Goal: Information Seeking & Learning: Learn about a topic

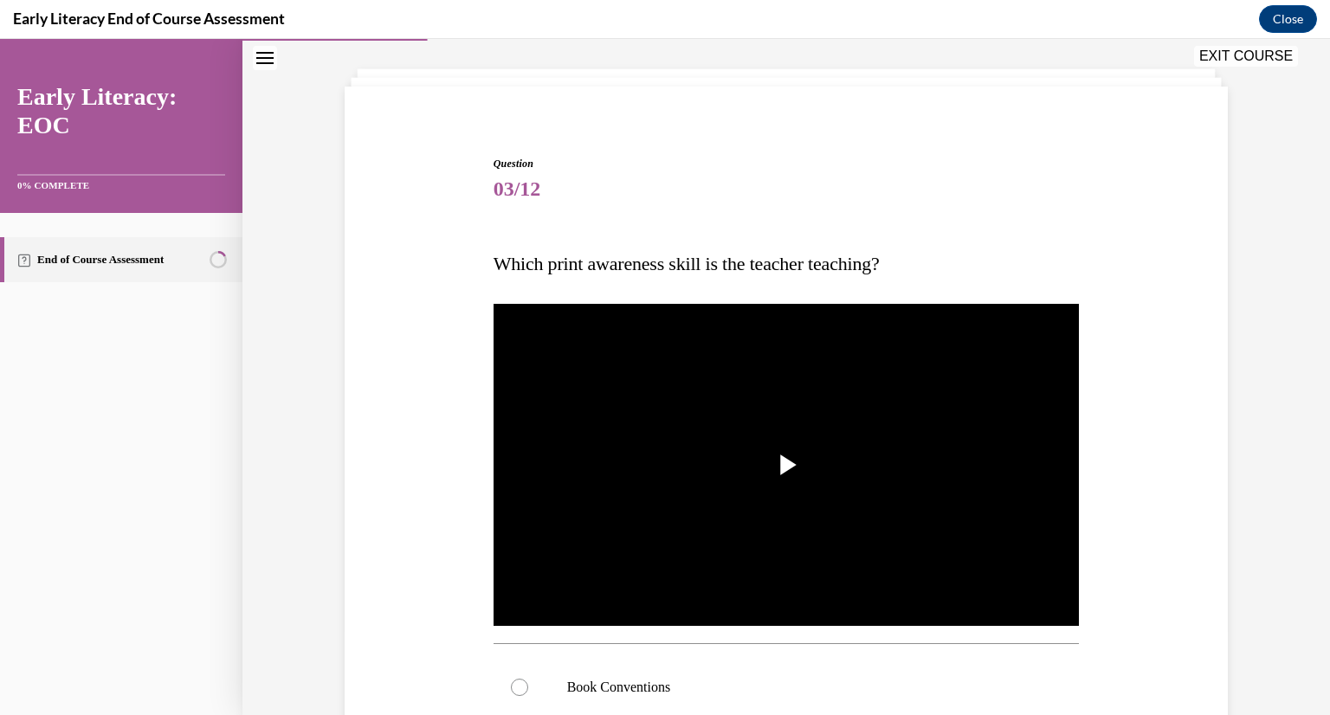
scroll to position [214, 0]
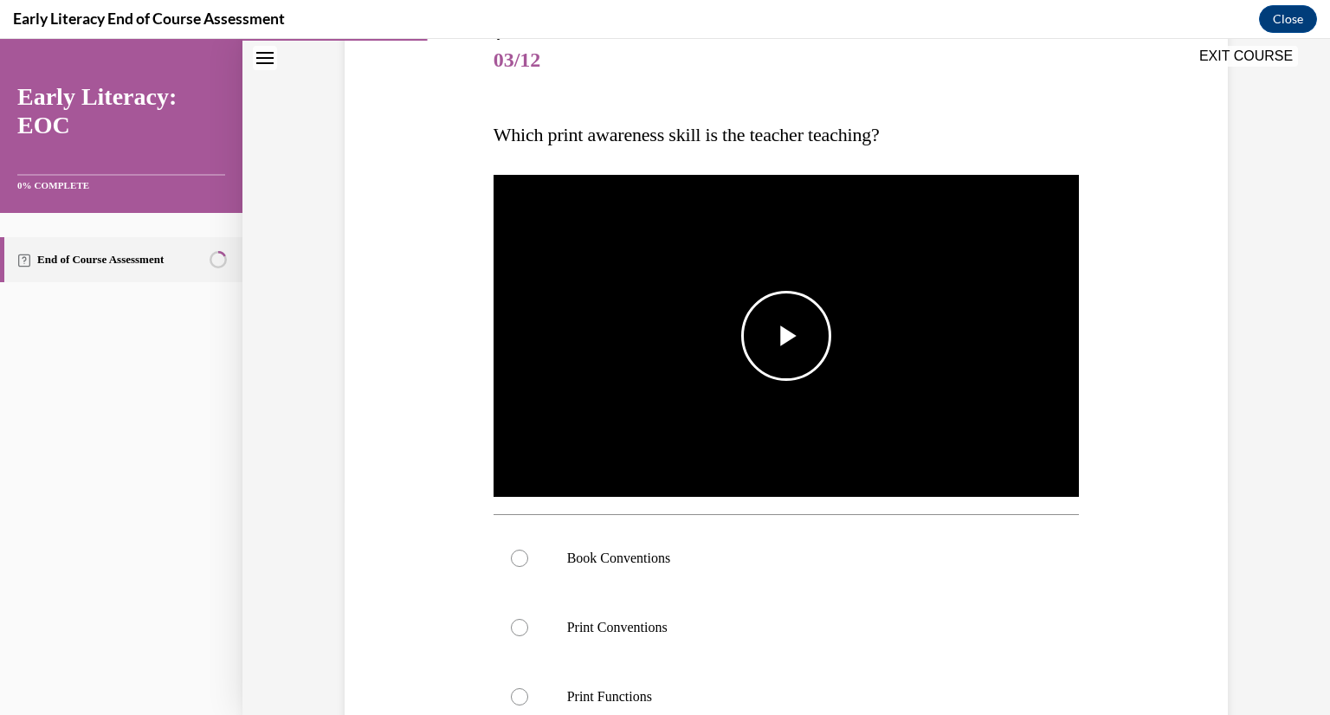
click at [786, 336] on span "Video player" at bounding box center [786, 336] width 0 height 0
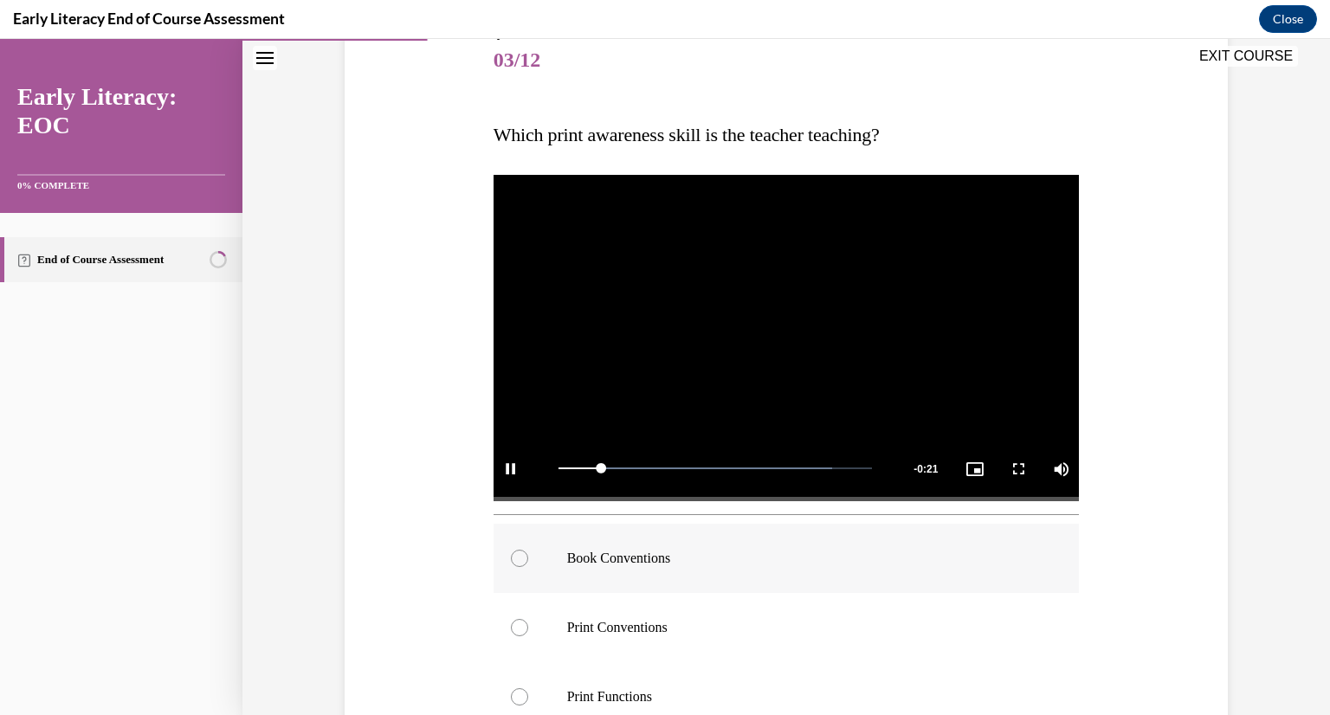
click at [515, 558] on div at bounding box center [519, 558] width 17 height 17
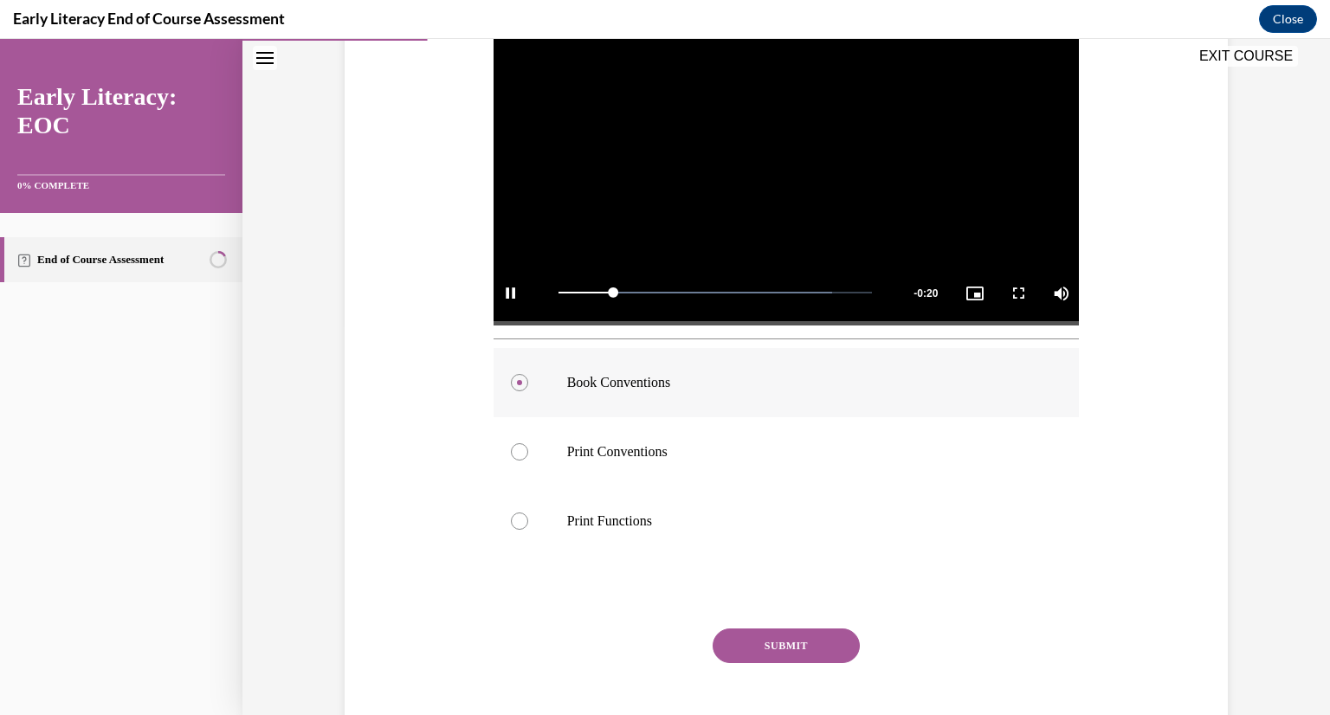
scroll to position [433, 0]
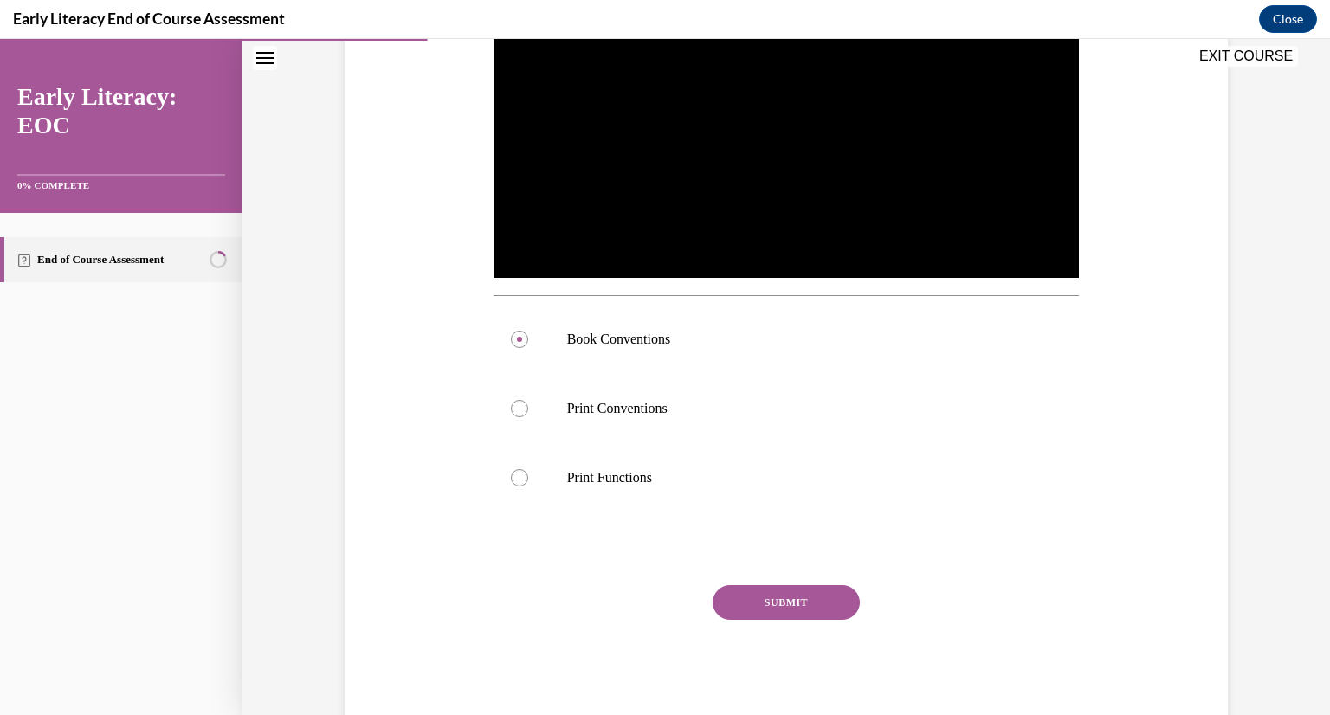
click at [756, 608] on button "SUBMIT" at bounding box center [786, 602] width 147 height 35
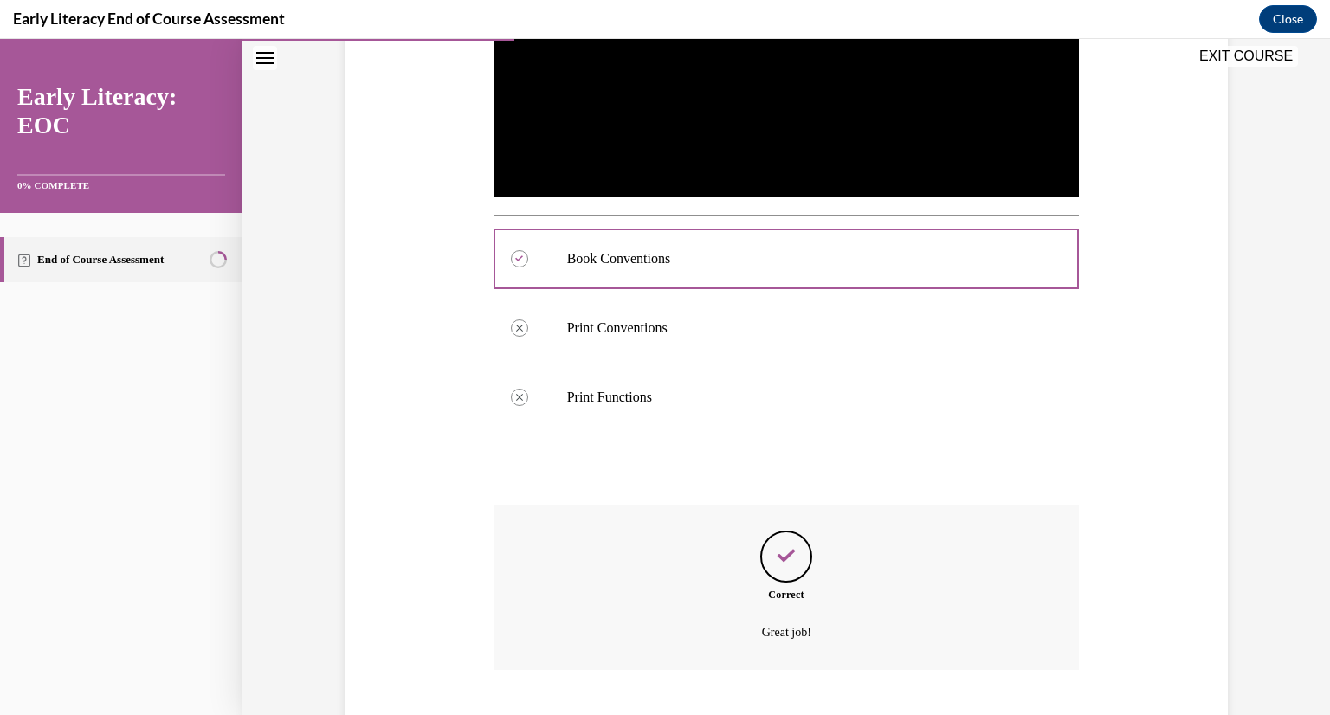
scroll to position [619, 0]
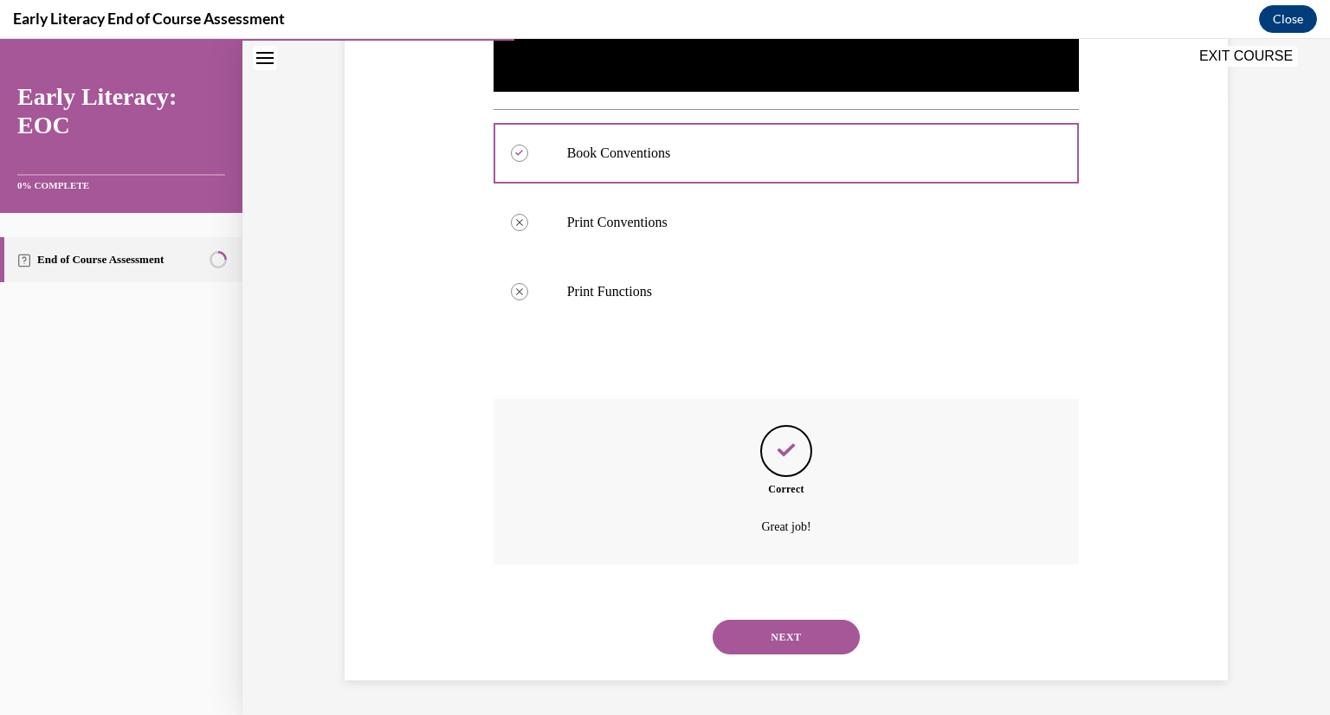
click at [764, 647] on button "NEXT" at bounding box center [786, 637] width 147 height 35
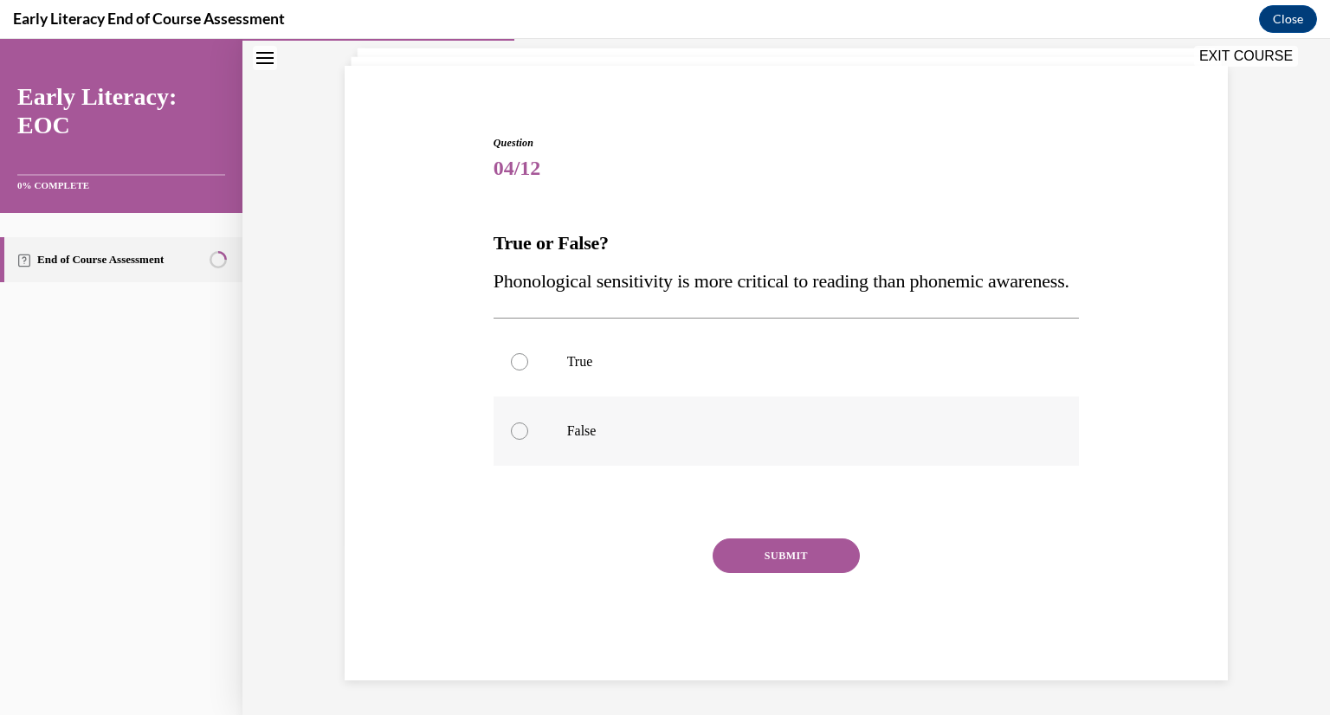
click at [520, 433] on div at bounding box center [519, 431] width 17 height 17
click at [779, 558] on button "SUBMIT" at bounding box center [786, 556] width 147 height 35
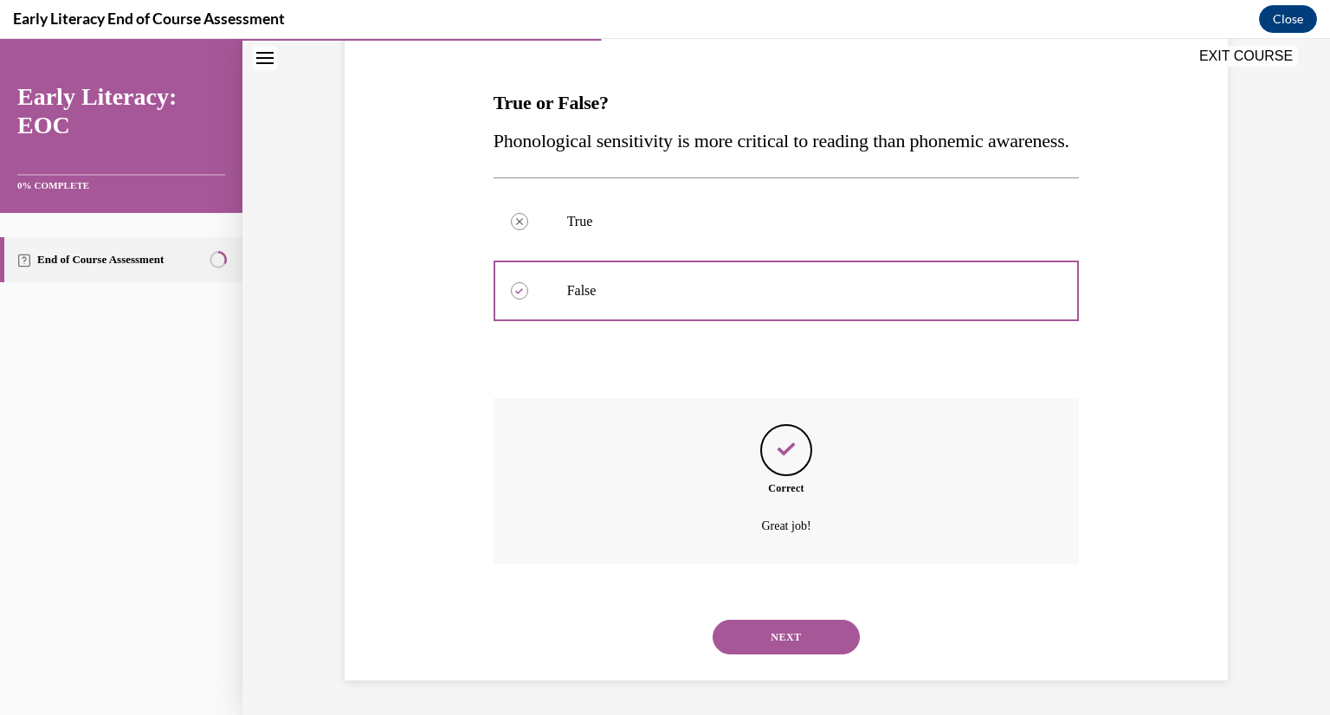
scroll to position [284, 0]
click at [782, 637] on button "NEXT" at bounding box center [786, 637] width 147 height 35
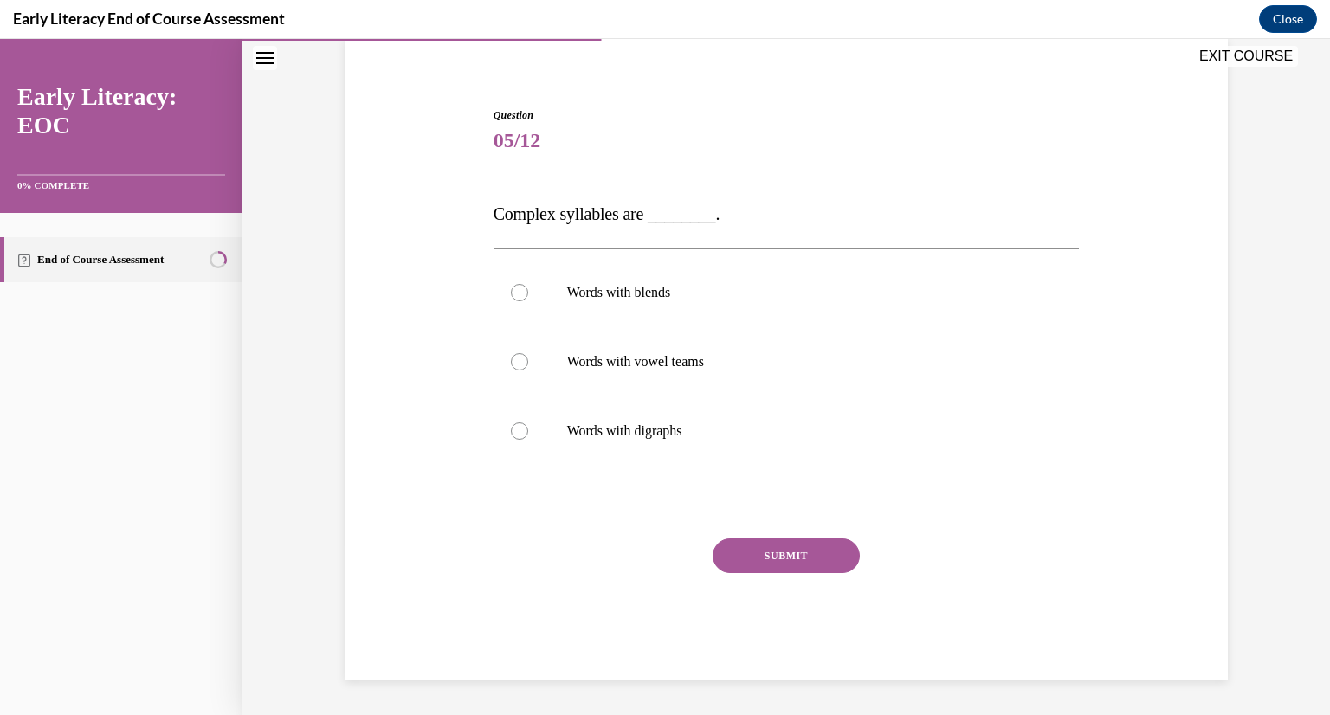
scroll to position [133, 0]
click at [527, 294] on div at bounding box center [787, 292] width 586 height 69
click at [755, 547] on button "SUBMIT" at bounding box center [786, 556] width 147 height 35
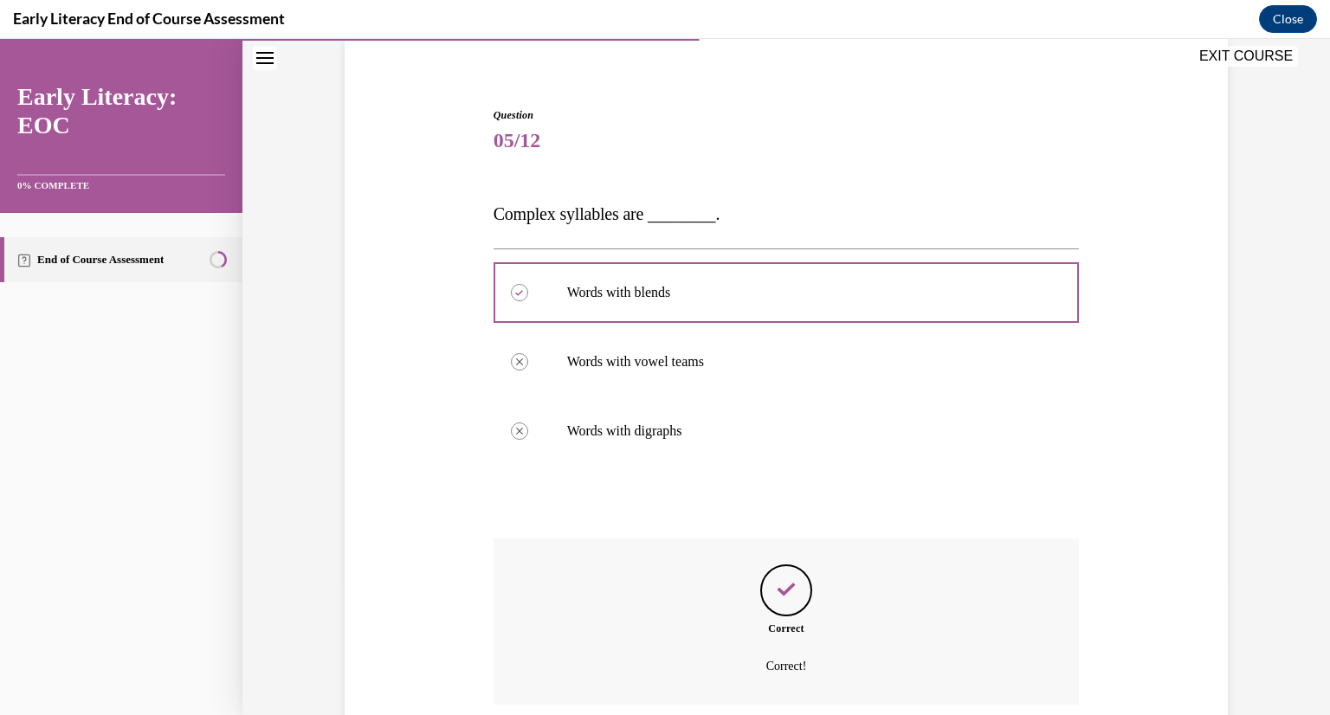
scroll to position [274, 0]
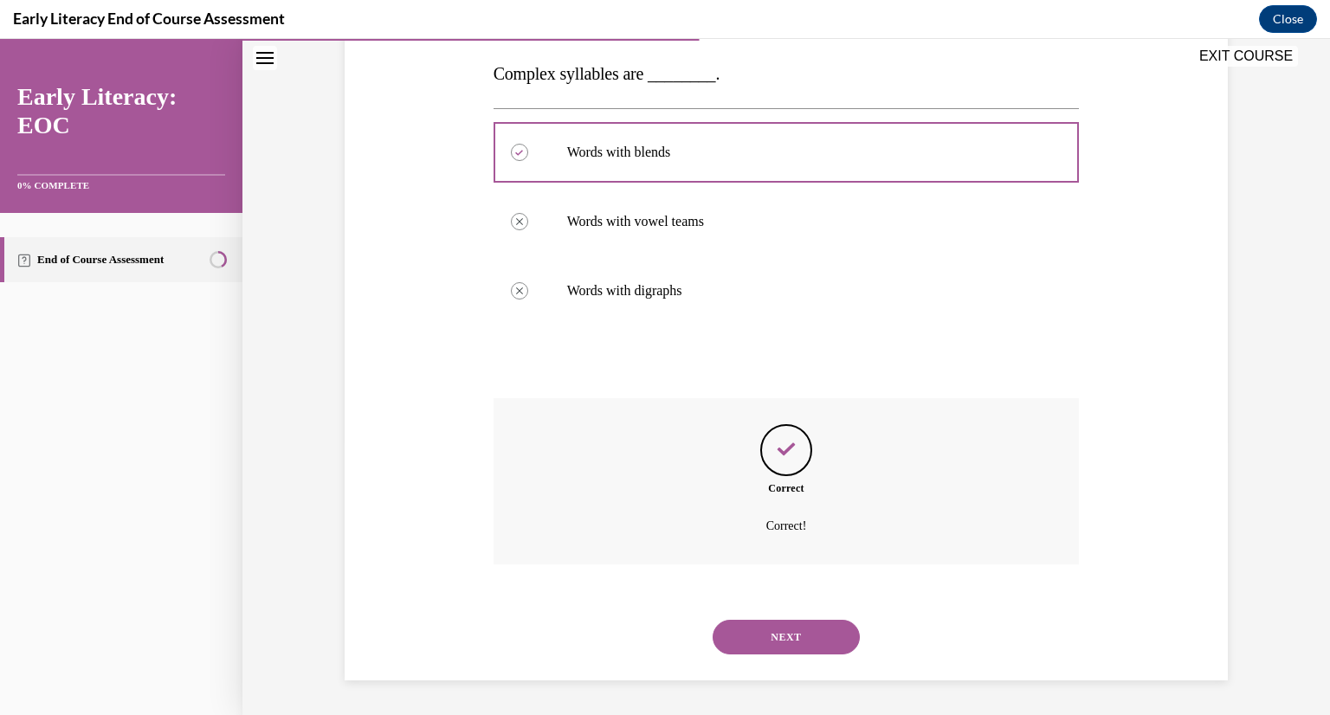
click at [783, 642] on button "NEXT" at bounding box center [786, 637] width 147 height 35
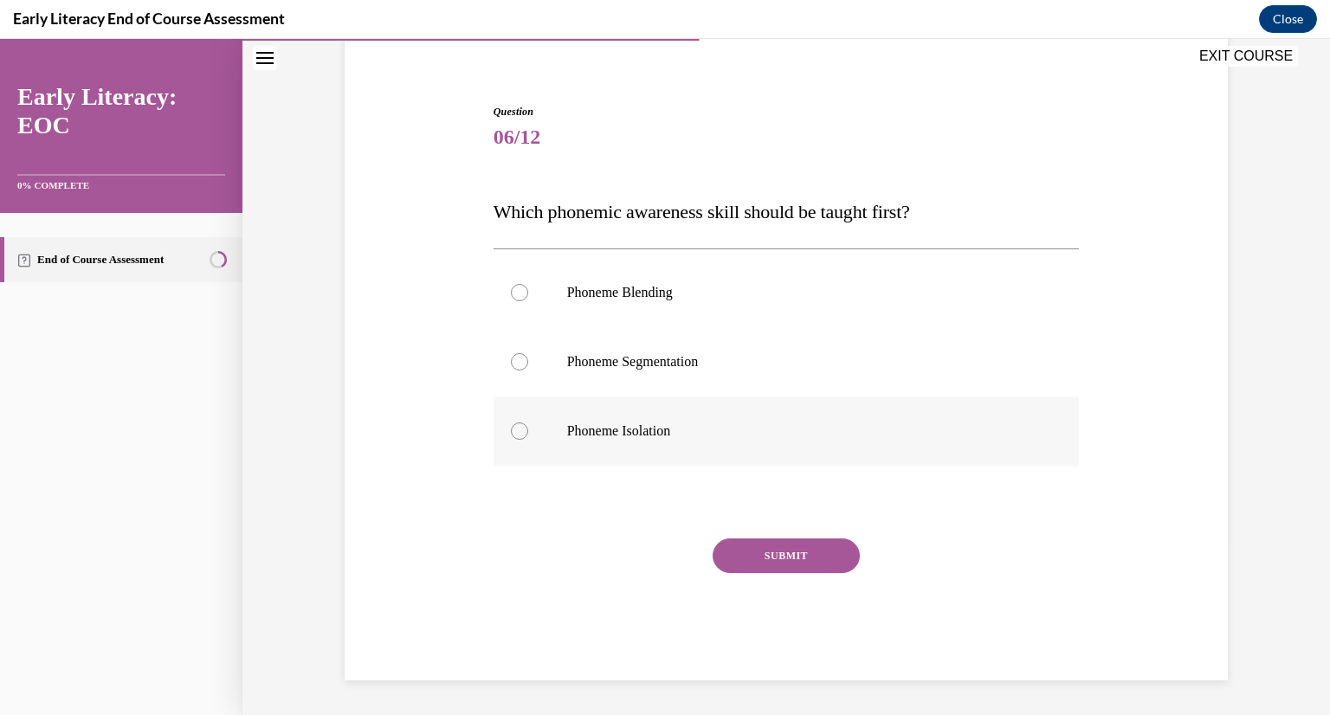
click at [520, 432] on div at bounding box center [519, 431] width 17 height 17
click at [809, 555] on button "SUBMIT" at bounding box center [786, 556] width 147 height 35
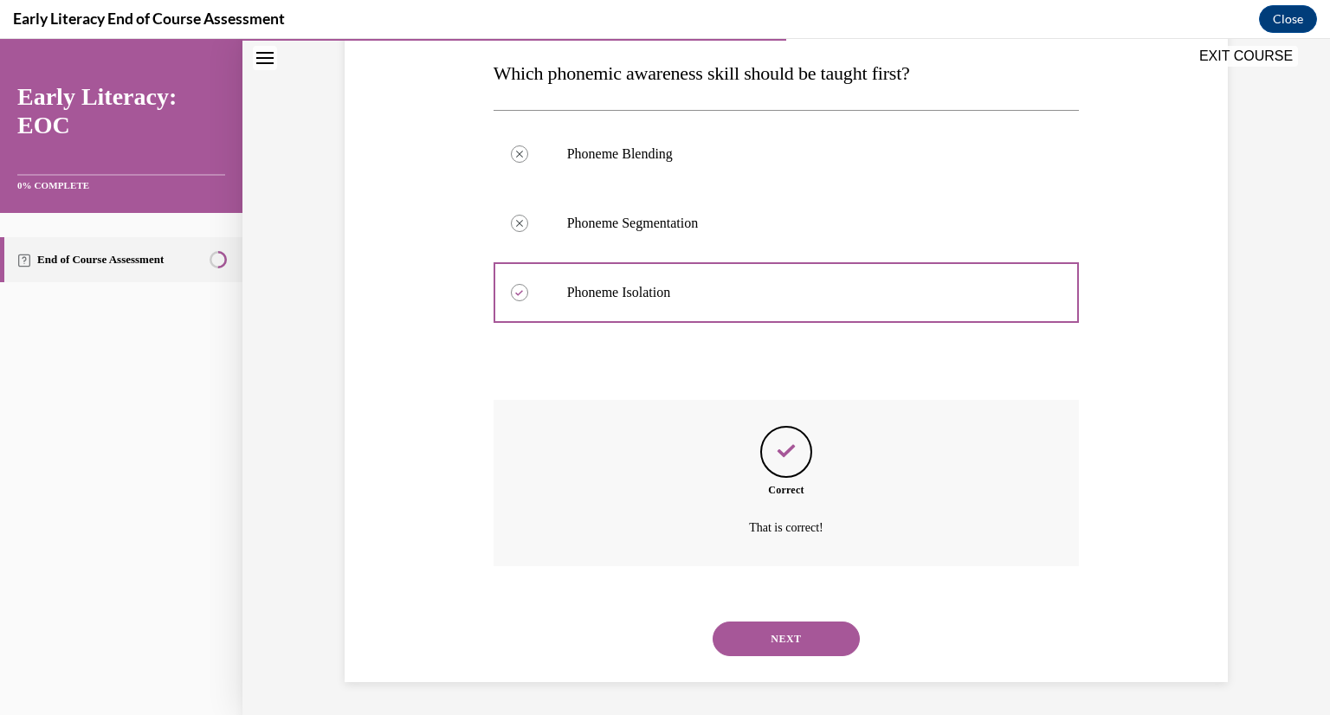
scroll to position [277, 0]
click at [787, 638] on button "NEXT" at bounding box center [786, 637] width 147 height 35
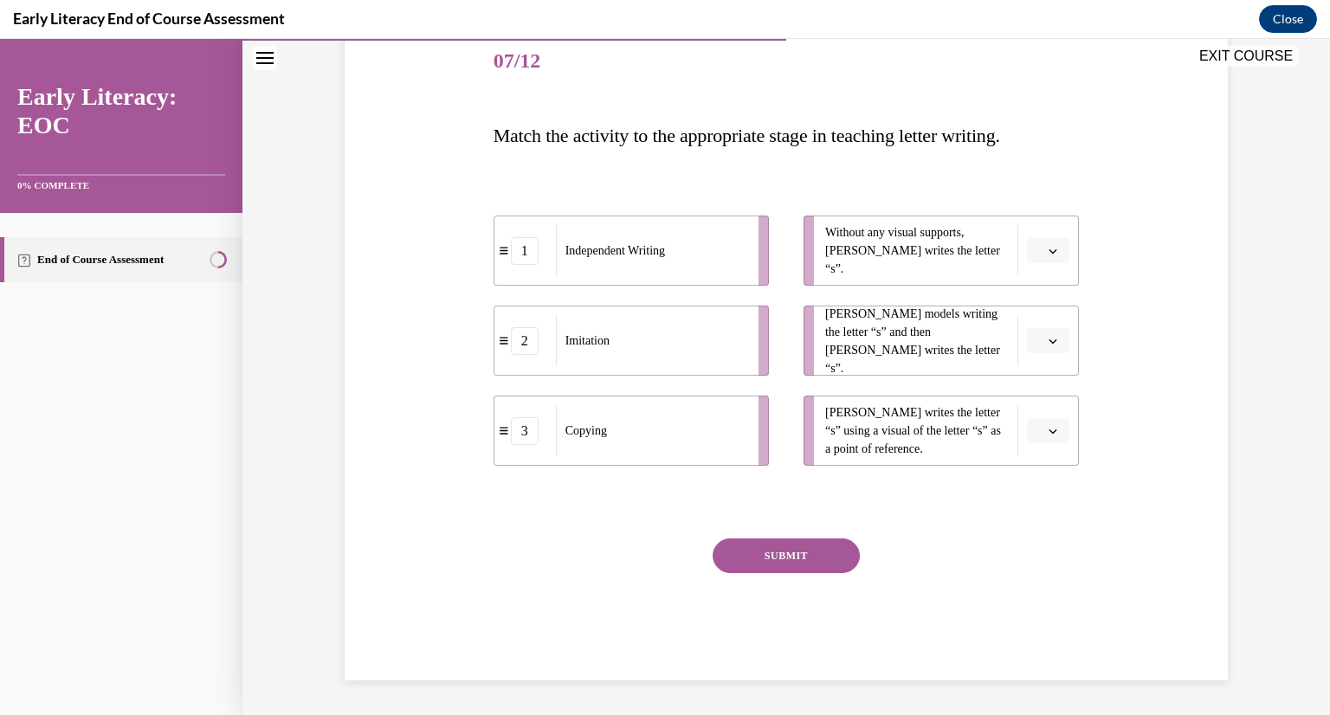
scroll to position [193, 0]
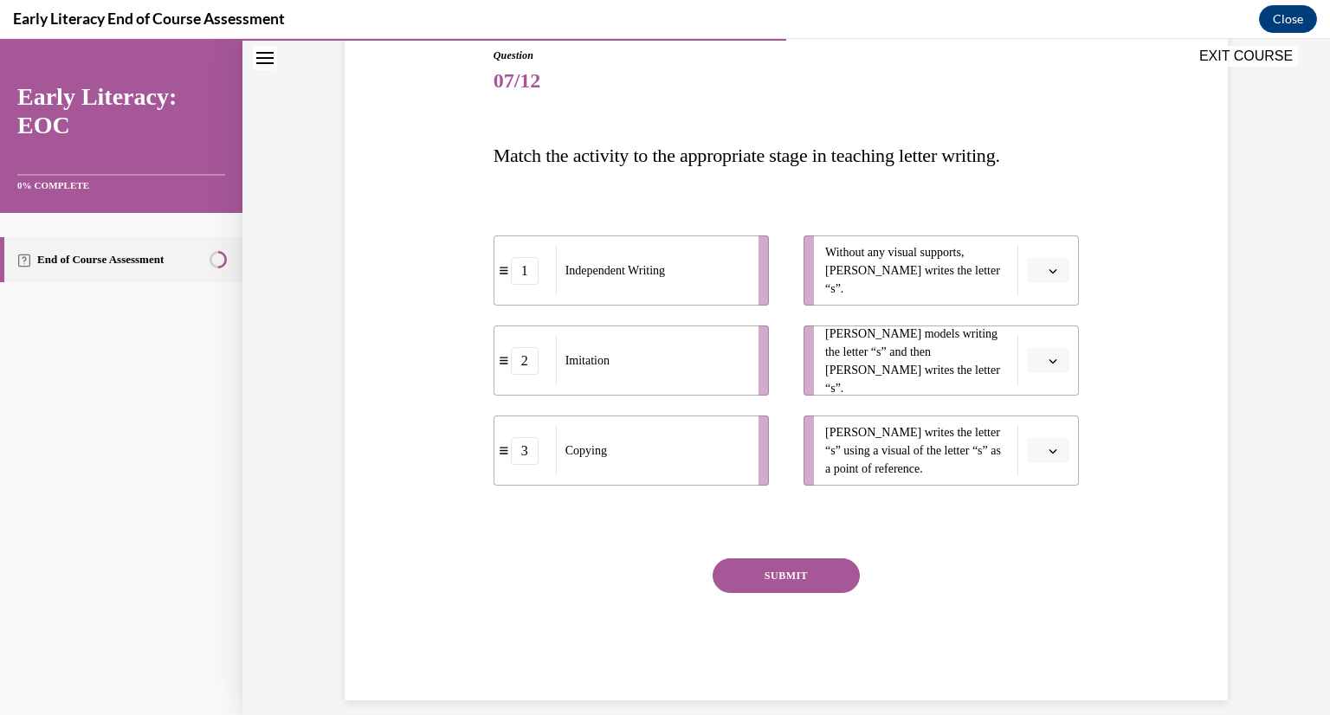
click at [1051, 273] on icon "button" at bounding box center [1053, 271] width 9 height 9
click at [1043, 345] on span "1" at bounding box center [1042, 344] width 6 height 14
click at [1048, 360] on span "button" at bounding box center [1053, 361] width 12 height 12
click at [1044, 464] on span "2" at bounding box center [1042, 469] width 6 height 14
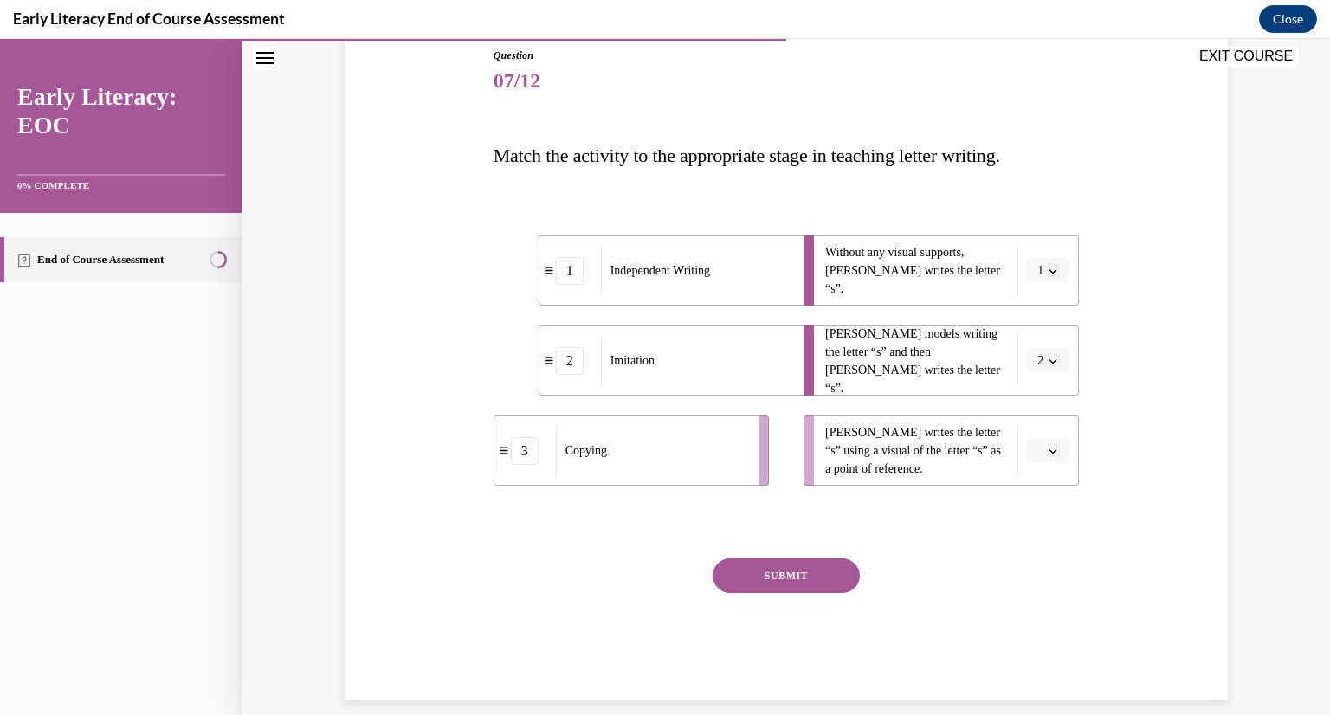
click at [1049, 459] on button "button" at bounding box center [1048, 451] width 42 height 26
click at [1041, 597] on span "3" at bounding box center [1042, 593] width 6 height 14
click at [811, 570] on button "SUBMIT" at bounding box center [786, 576] width 147 height 35
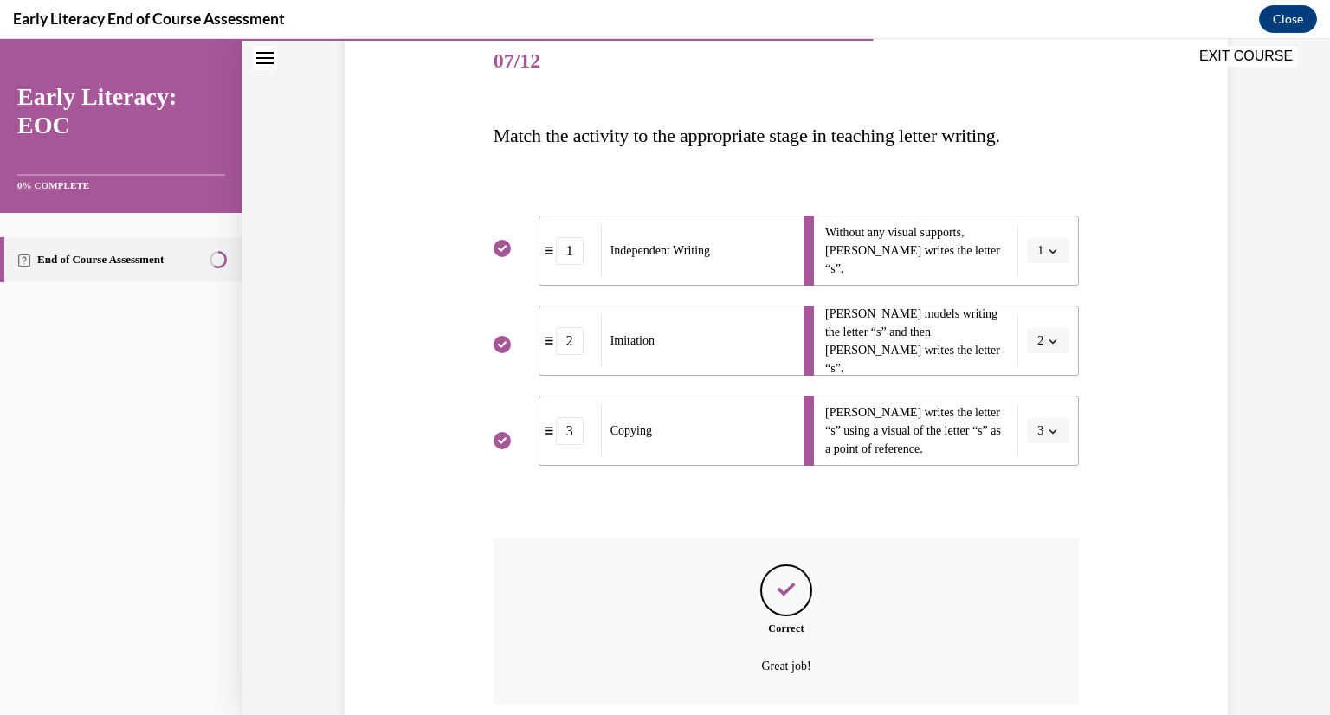
scroll to position [353, 0]
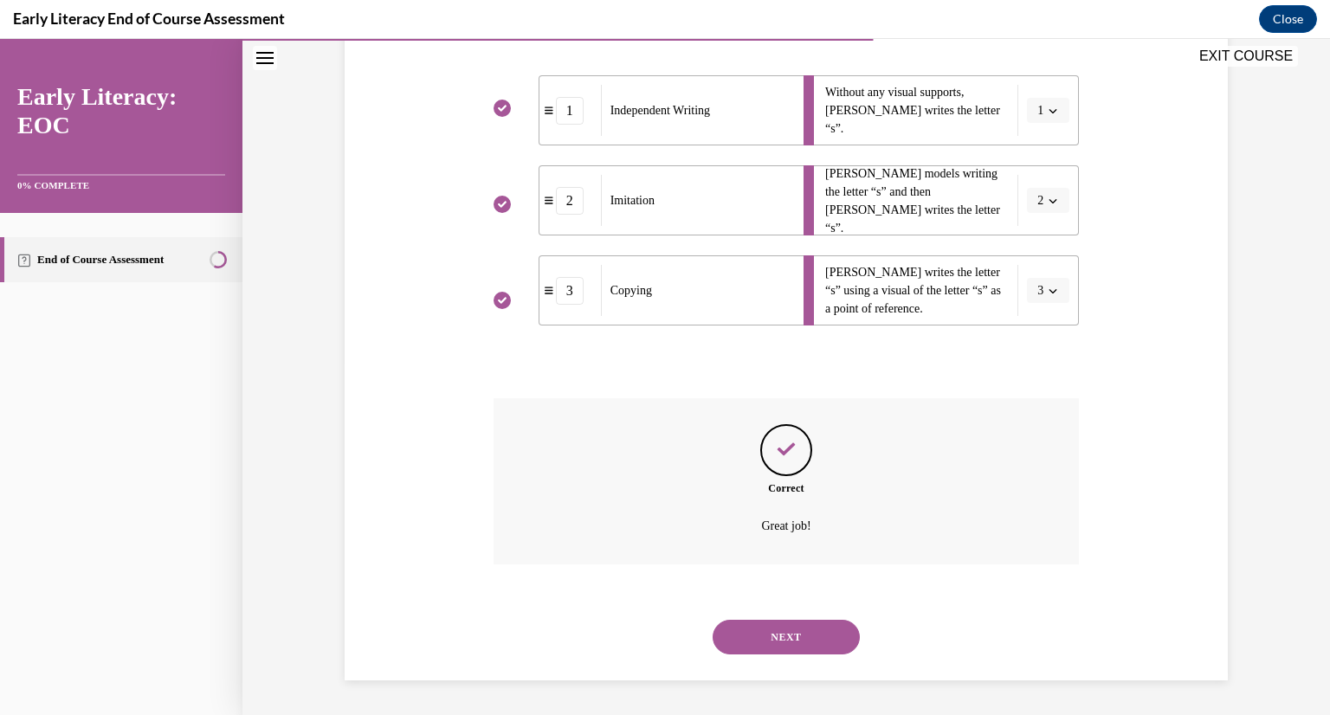
click at [799, 632] on button "NEXT" at bounding box center [786, 637] width 147 height 35
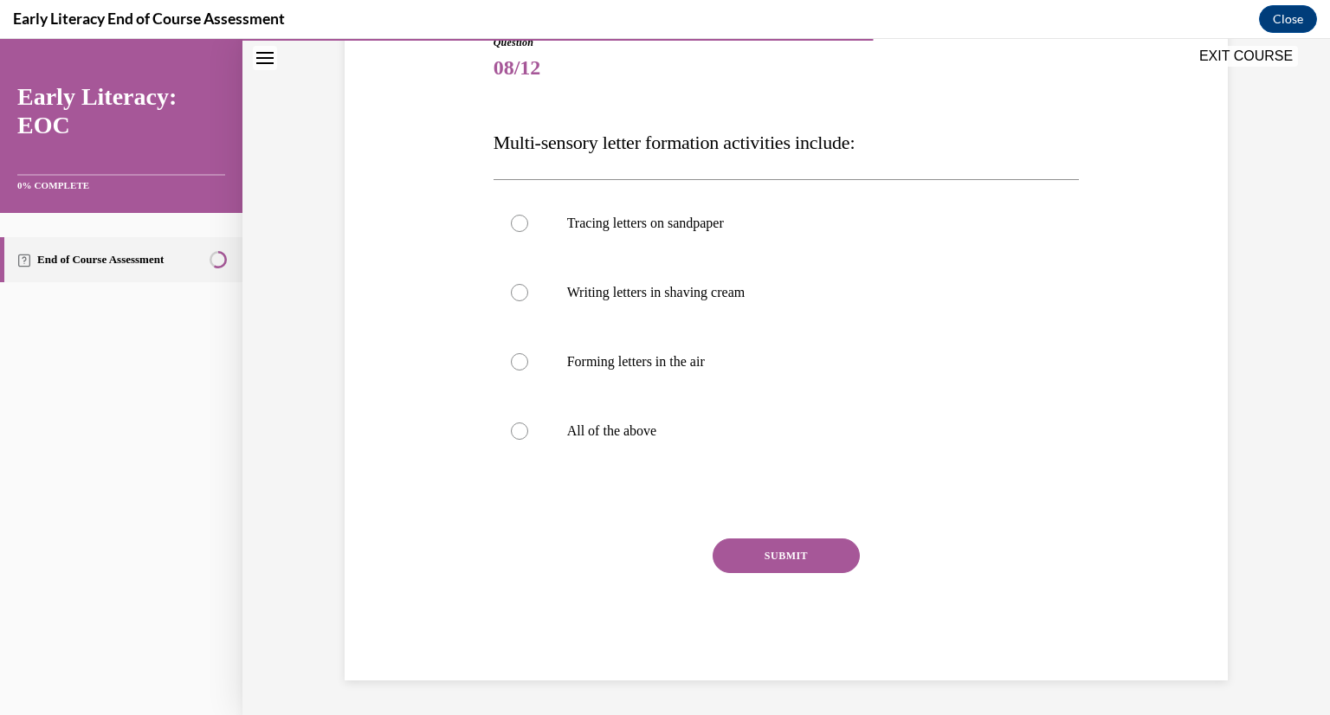
scroll to position [192, 0]
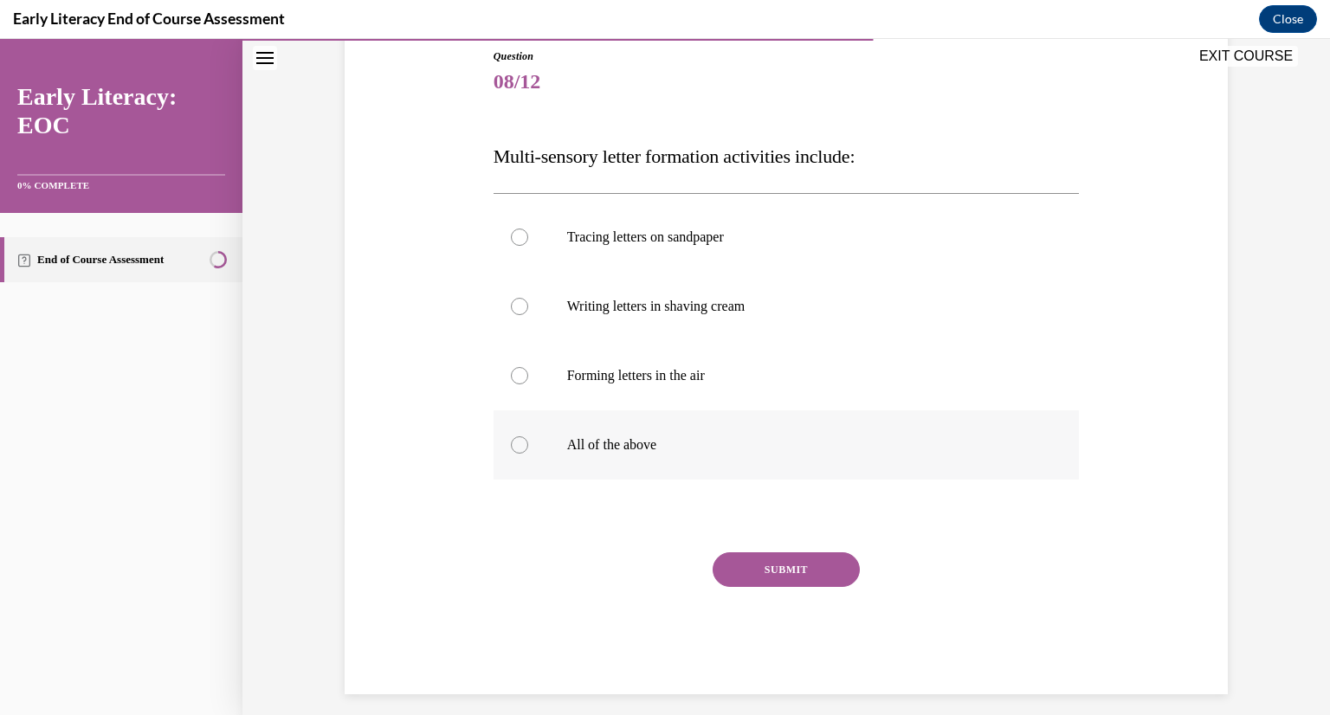
click at [521, 445] on div at bounding box center [519, 444] width 17 height 17
click at [771, 567] on button "SUBMIT" at bounding box center [786, 569] width 147 height 35
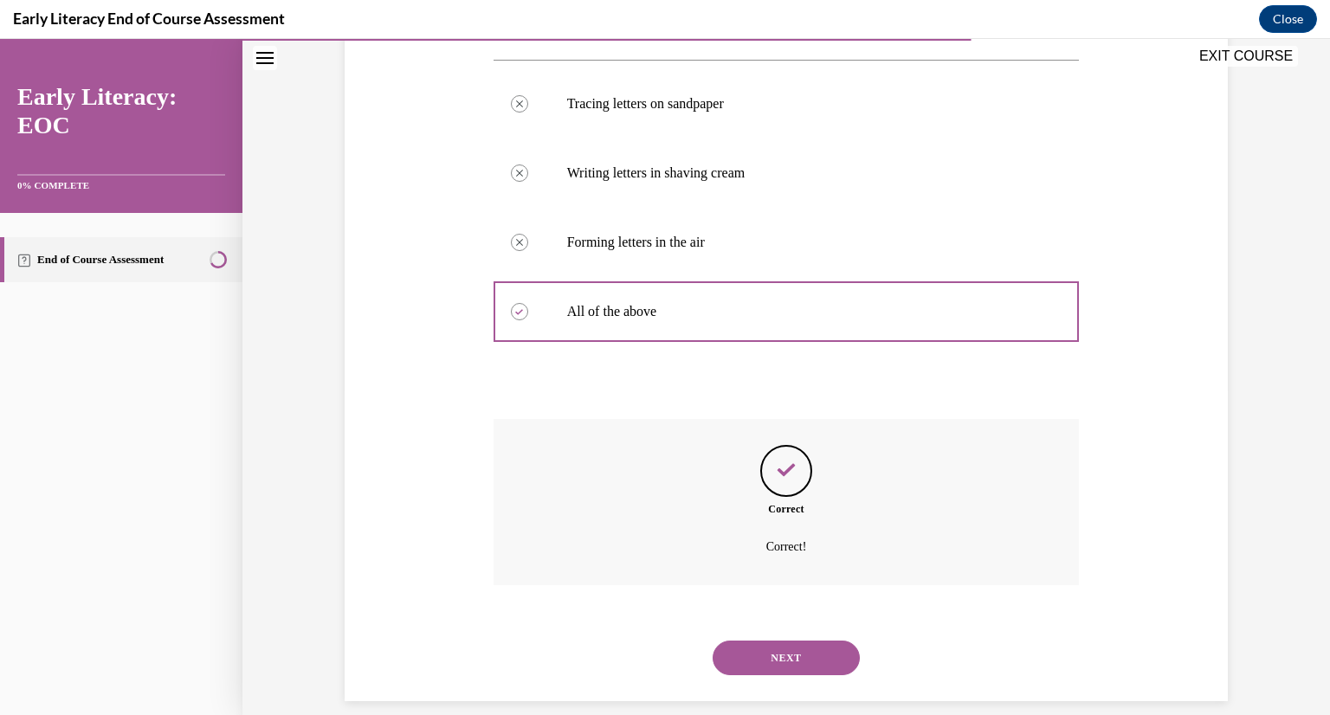
scroll to position [346, 0]
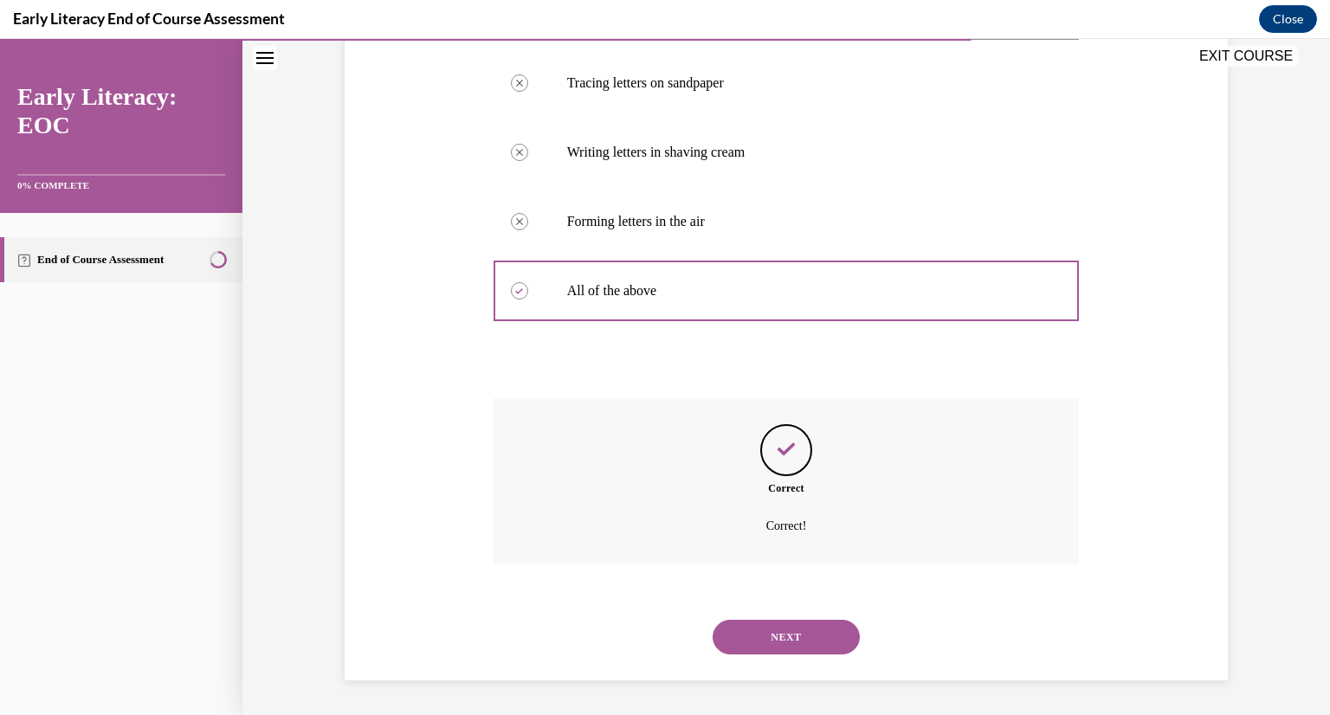
click at [774, 642] on button "NEXT" at bounding box center [786, 637] width 147 height 35
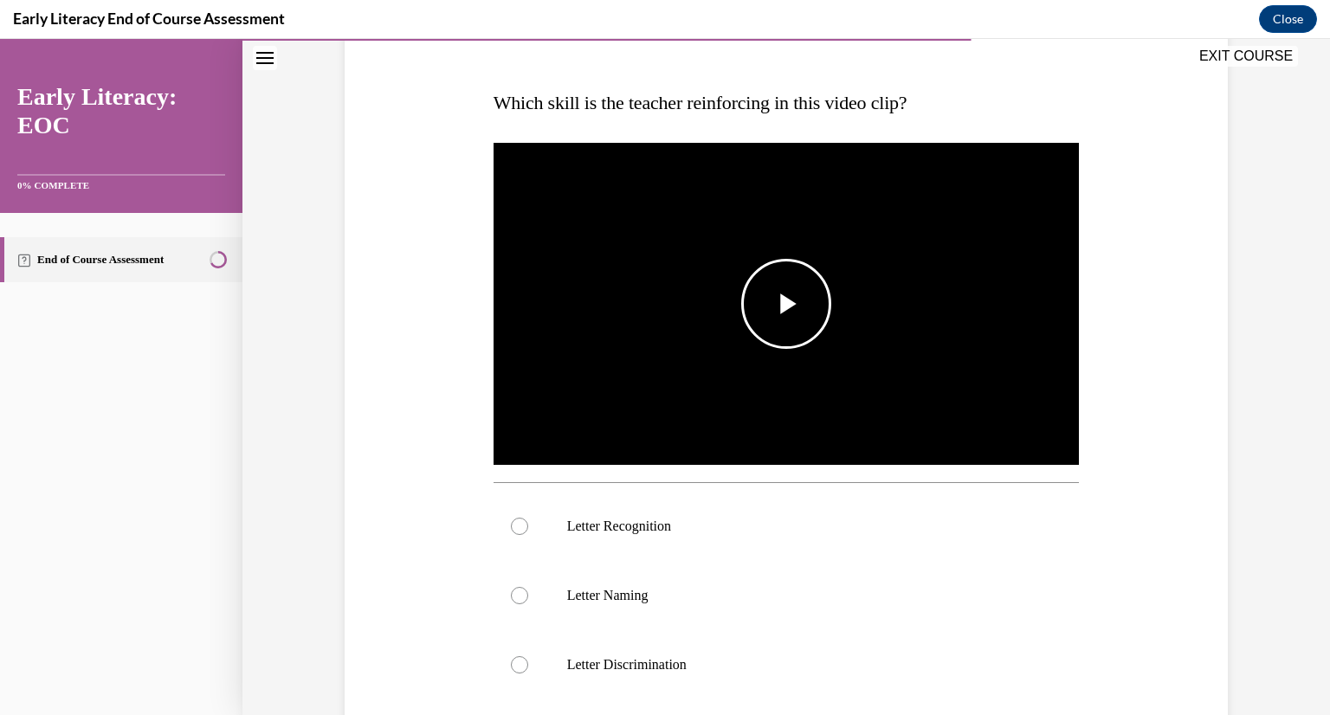
scroll to position [254, 0]
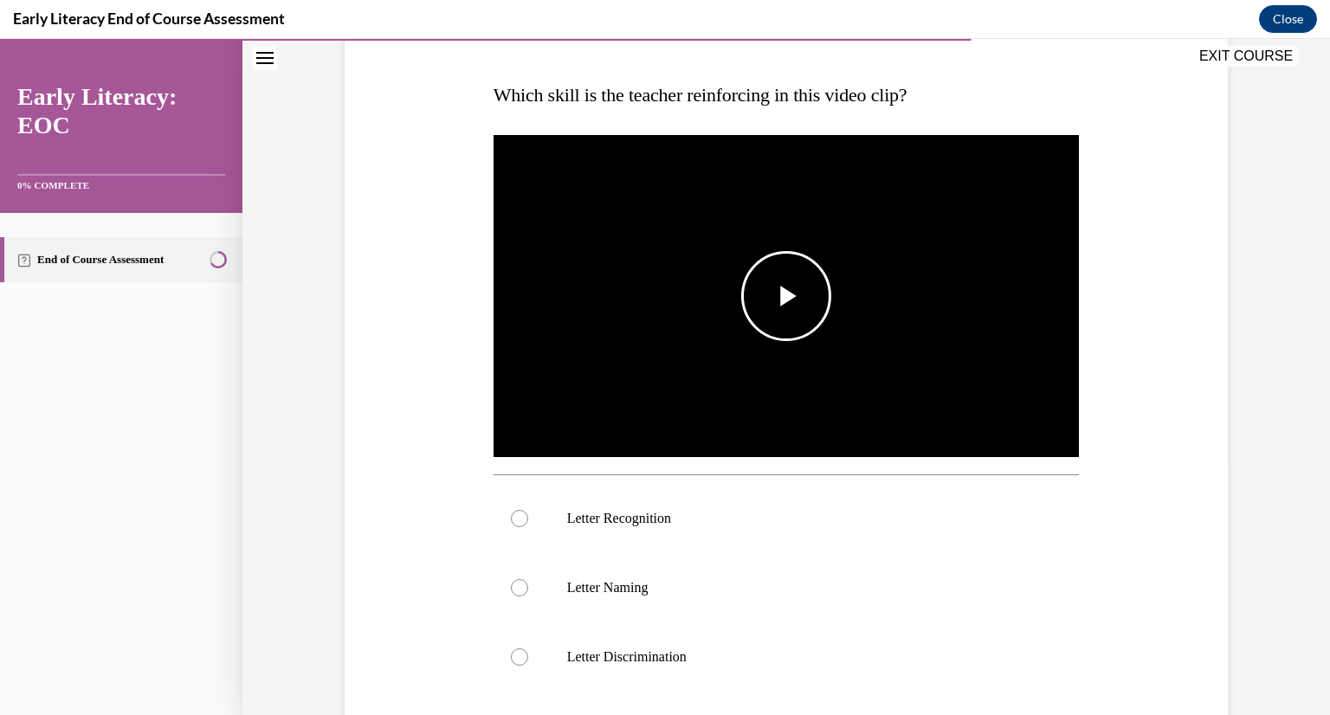
click at [786, 296] on span "Video player" at bounding box center [786, 296] width 0 height 0
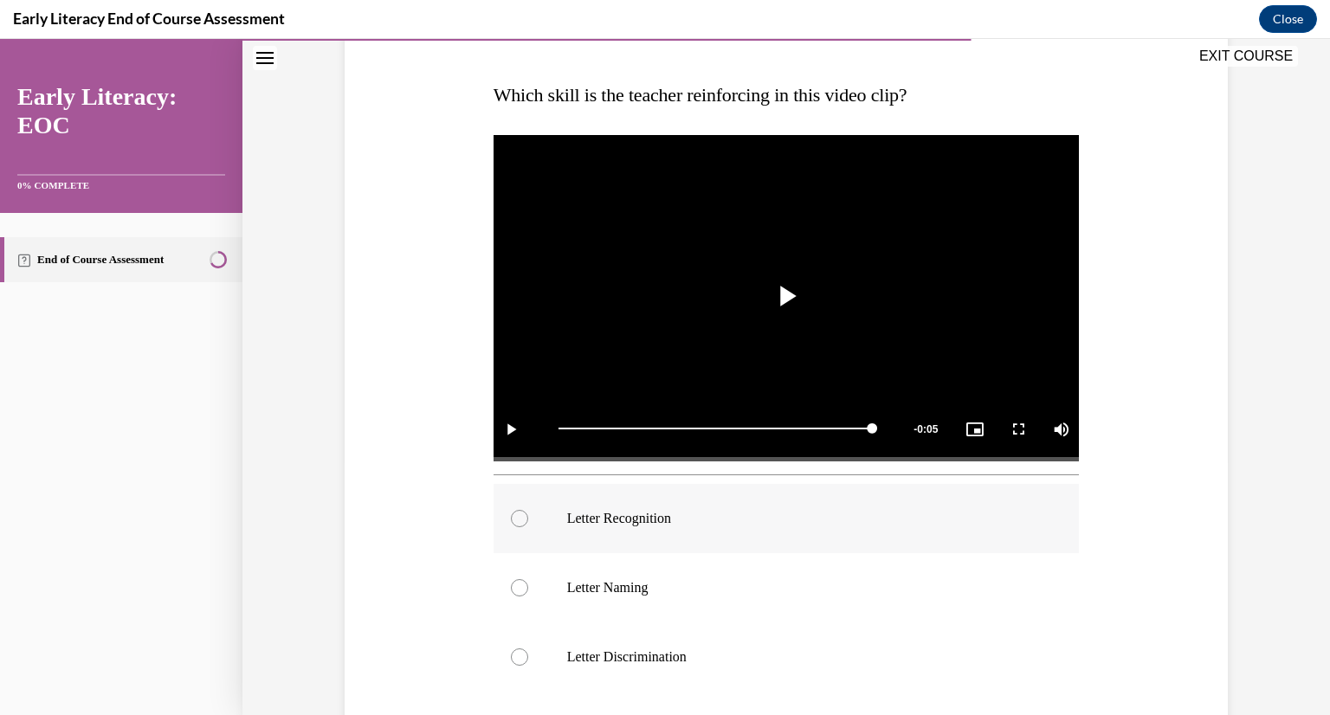
click at [517, 523] on div at bounding box center [519, 518] width 17 height 17
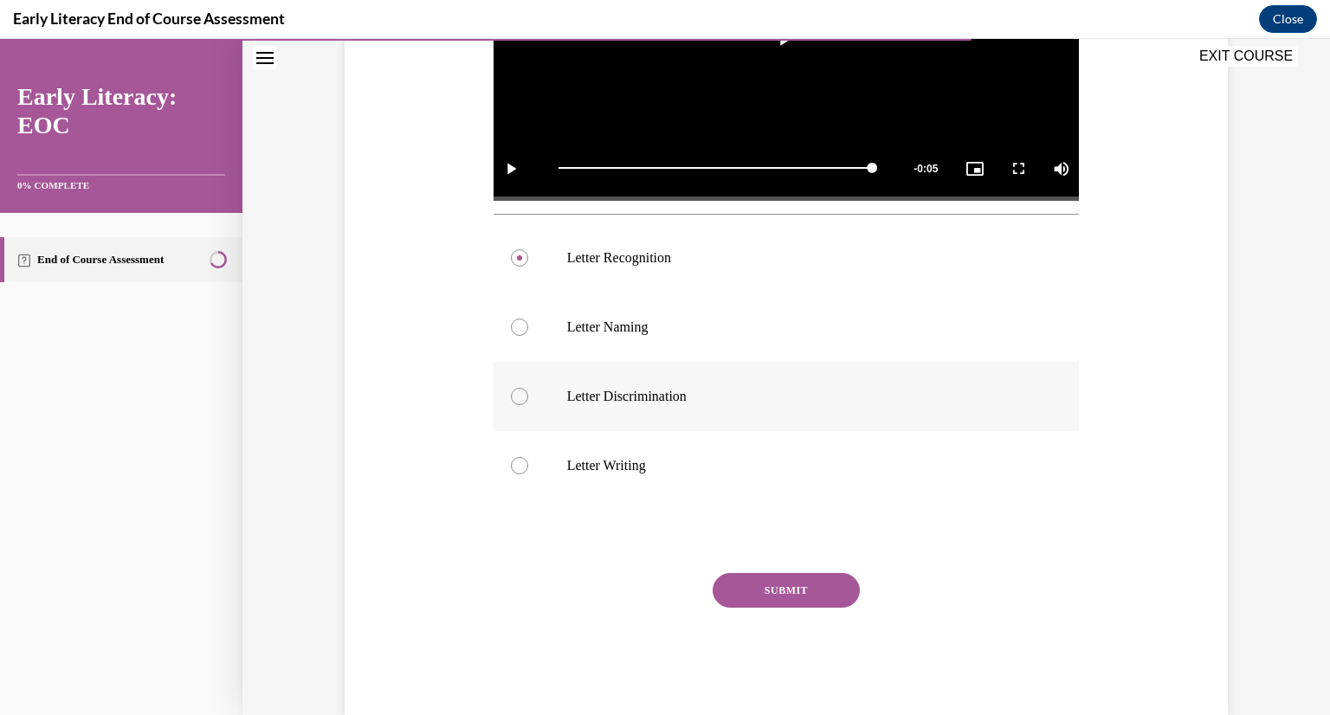
scroll to position [520, 0]
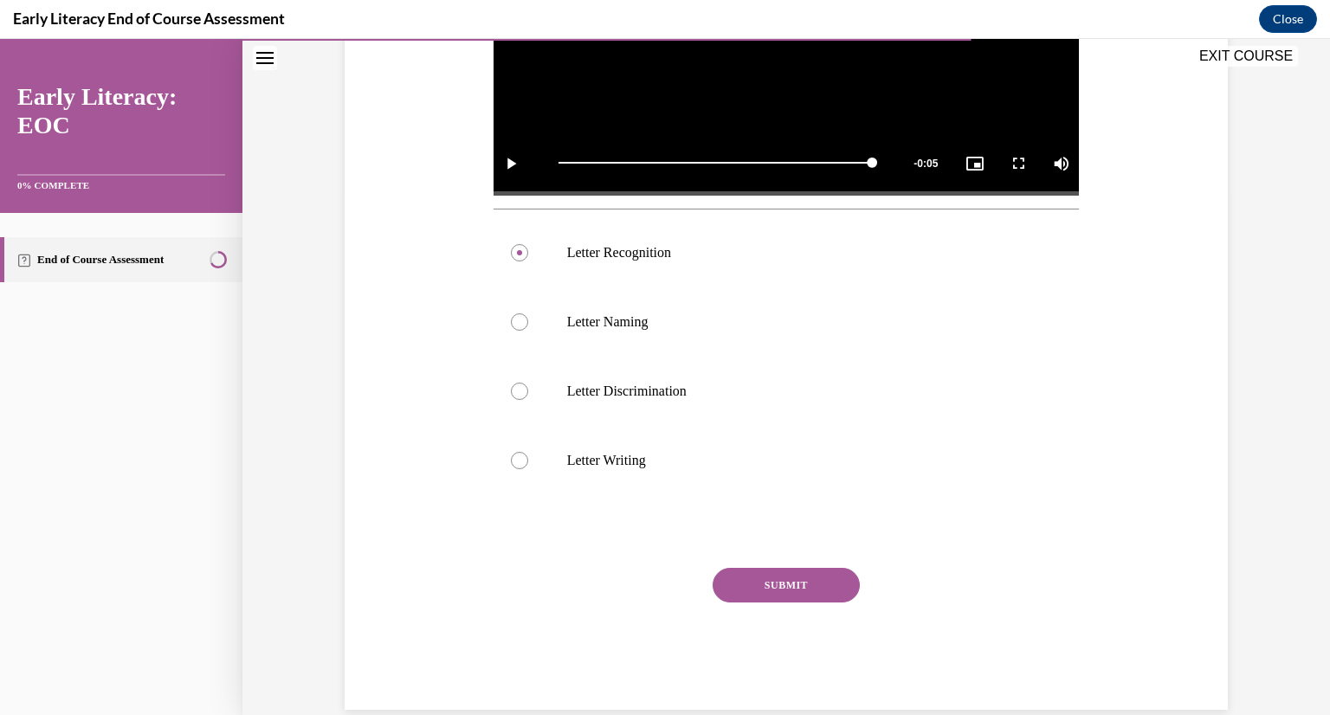
click at [740, 588] on button "SUBMIT" at bounding box center [786, 585] width 147 height 35
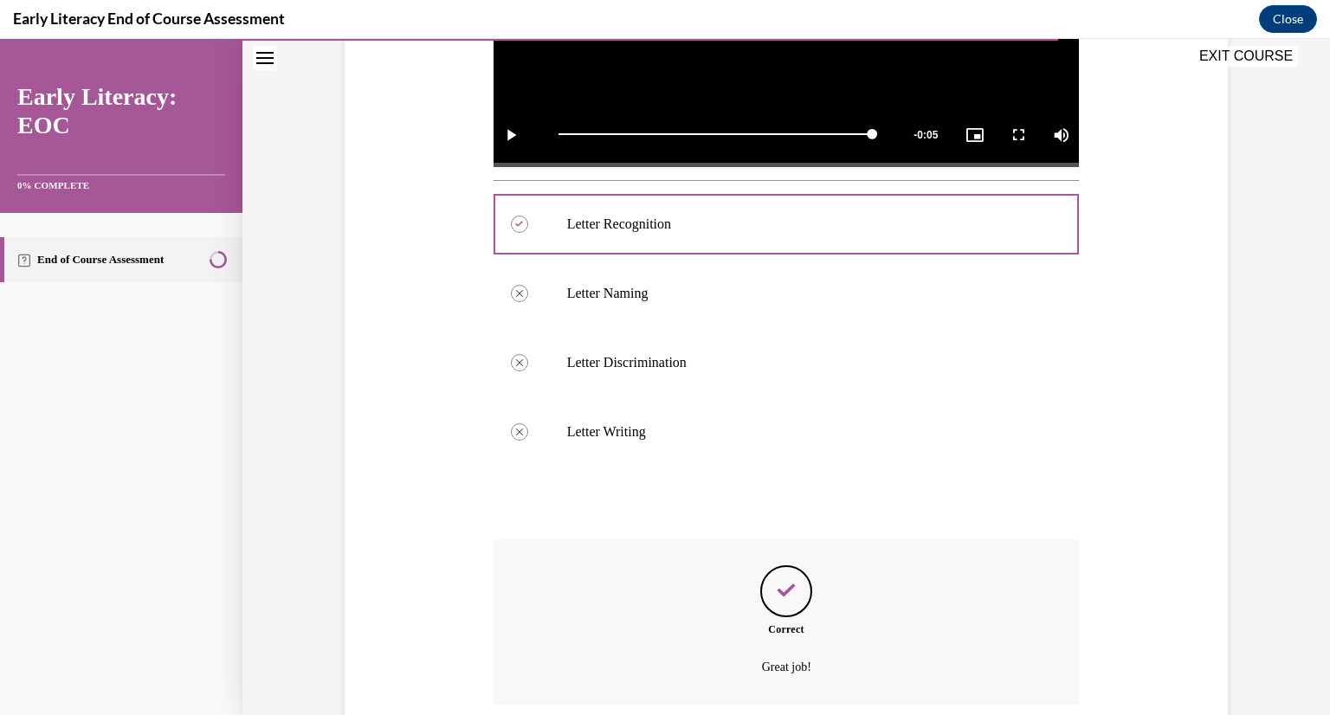
scroll to position [688, 0]
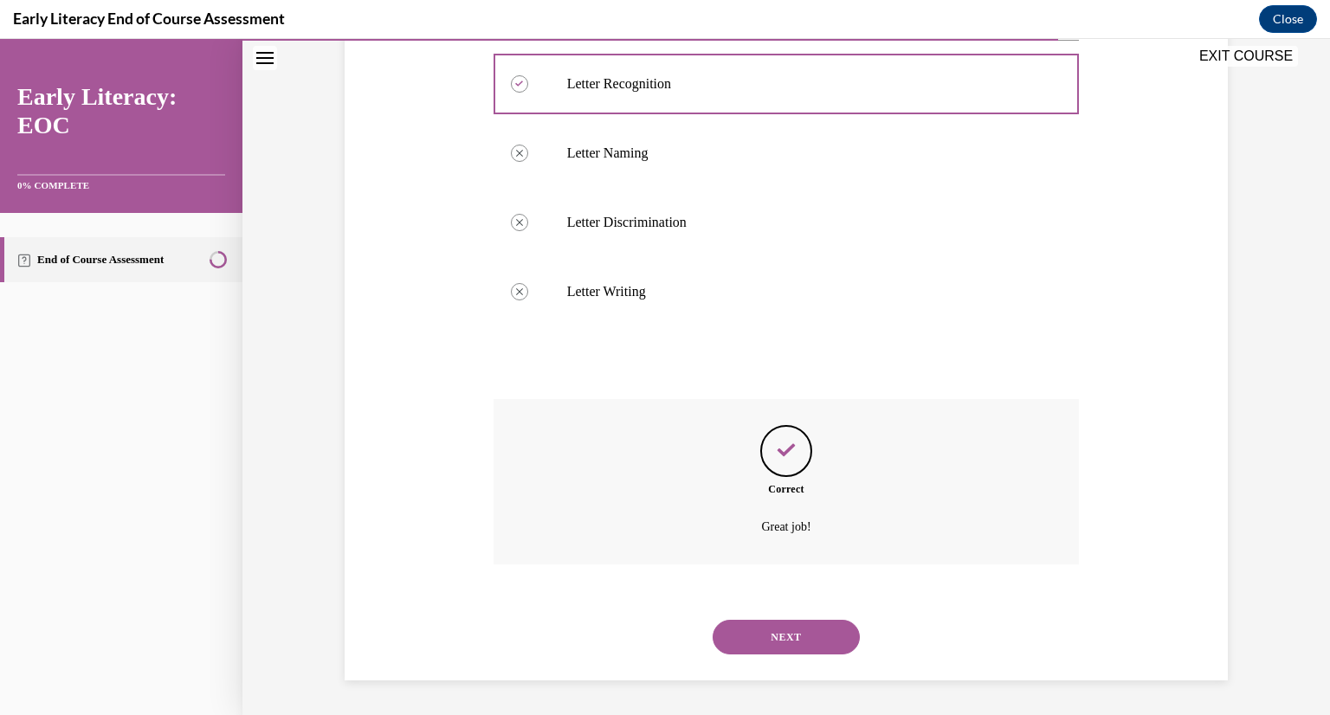
click at [766, 639] on button "NEXT" at bounding box center [786, 637] width 147 height 35
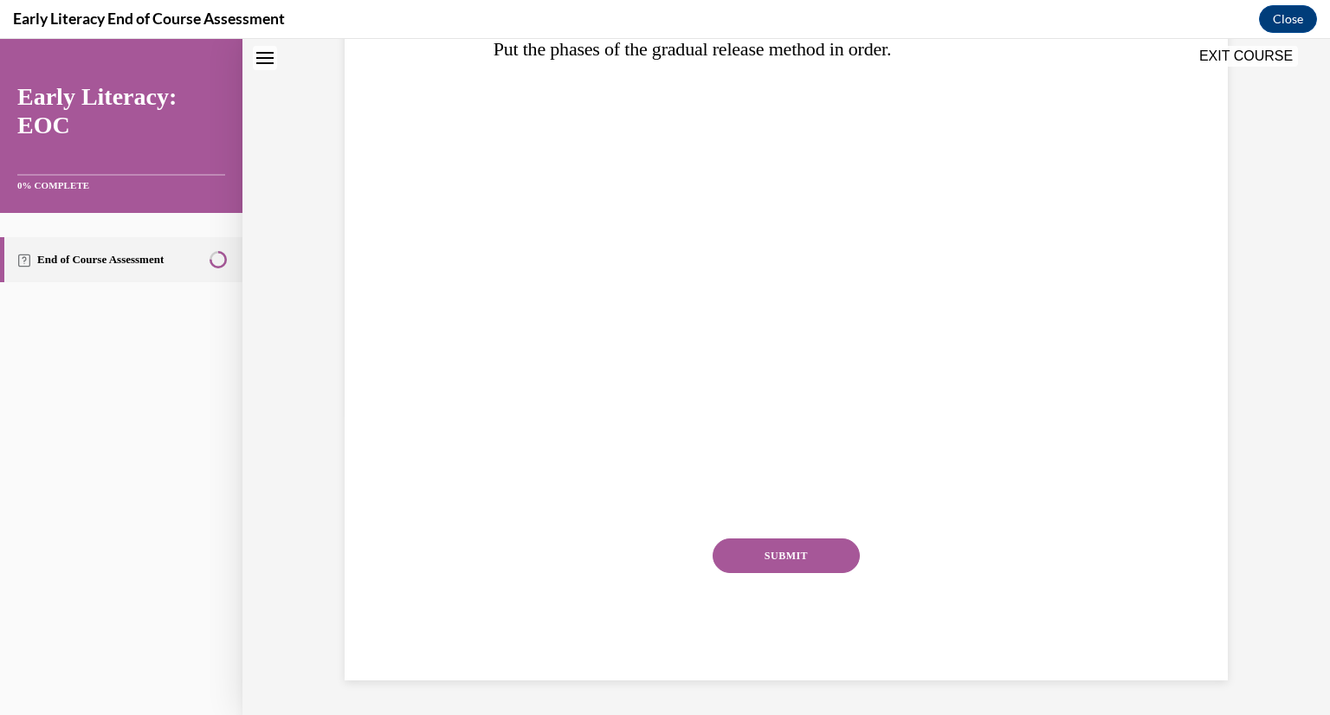
scroll to position [0, 0]
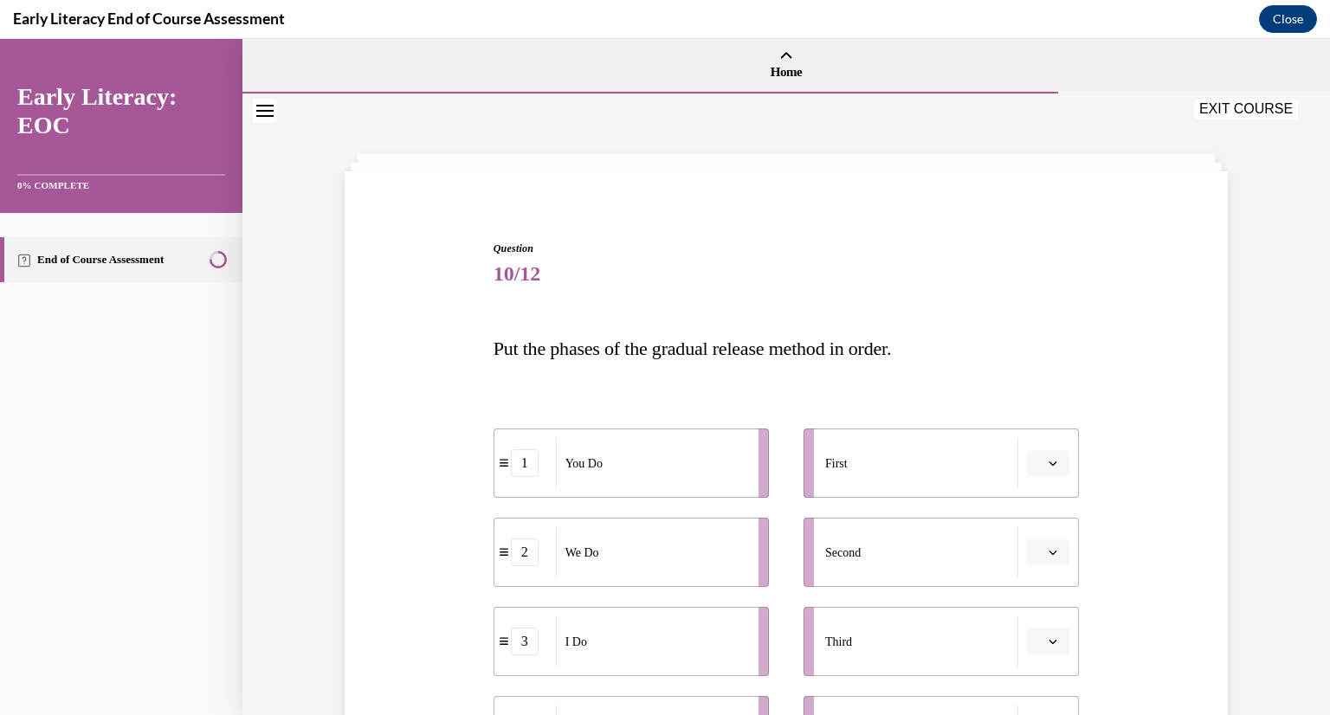
click at [1055, 470] on button "button" at bounding box center [1048, 463] width 42 height 26
click at [1043, 605] on span "3" at bounding box center [1042, 606] width 6 height 14
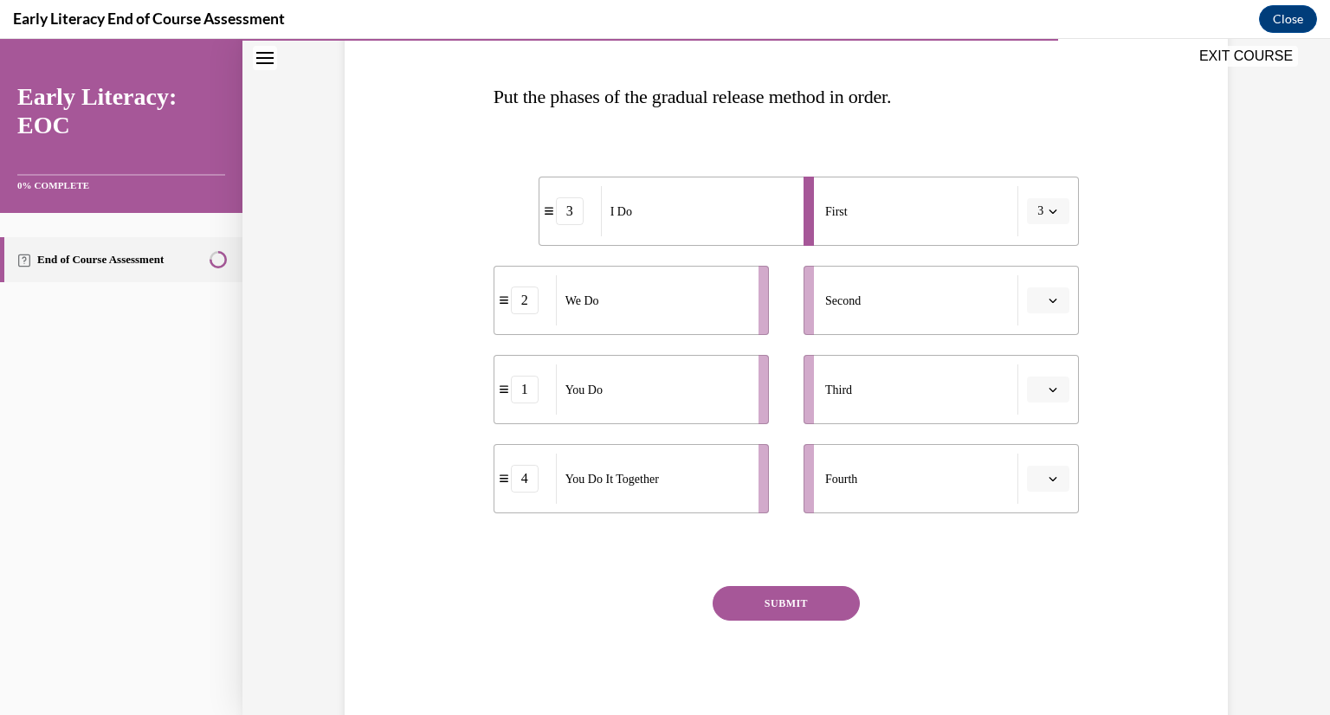
scroll to position [253, 0]
click at [1052, 295] on icon "button" at bounding box center [1053, 299] width 9 height 9
click at [1051, 403] on div "2" at bounding box center [1046, 407] width 43 height 35
click at [1050, 394] on button "button" at bounding box center [1048, 389] width 42 height 26
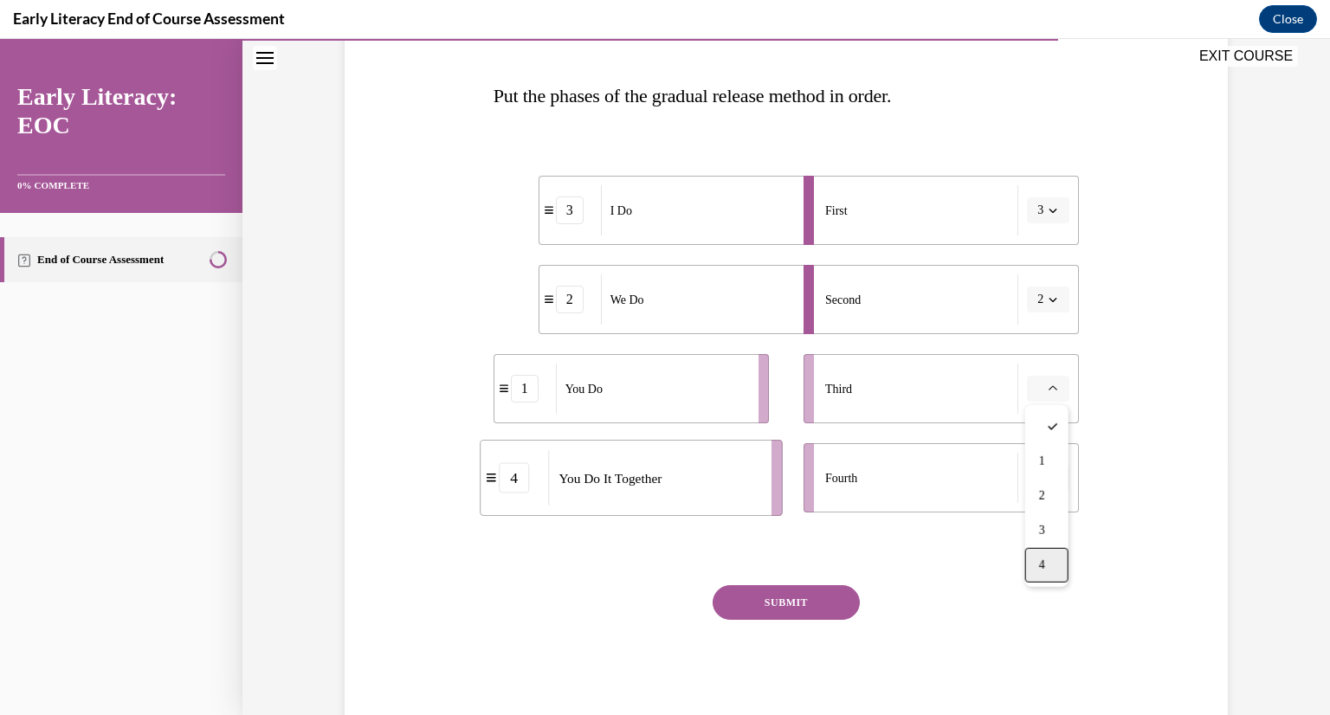
click at [1040, 566] on span "4" at bounding box center [1042, 566] width 6 height 14
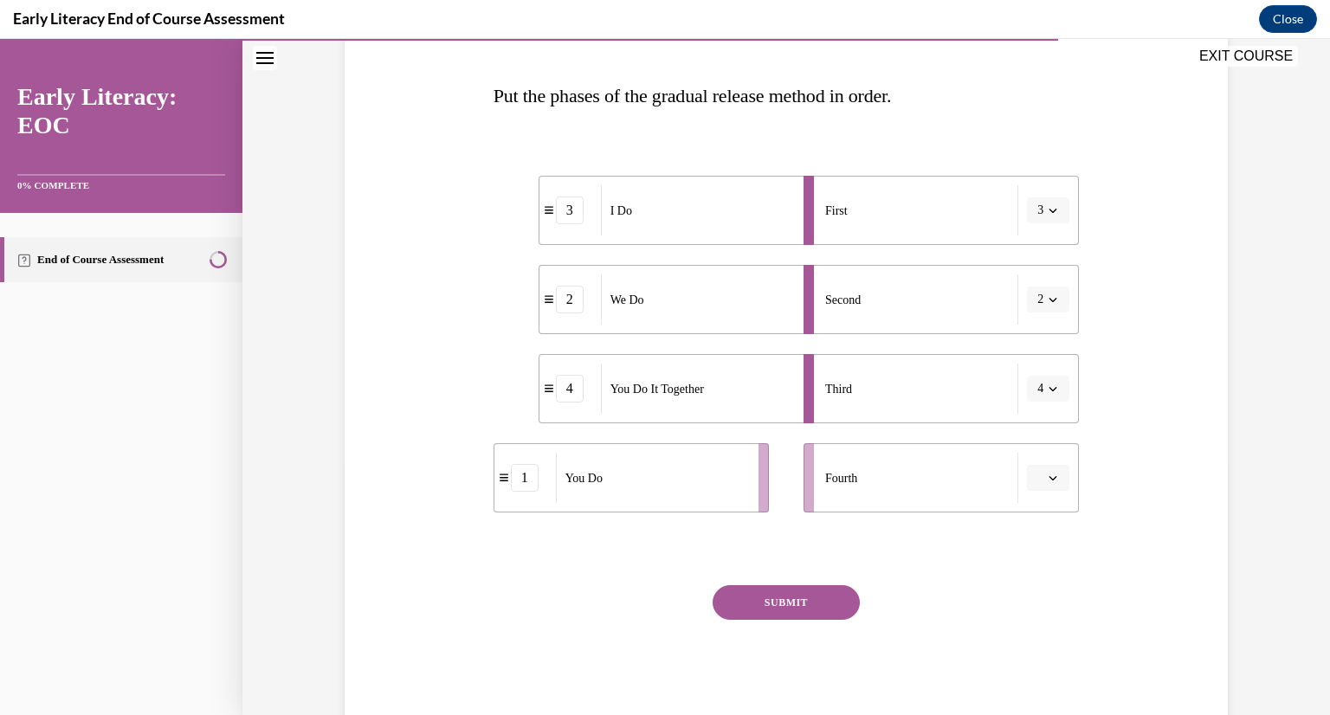
click at [1054, 475] on icon "button" at bounding box center [1053, 478] width 9 height 9
click at [1042, 551] on span "1" at bounding box center [1042, 551] width 6 height 14
click at [808, 605] on button "SUBMIT" at bounding box center [786, 602] width 147 height 35
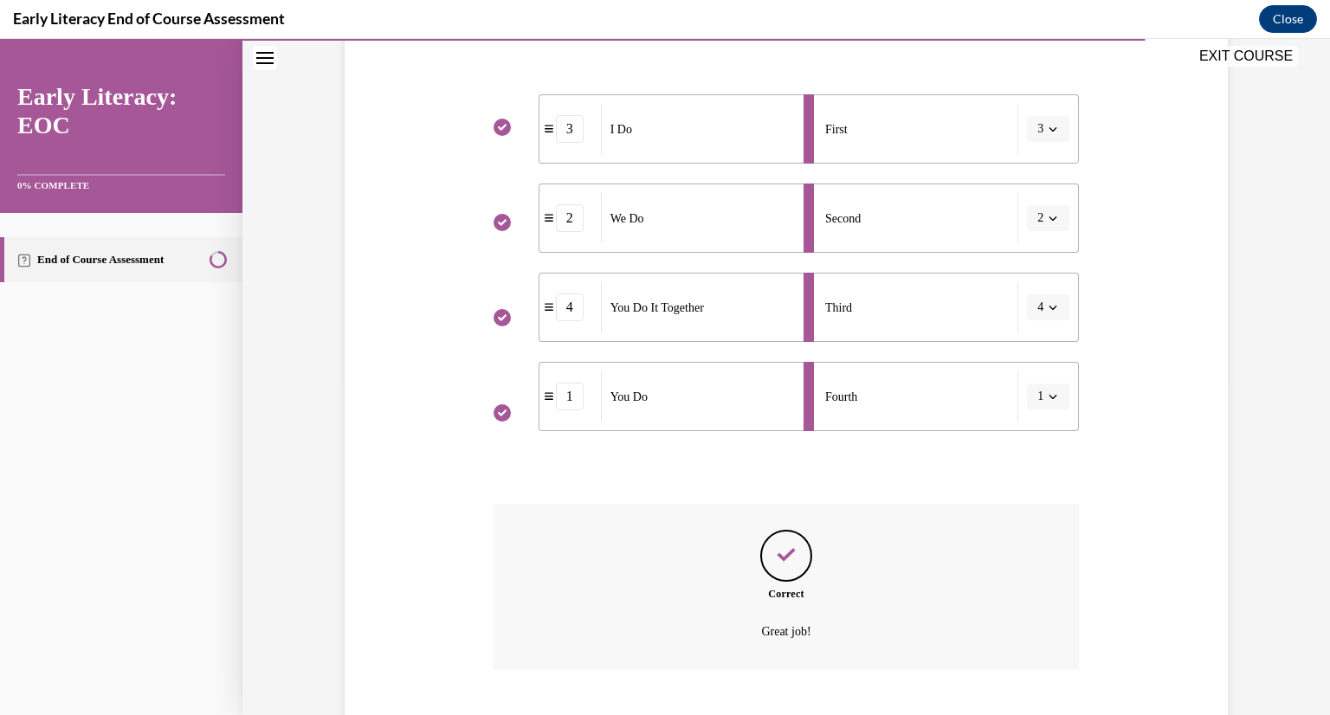
scroll to position [440, 0]
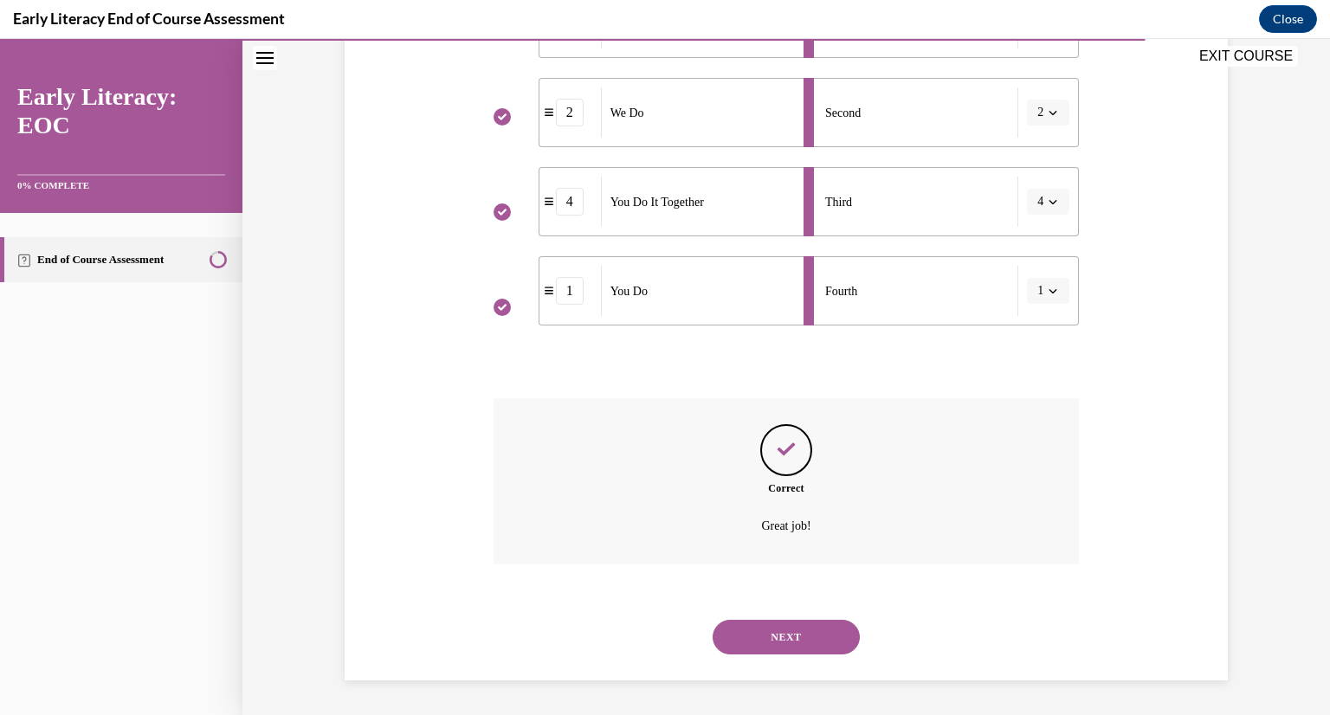
click at [786, 643] on button "NEXT" at bounding box center [786, 637] width 147 height 35
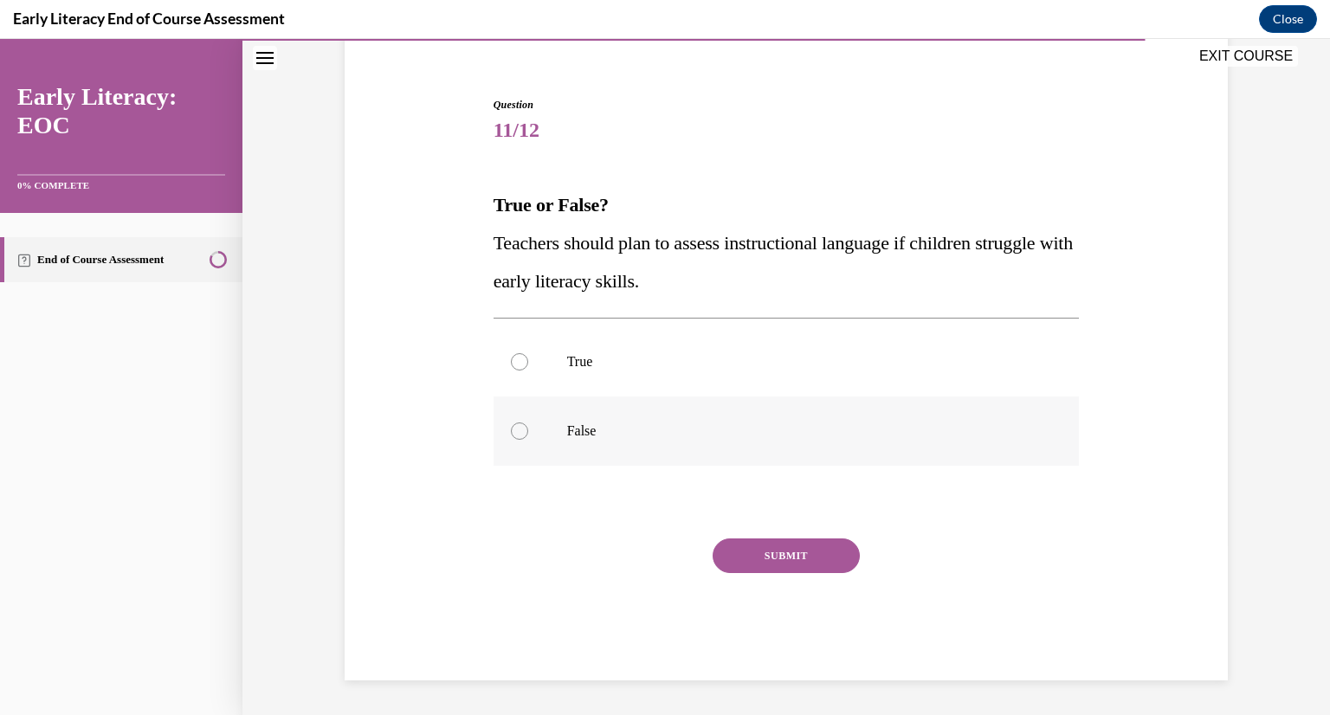
click at [520, 433] on div at bounding box center [519, 431] width 17 height 17
click at [765, 552] on button "SUBMIT" at bounding box center [786, 556] width 147 height 35
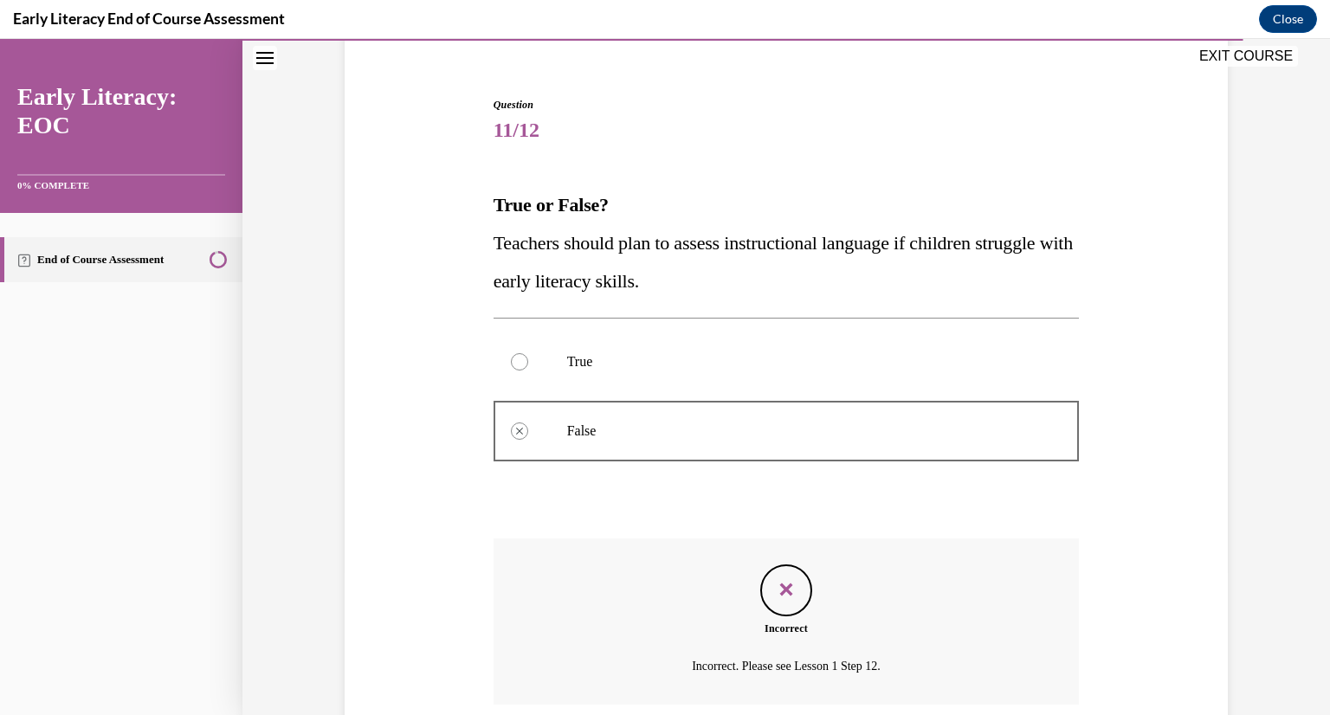
scroll to position [284, 0]
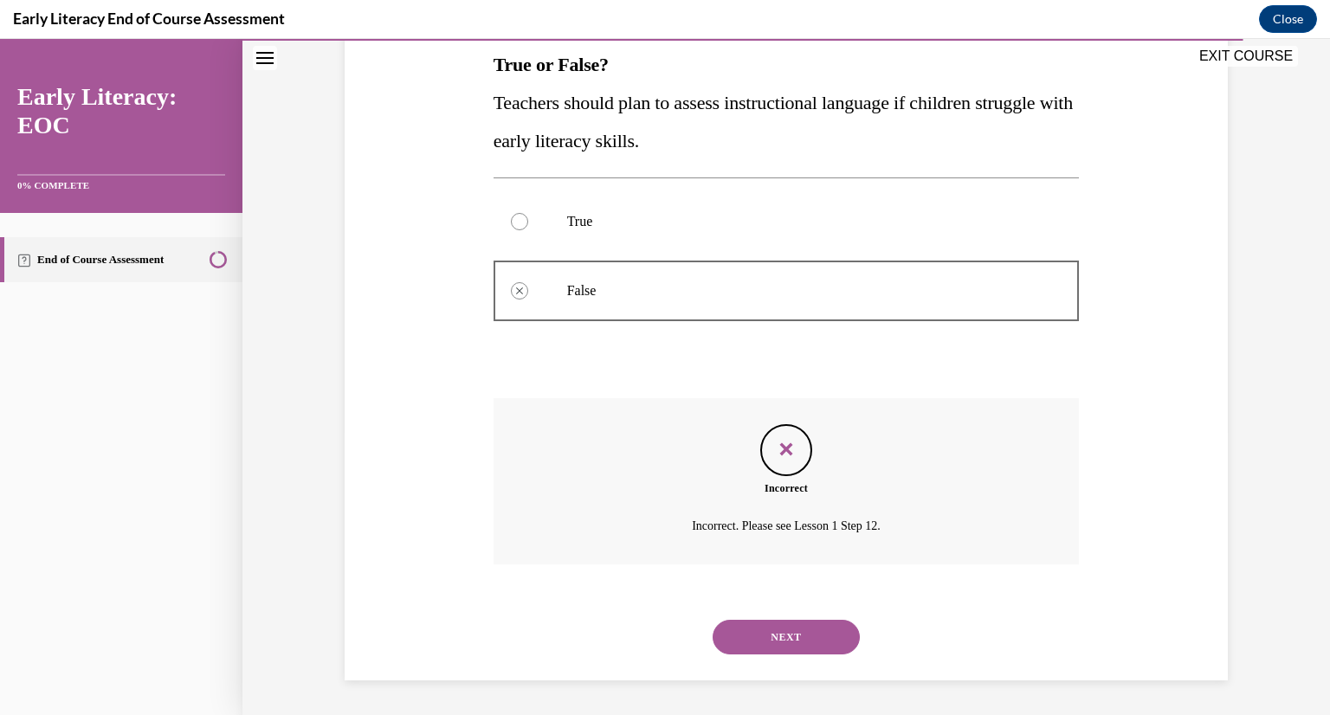
click at [788, 632] on button "NEXT" at bounding box center [786, 637] width 147 height 35
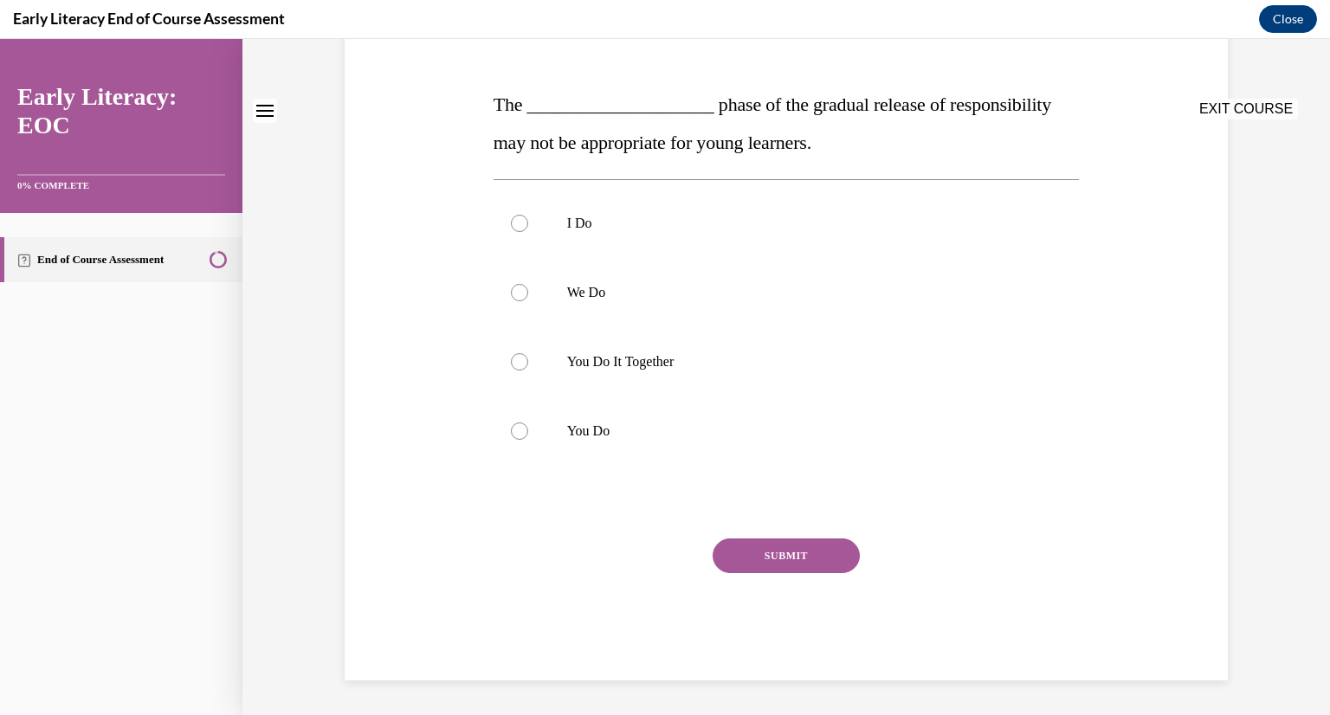
scroll to position [0, 0]
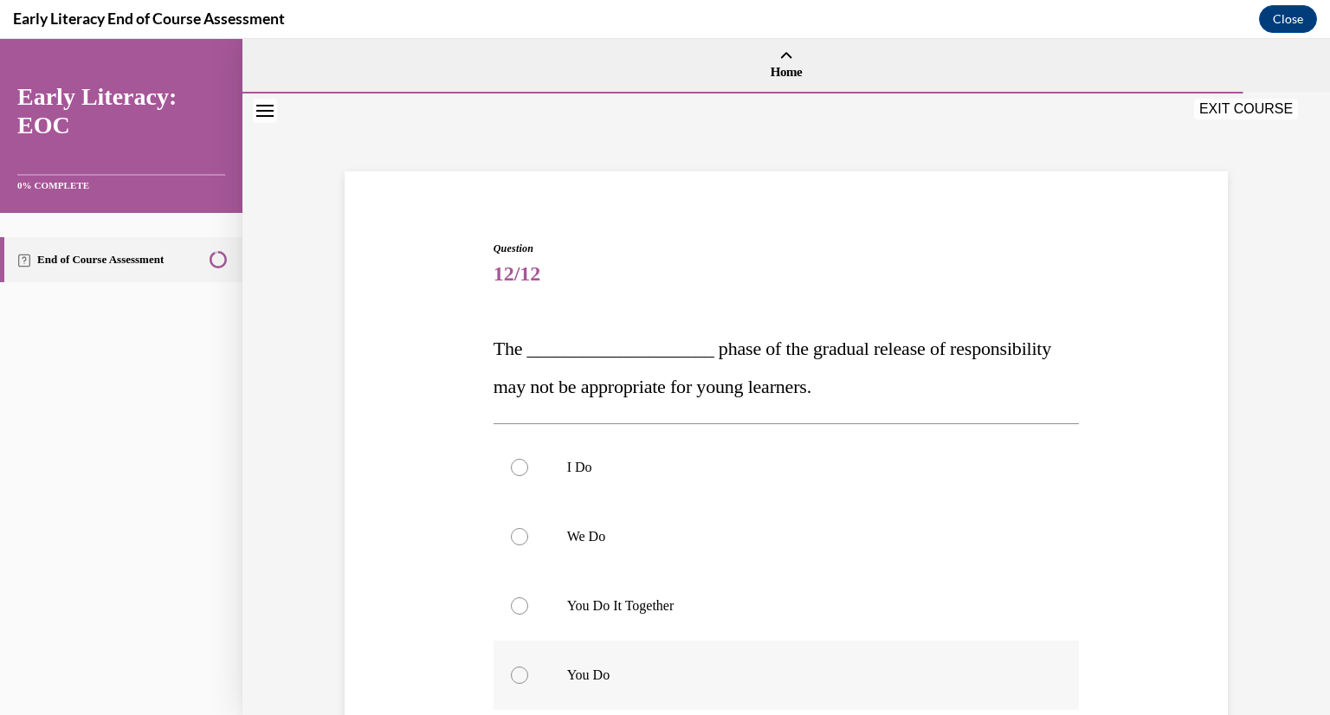
click at [516, 677] on div at bounding box center [519, 675] width 17 height 17
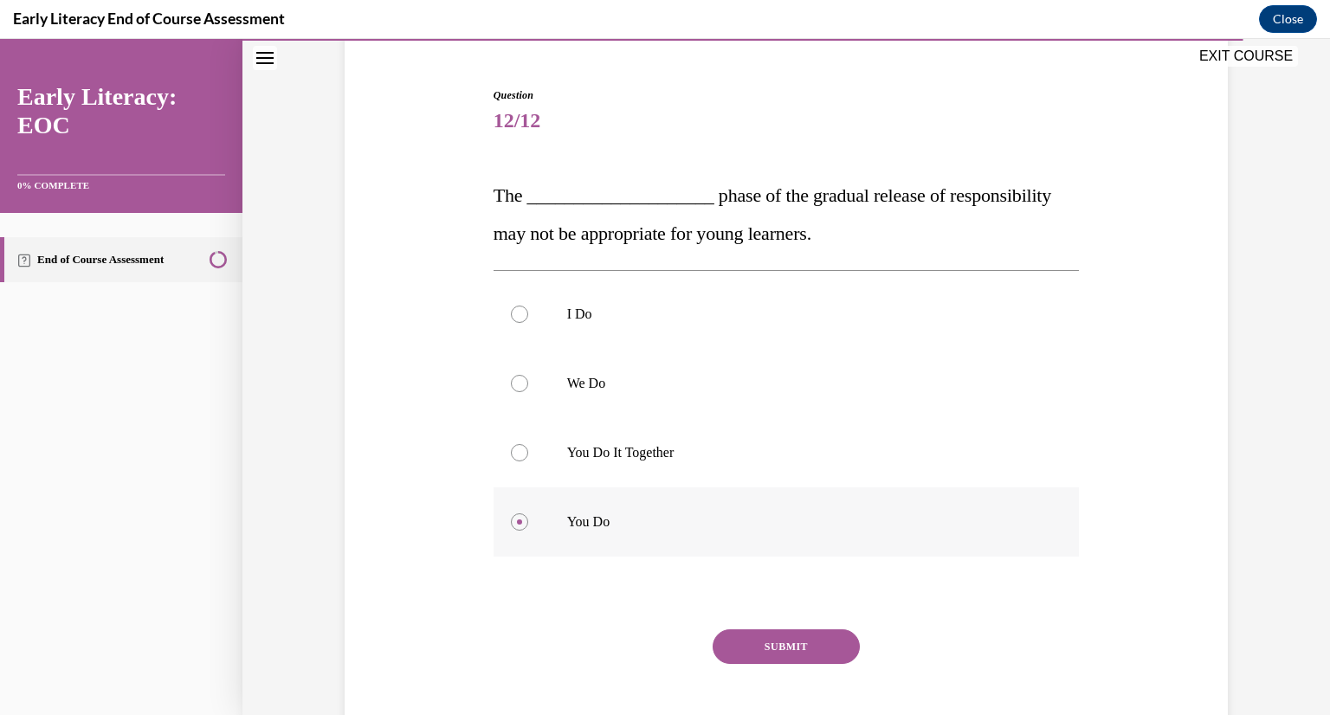
scroll to position [244, 0]
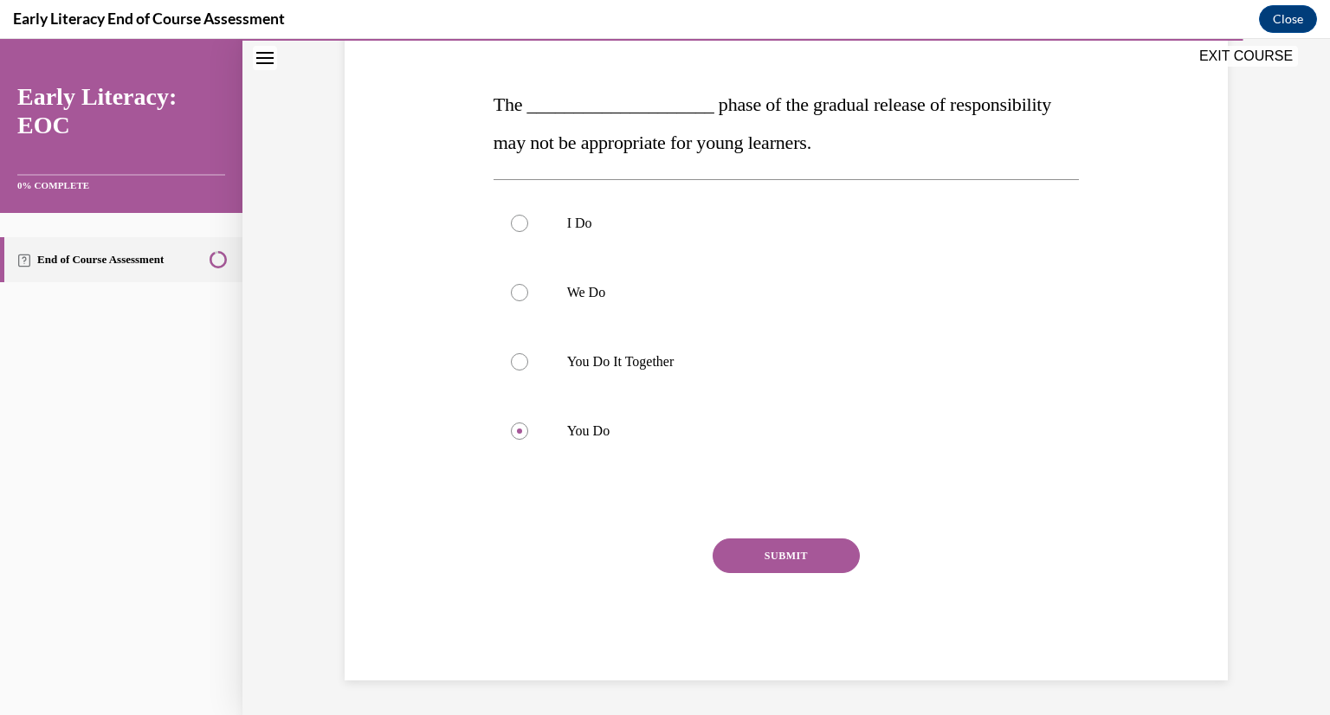
click at [784, 547] on button "SUBMIT" at bounding box center [786, 556] width 147 height 35
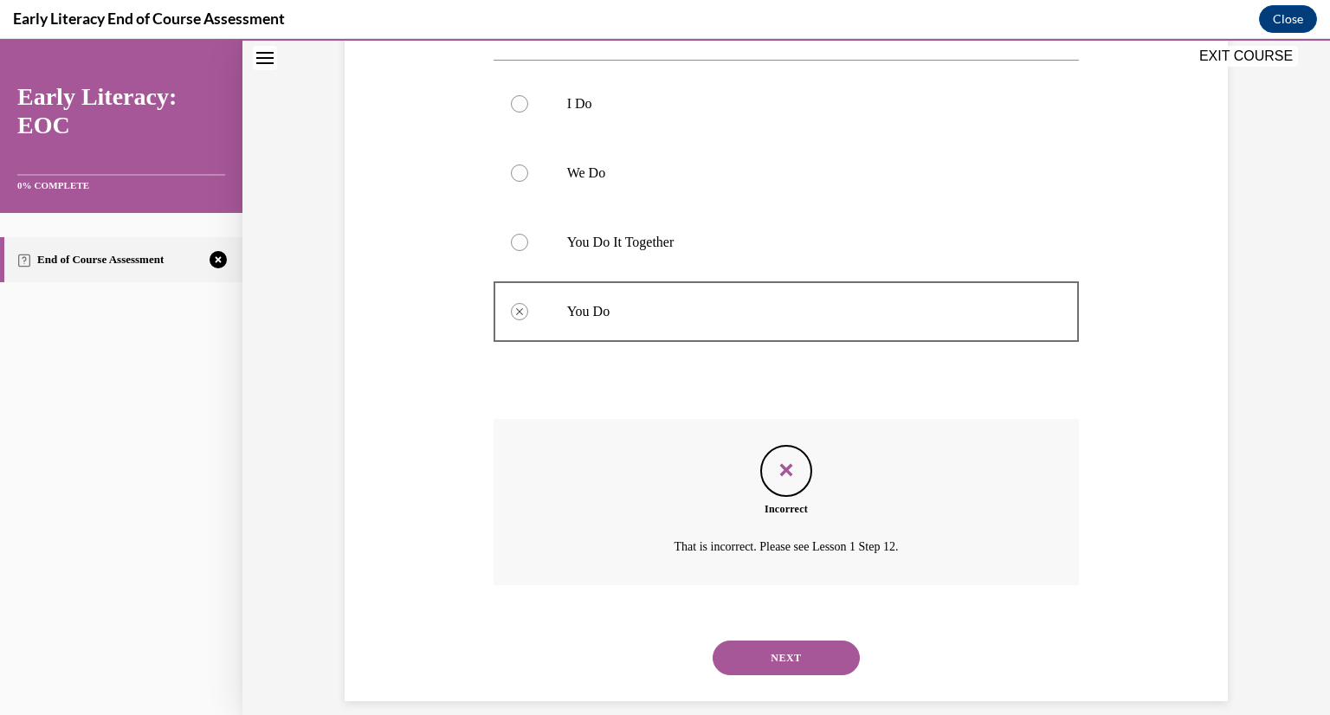
scroll to position [384, 0]
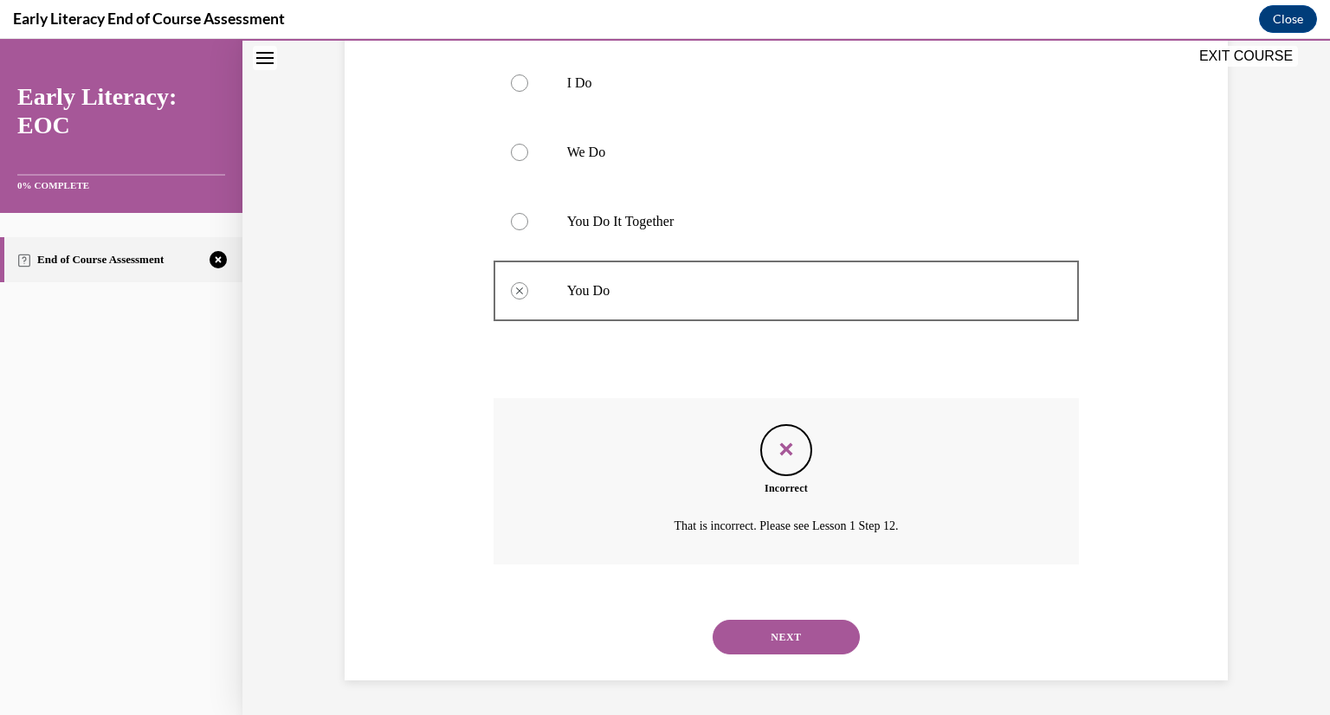
click at [780, 630] on button "NEXT" at bounding box center [786, 637] width 147 height 35
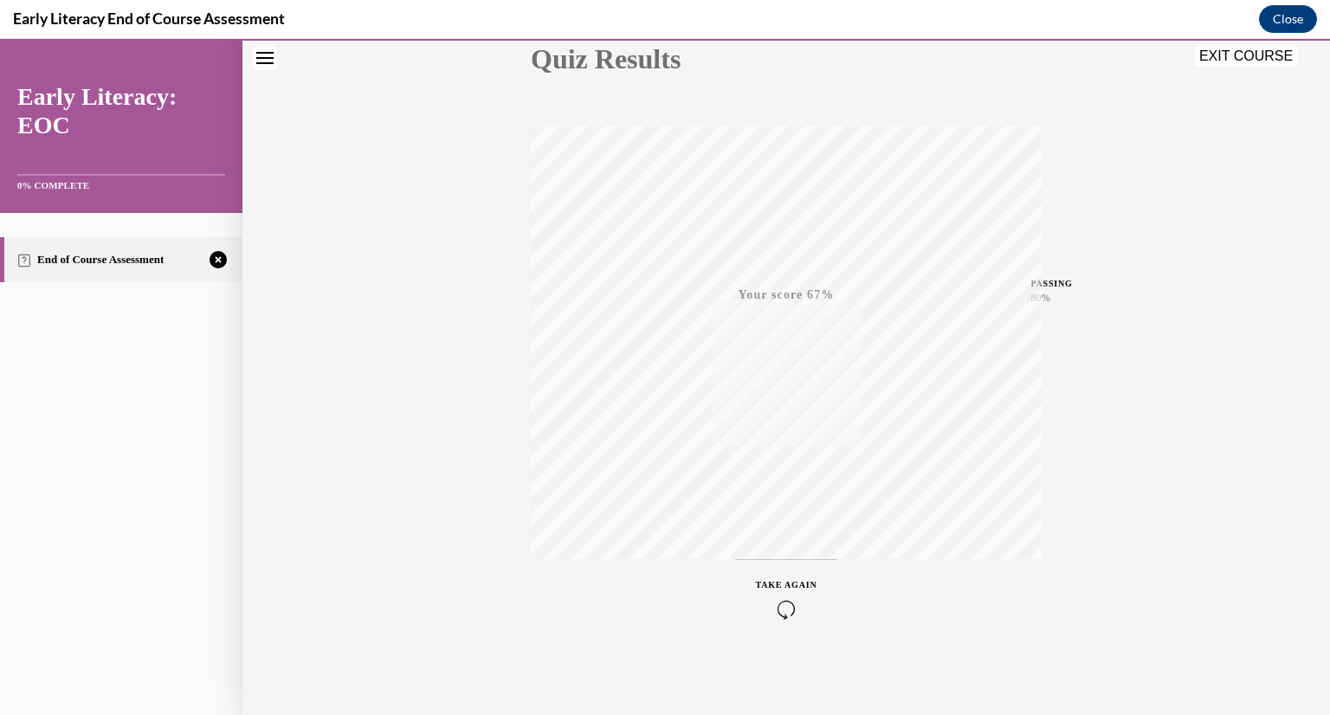
click at [779, 586] on span "TAKE AGAIN" at bounding box center [786, 585] width 61 height 10
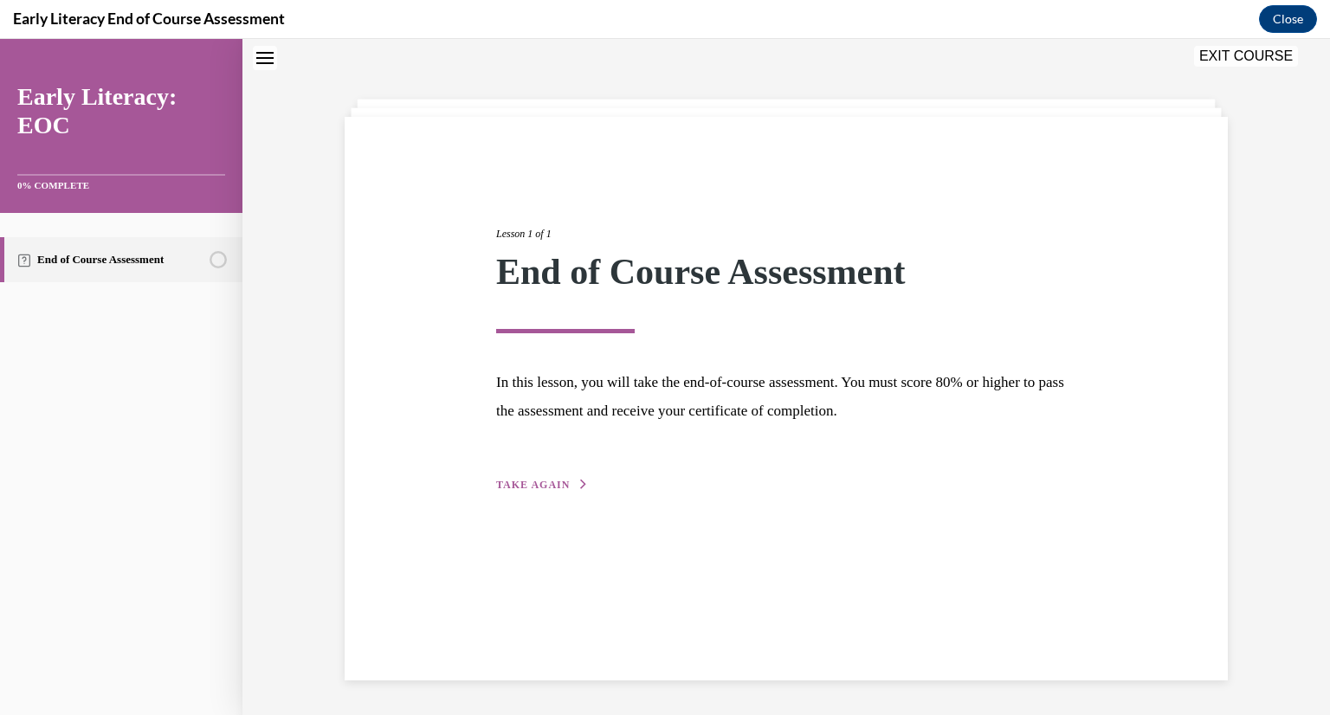
scroll to position [55, 0]
click at [526, 484] on span "TAKE AGAIN" at bounding box center [533, 485] width 74 height 12
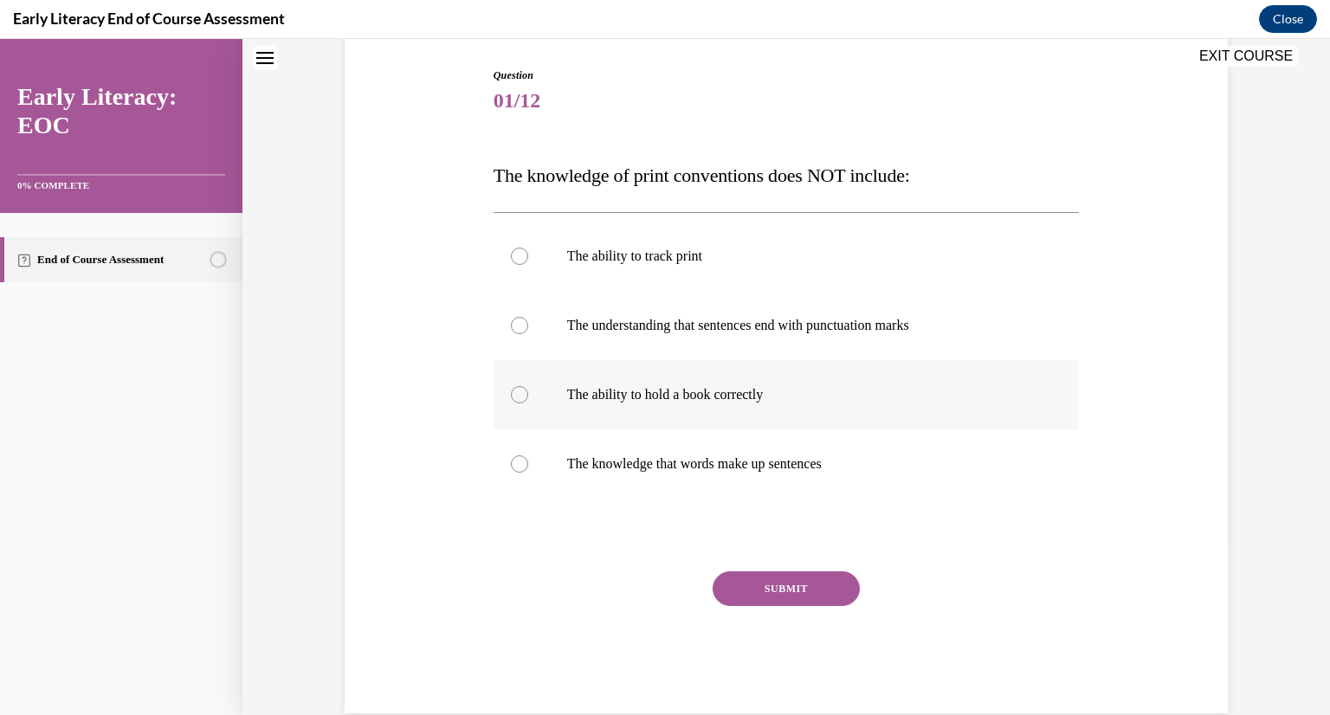
scroll to position [206, 0]
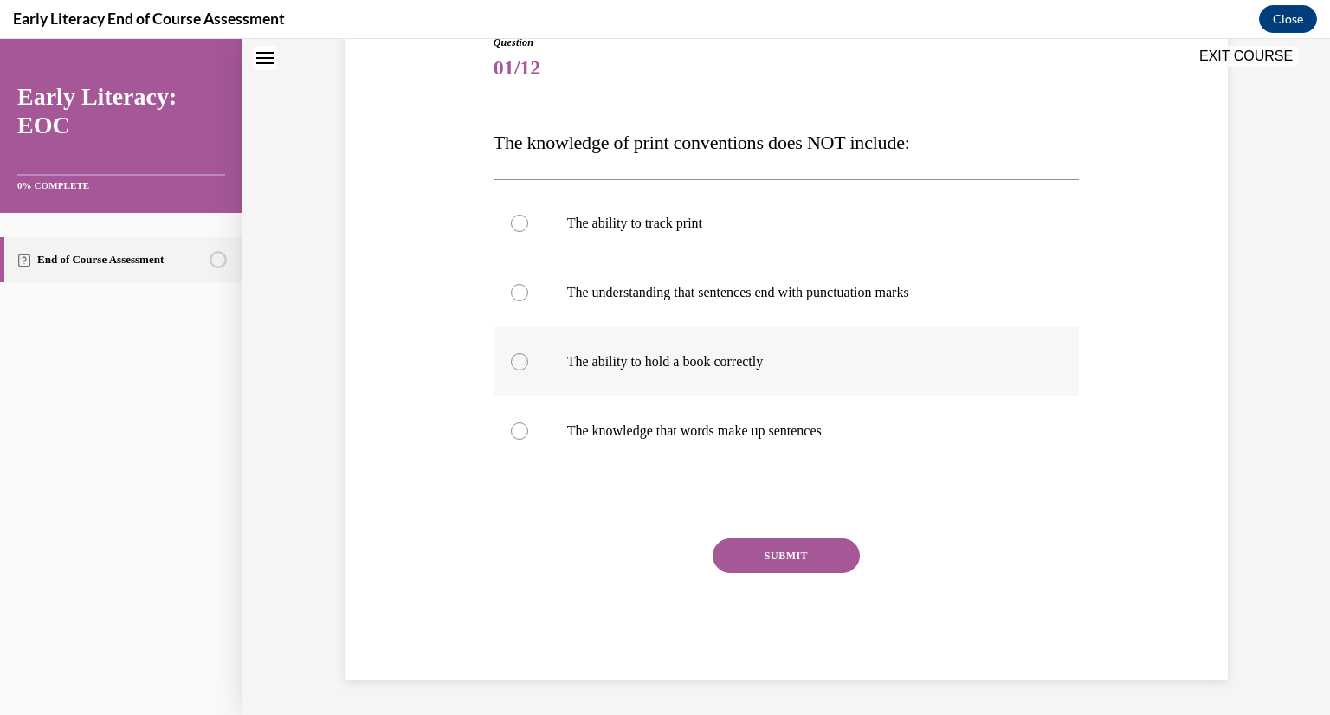
click at [522, 359] on div at bounding box center [519, 361] width 17 height 17
click at [801, 556] on button "SUBMIT" at bounding box center [786, 556] width 147 height 35
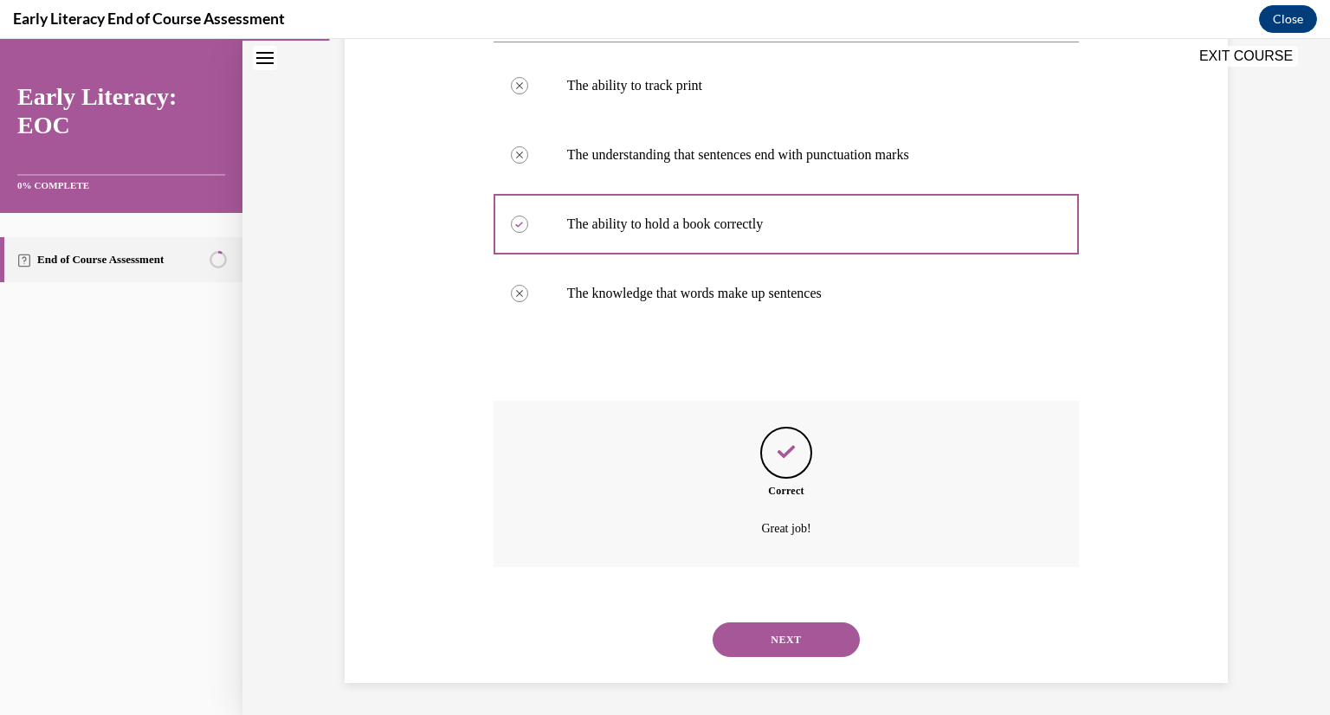
scroll to position [346, 0]
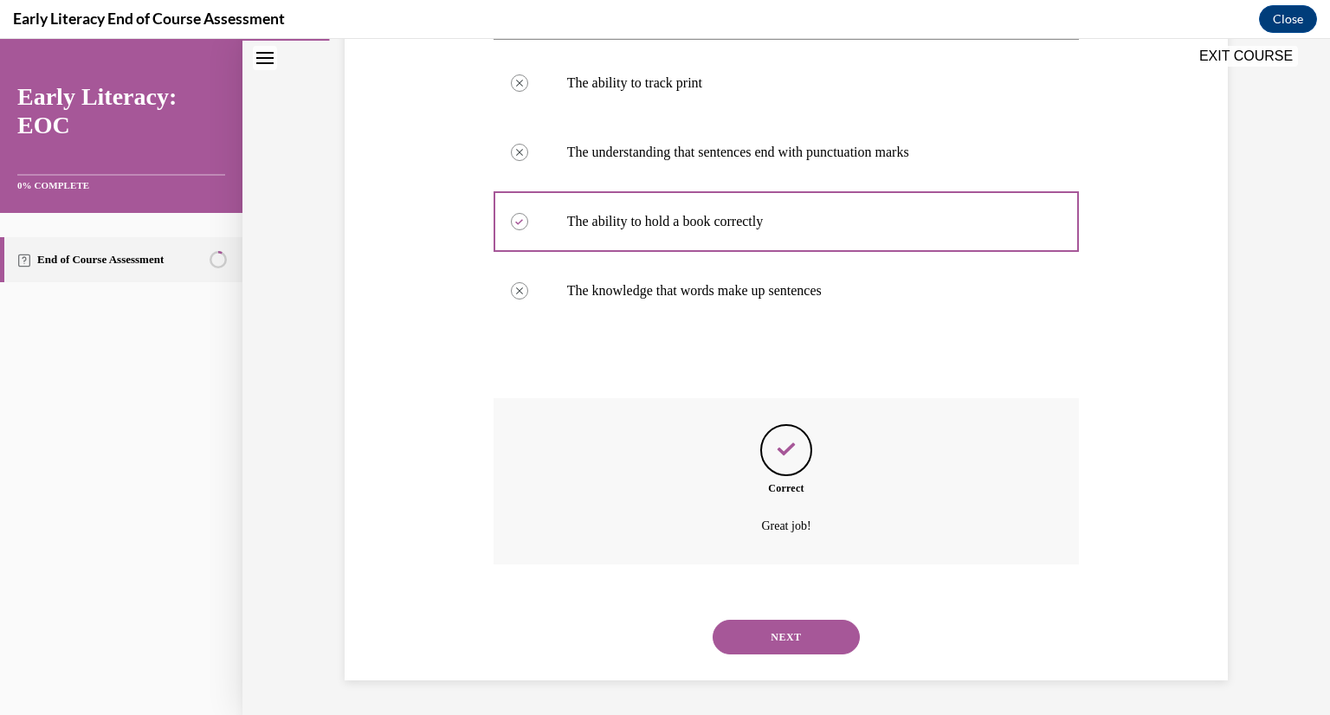
click at [796, 633] on button "NEXT" at bounding box center [786, 637] width 147 height 35
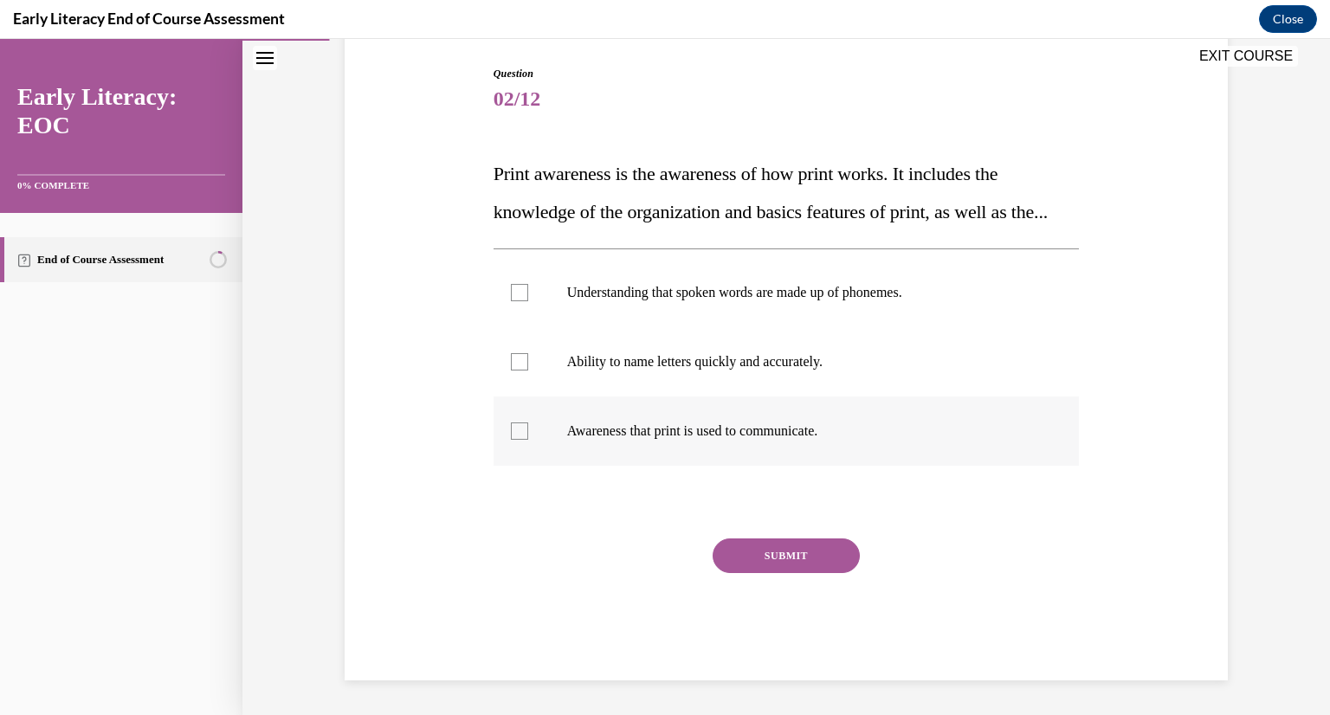
click at [518, 440] on div at bounding box center [519, 431] width 17 height 17
click at [791, 573] on button "SUBMIT" at bounding box center [786, 556] width 147 height 35
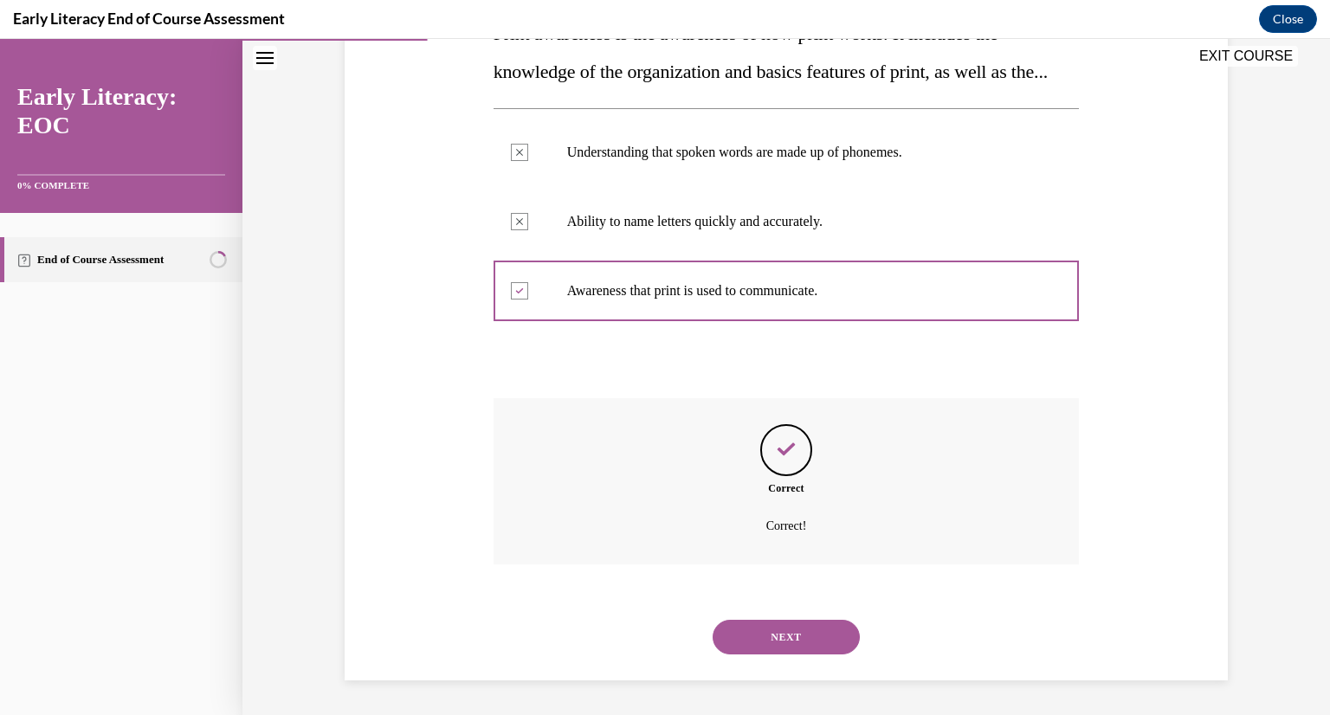
scroll to position [353, 0]
click at [777, 636] on button "NEXT" at bounding box center [786, 637] width 147 height 35
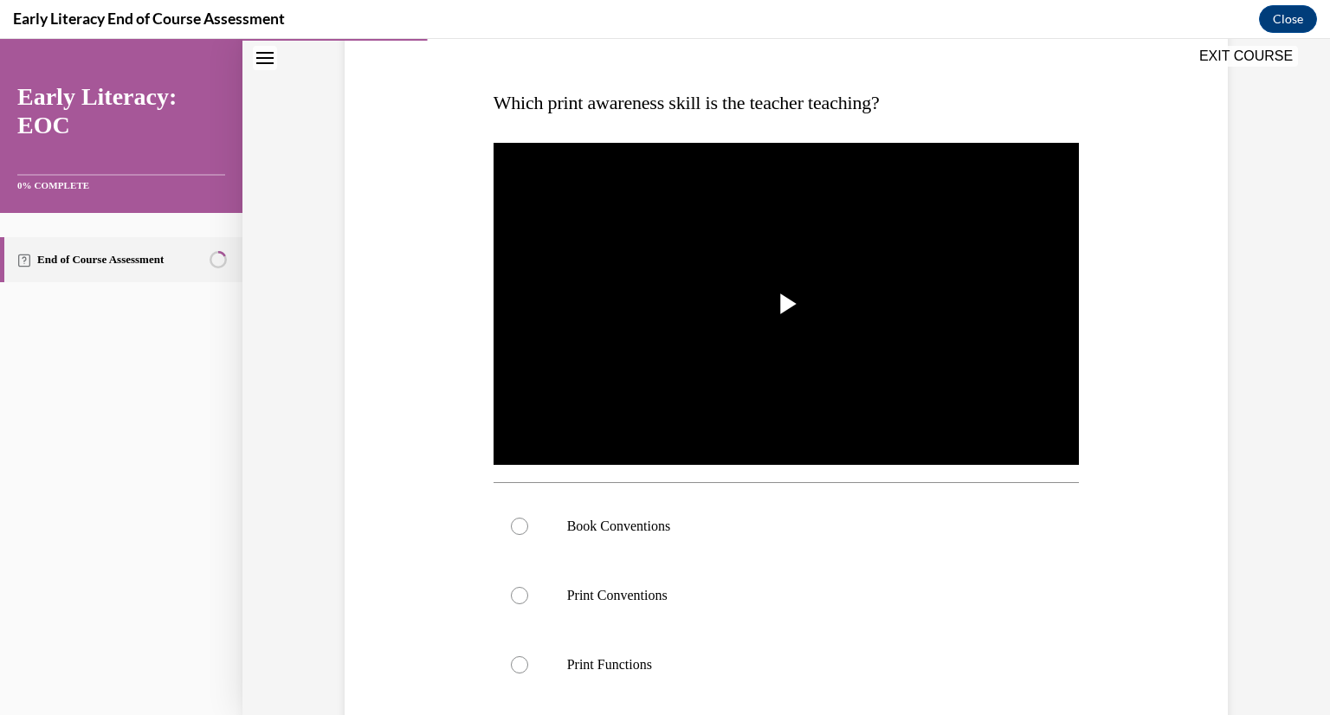
scroll to position [246, 0]
click at [786, 304] on span "Video player" at bounding box center [786, 304] width 0 height 0
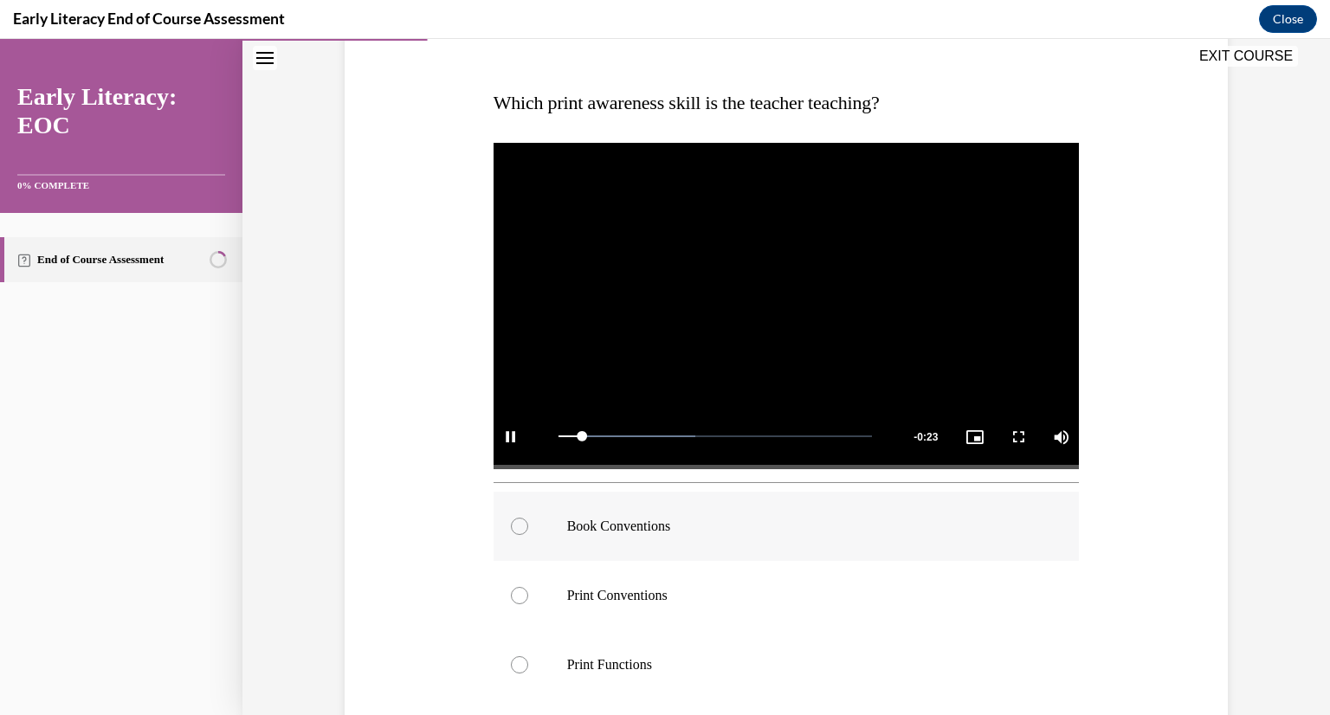
click at [522, 526] on div at bounding box center [519, 526] width 17 height 17
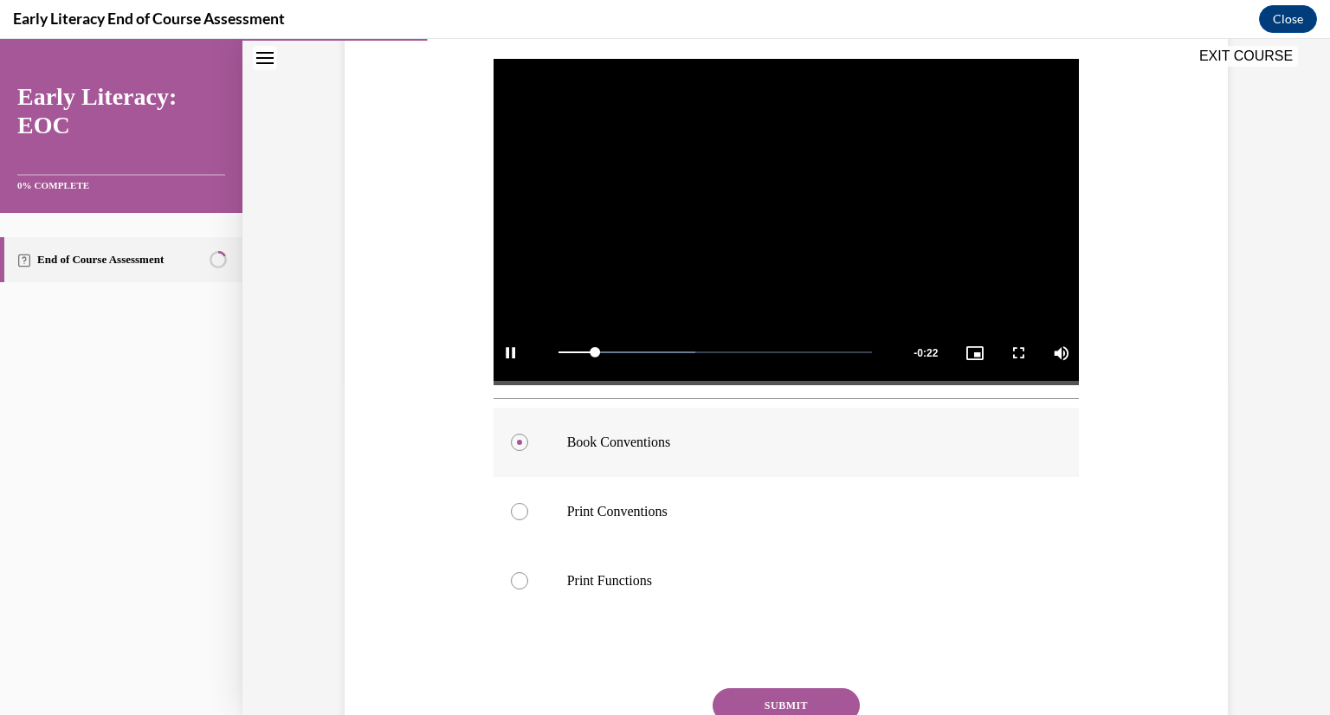
scroll to position [479, 0]
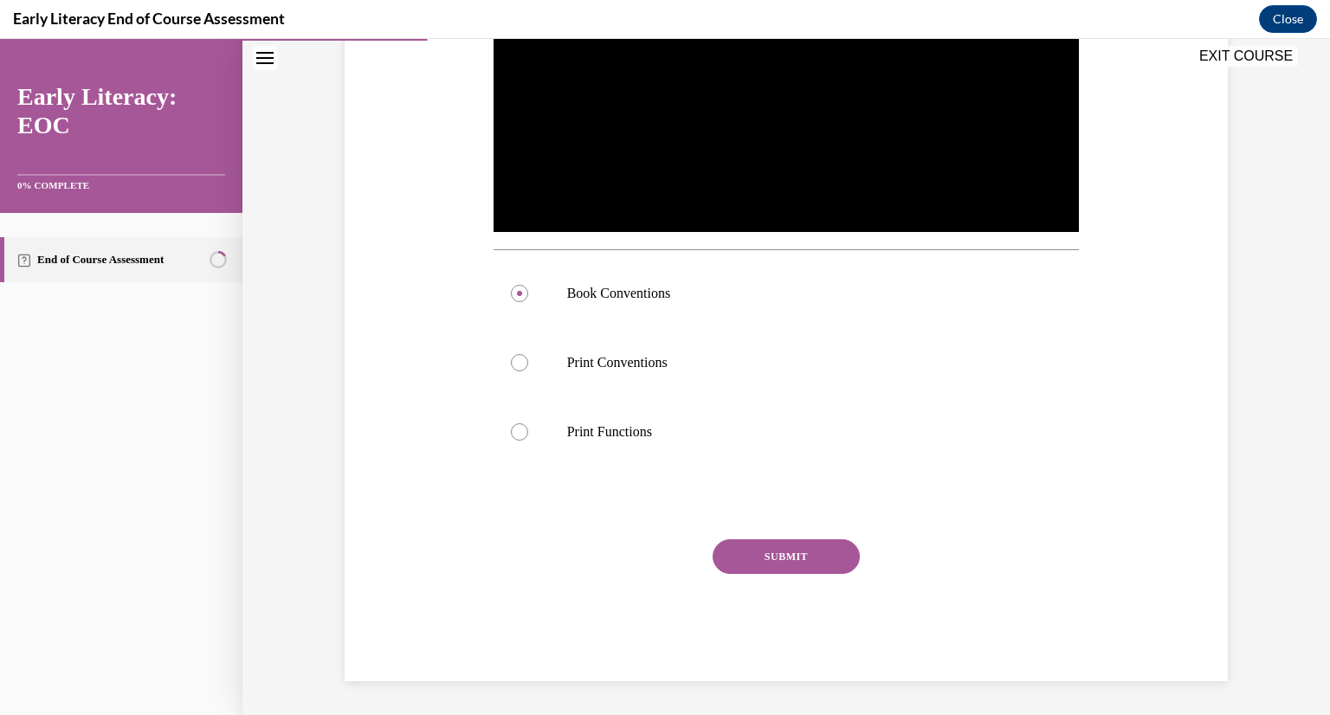
click at [748, 551] on button "SUBMIT" at bounding box center [786, 556] width 147 height 35
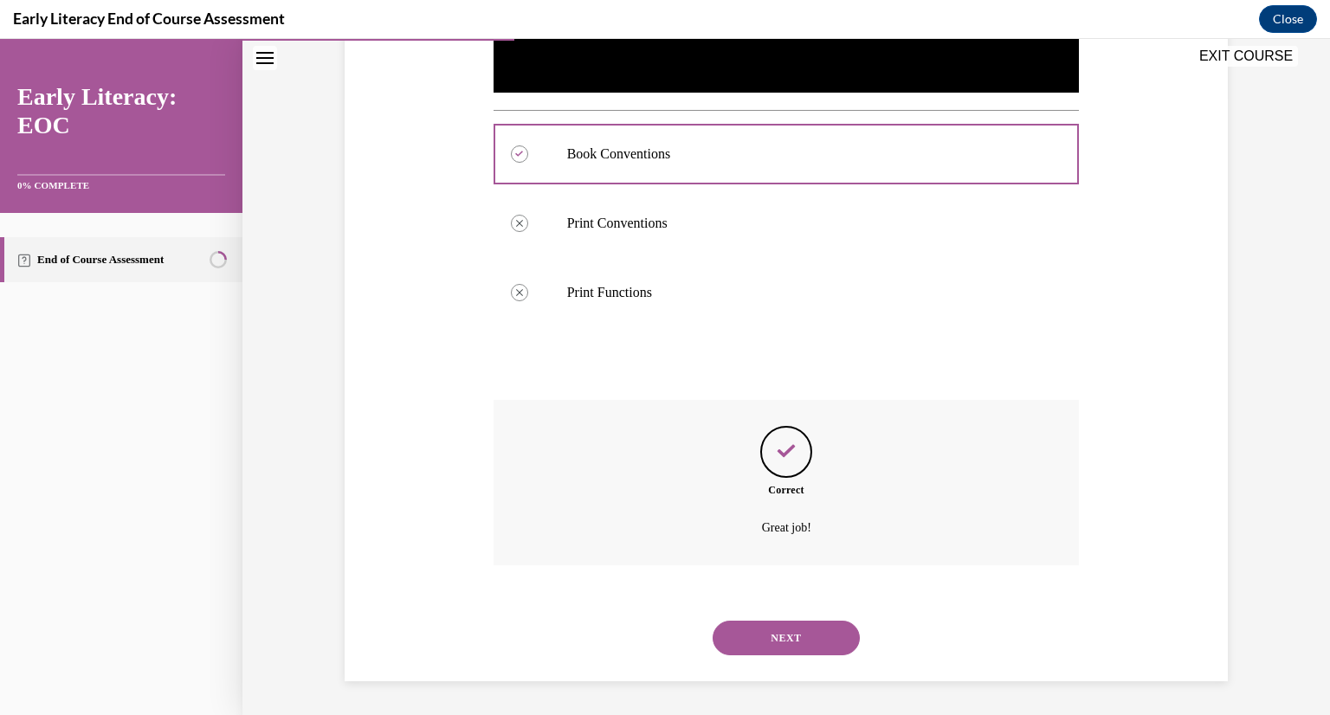
scroll to position [619, 0]
click at [757, 628] on button "NEXT" at bounding box center [786, 637] width 147 height 35
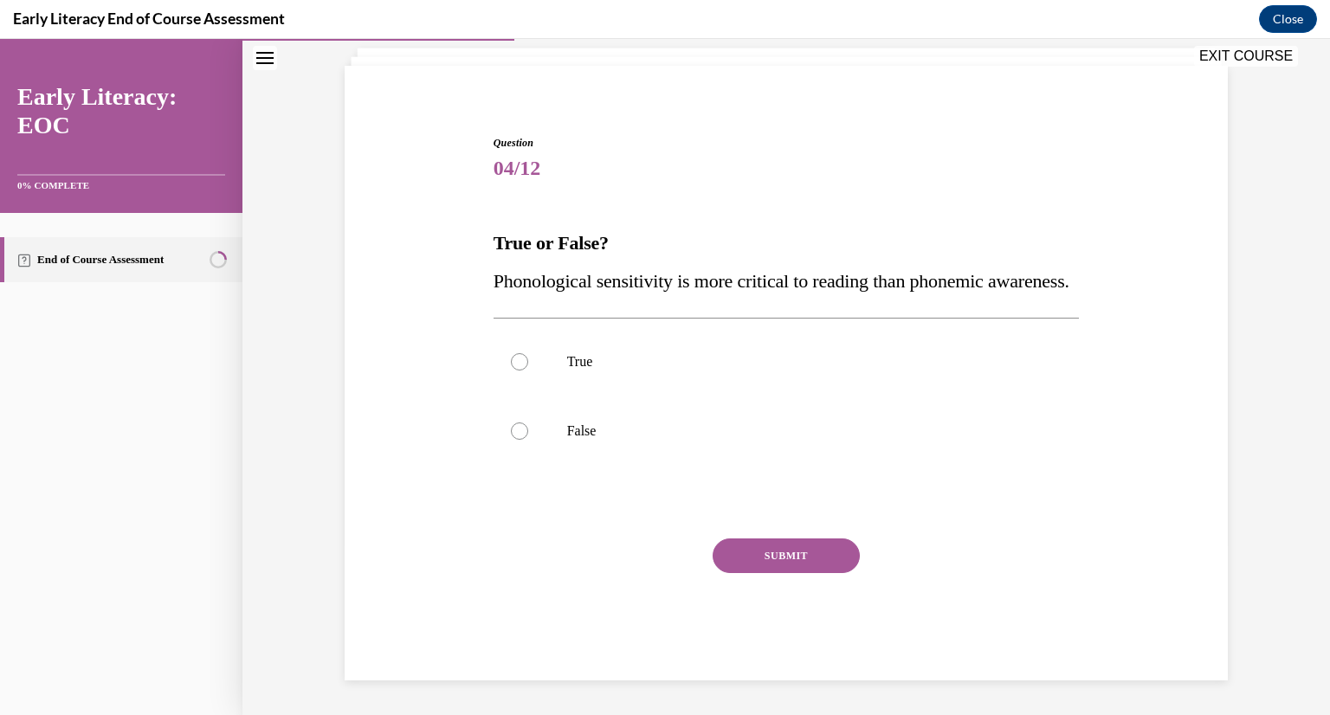
scroll to position [144, 0]
click at [518, 432] on div at bounding box center [519, 431] width 17 height 17
click at [742, 554] on button "SUBMIT" at bounding box center [786, 556] width 147 height 35
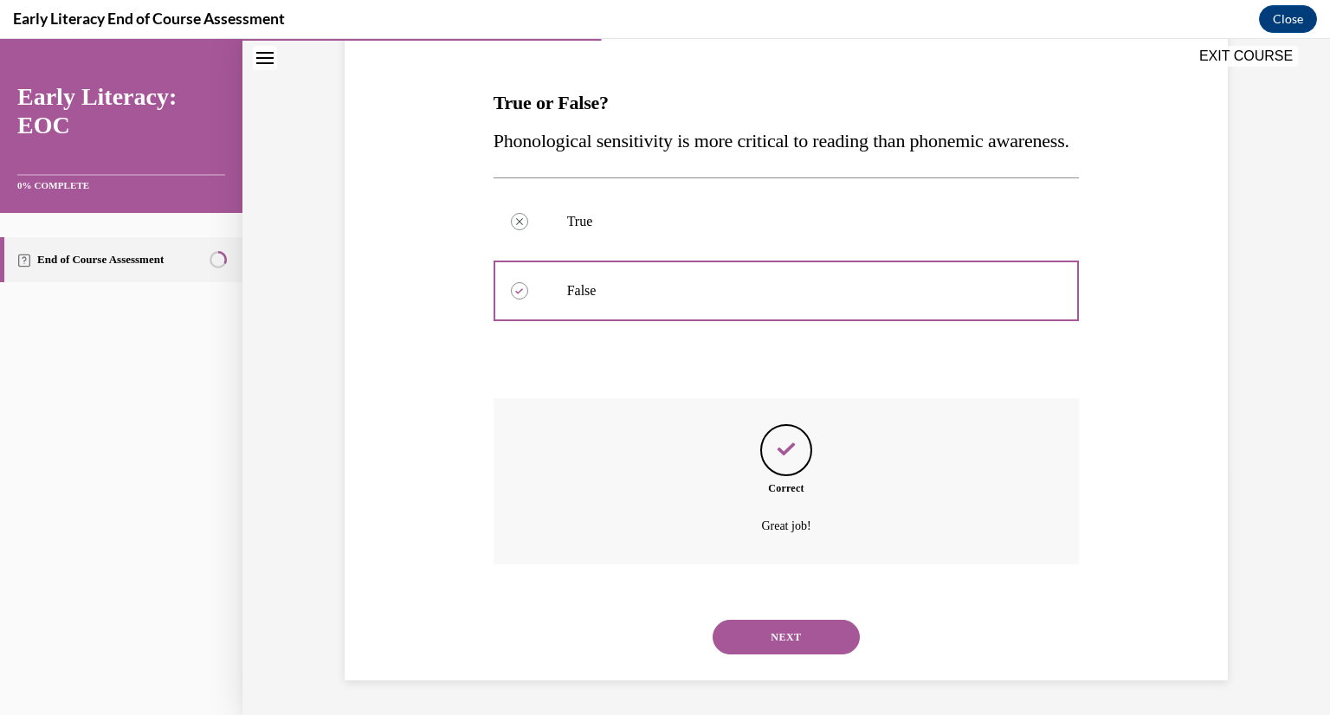
scroll to position [284, 0]
click at [785, 635] on button "NEXT" at bounding box center [786, 637] width 147 height 35
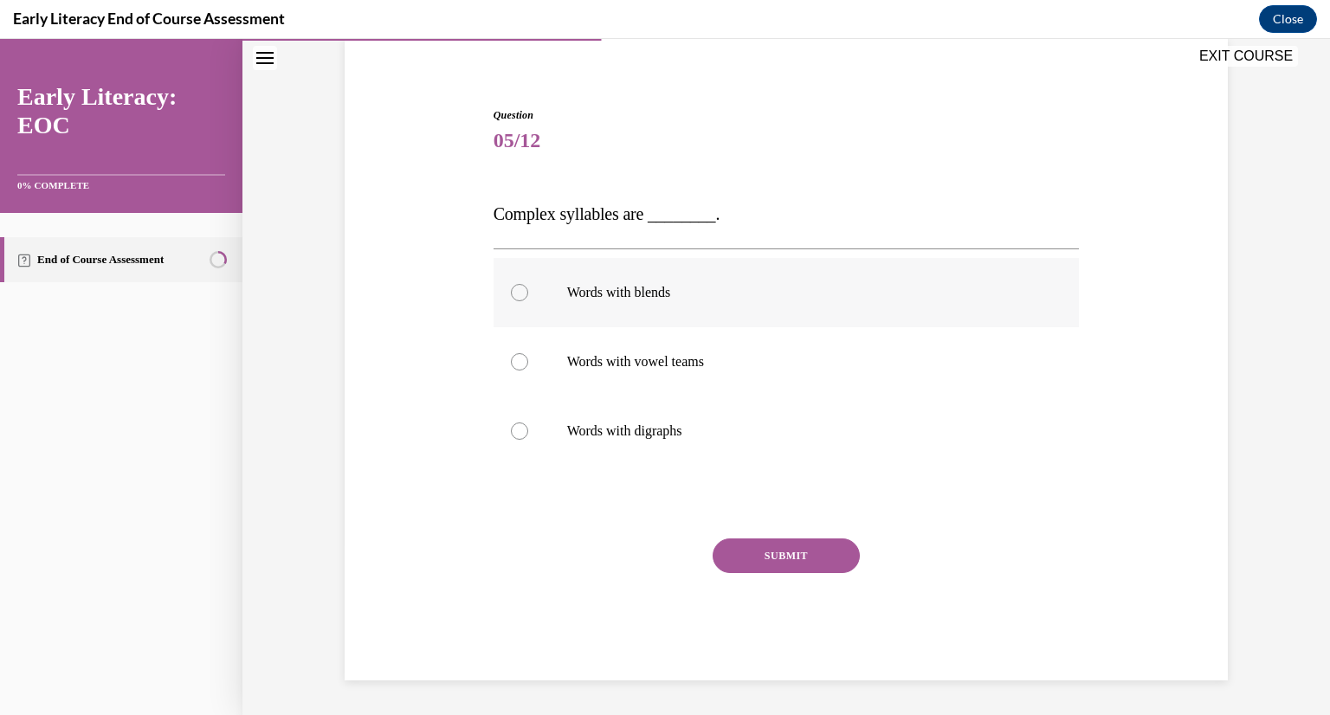
click at [525, 286] on div at bounding box center [519, 292] width 17 height 17
click at [774, 549] on button "SUBMIT" at bounding box center [786, 556] width 147 height 35
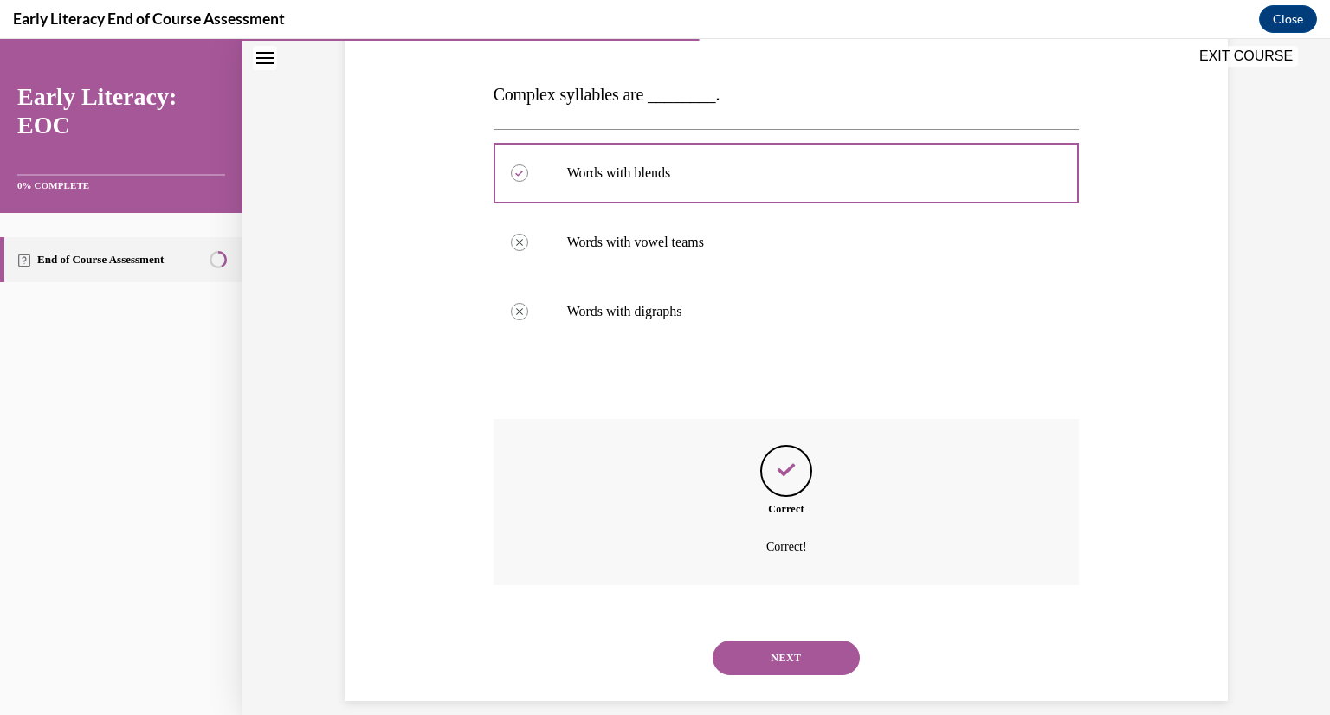
scroll to position [274, 0]
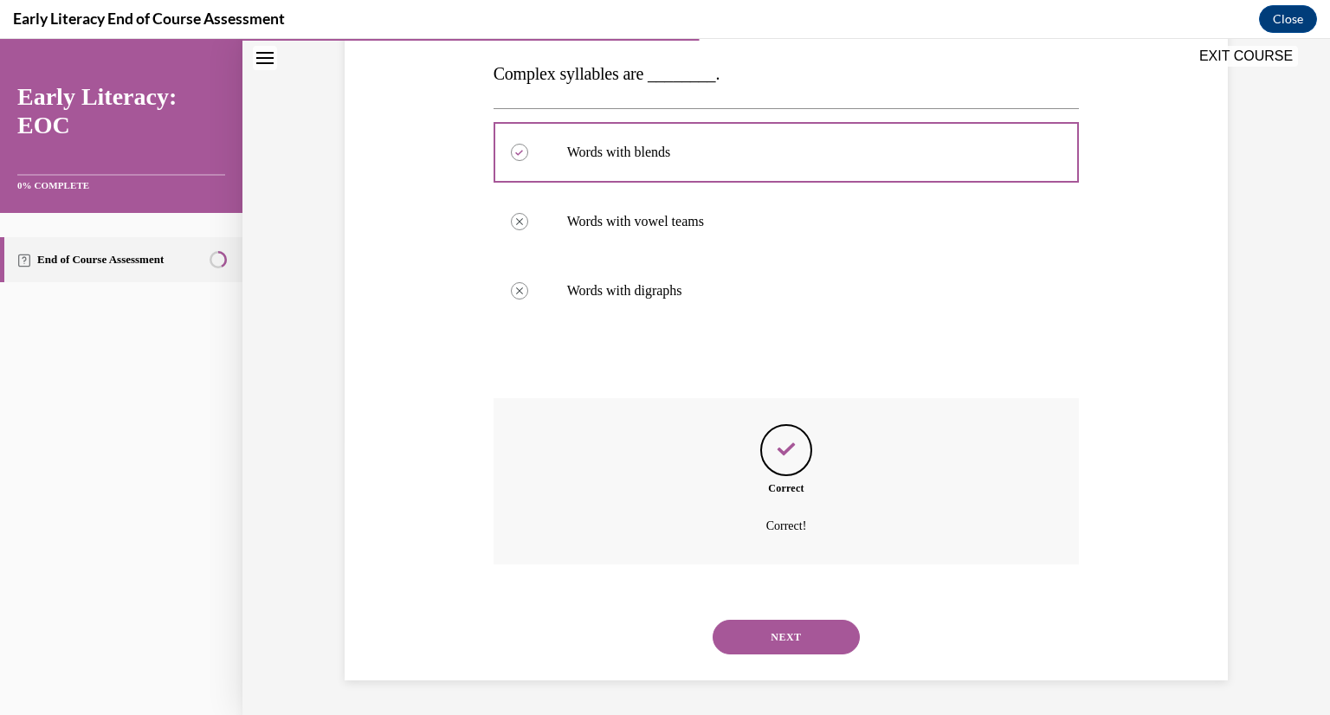
click at [784, 645] on button "NEXT" at bounding box center [786, 637] width 147 height 35
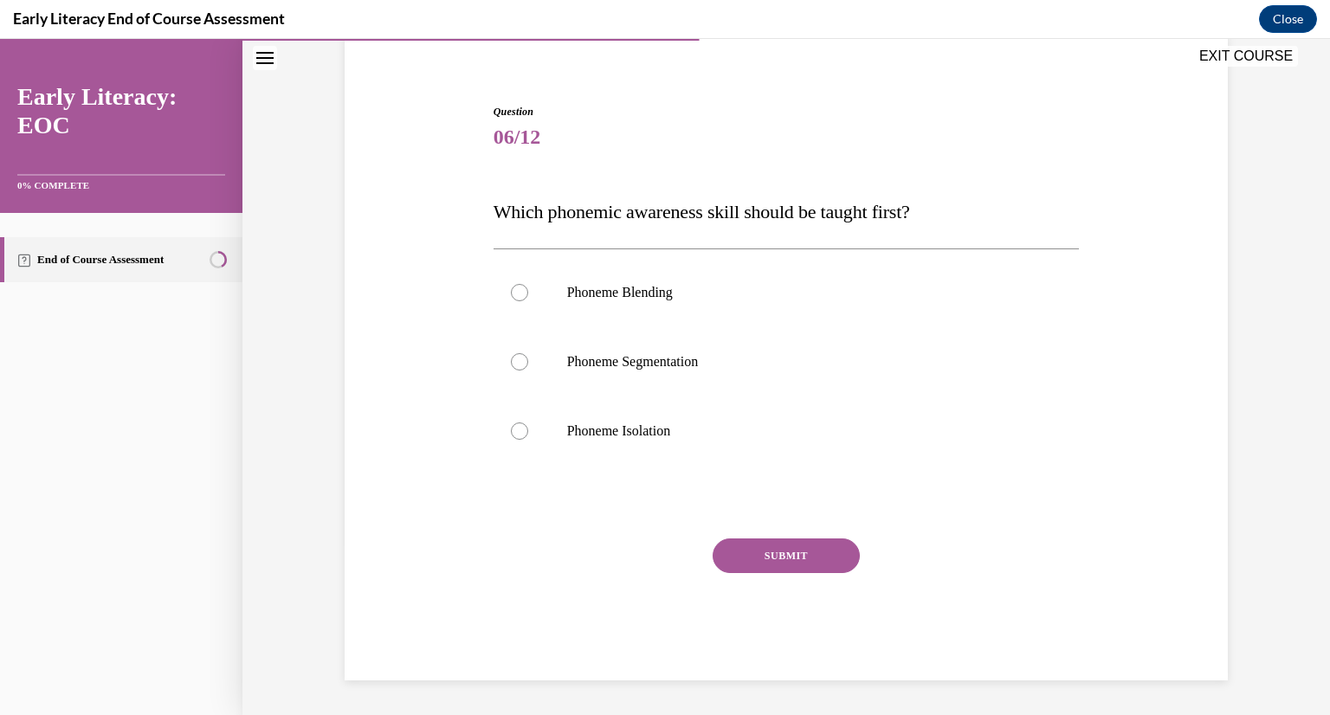
scroll to position [137, 0]
click at [518, 433] on div at bounding box center [519, 431] width 17 height 17
click at [766, 557] on button "SUBMIT" at bounding box center [786, 556] width 147 height 35
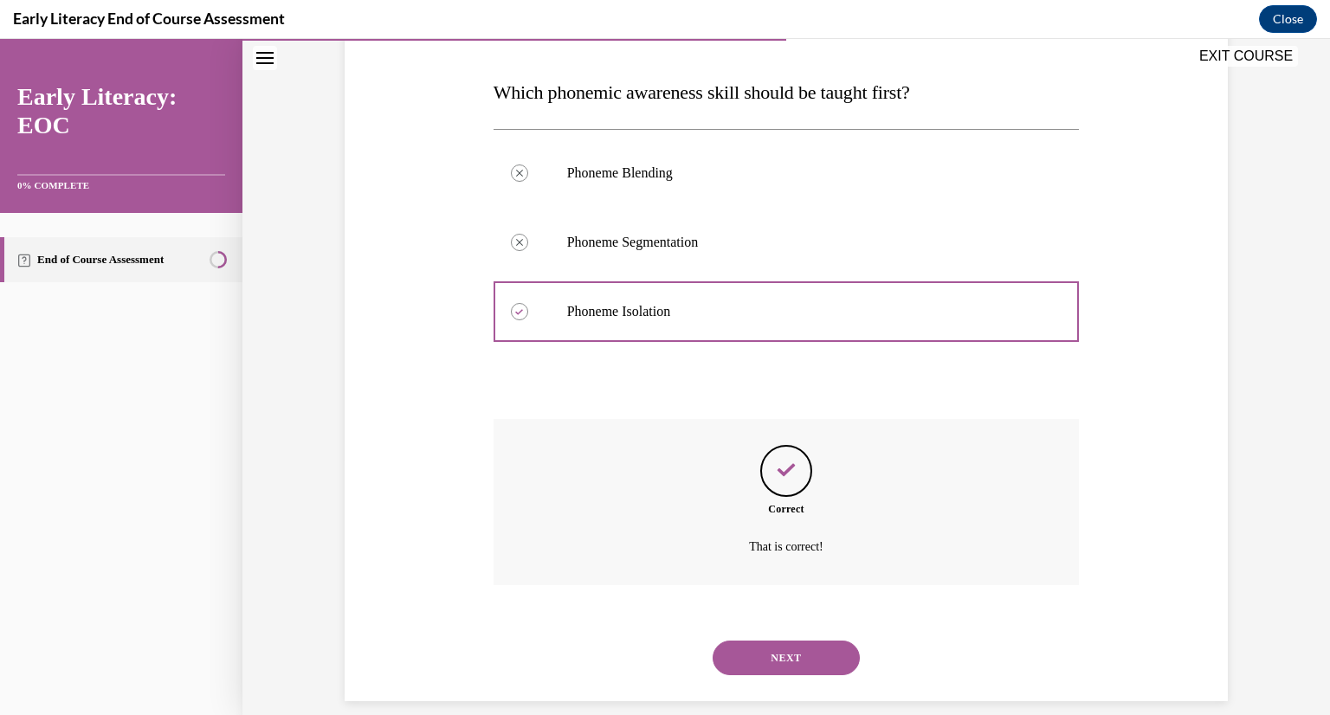
scroll to position [277, 0]
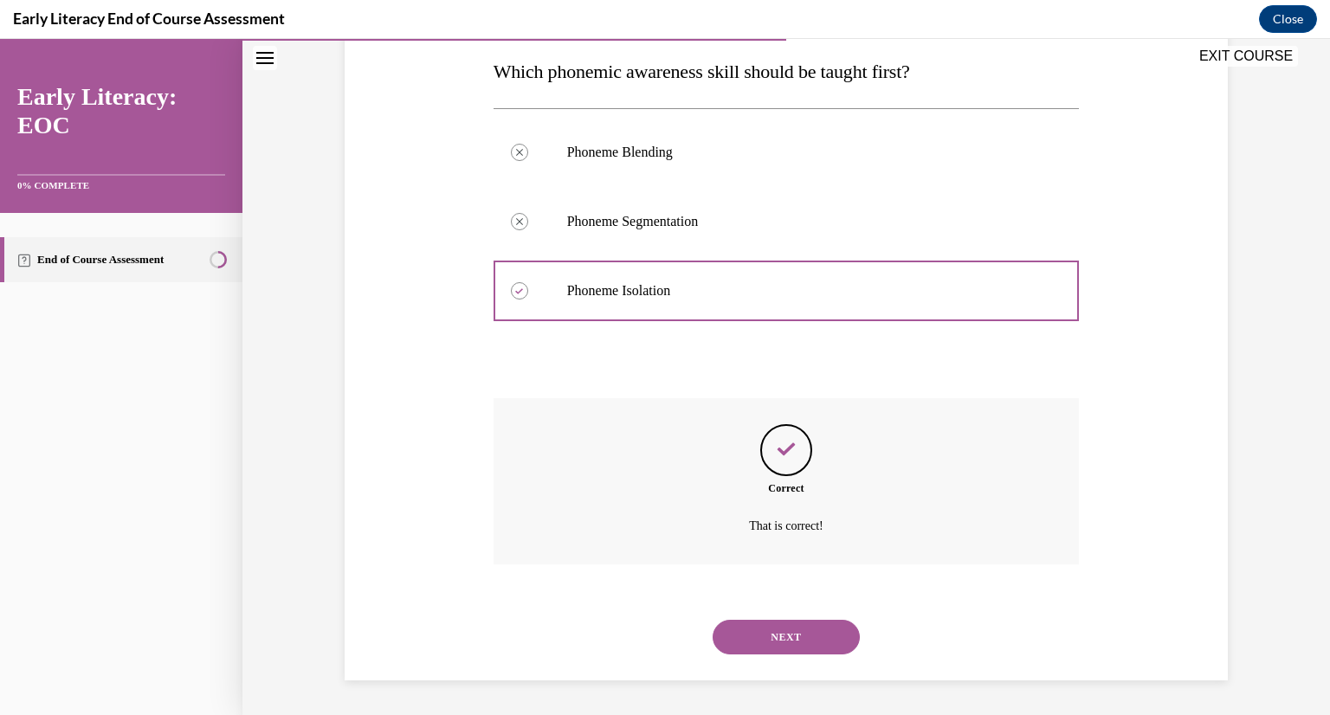
click at [782, 646] on button "NEXT" at bounding box center [786, 637] width 147 height 35
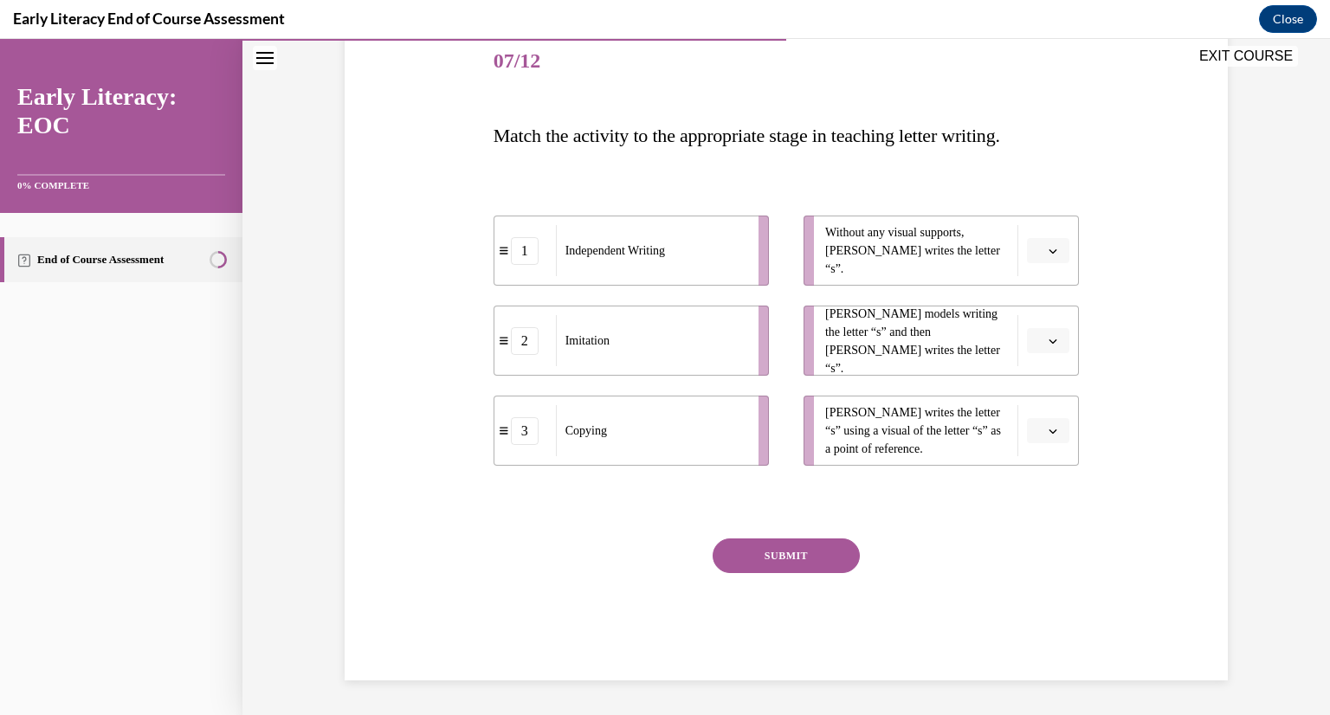
scroll to position [193, 0]
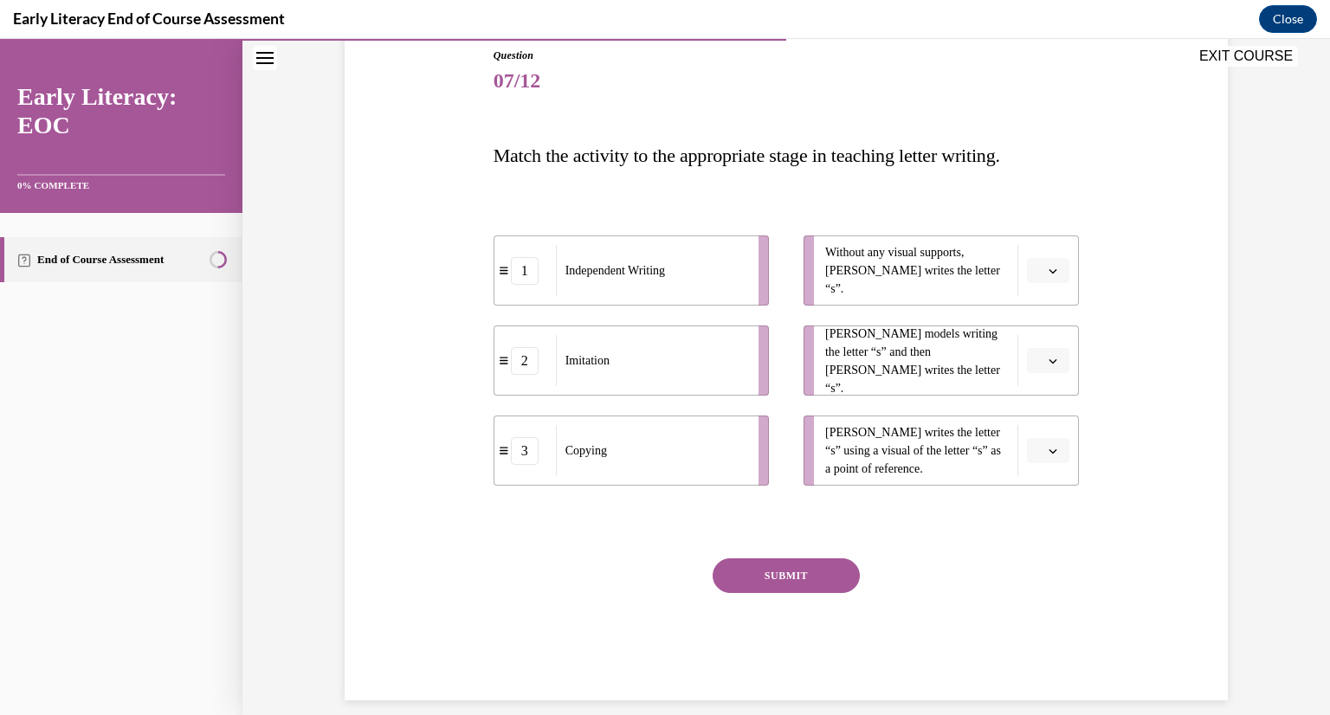
click at [1054, 272] on icon "button" at bounding box center [1053, 271] width 9 height 9
click at [1043, 342] on span "1" at bounding box center [1042, 344] width 6 height 14
click at [1059, 357] on span "button" at bounding box center [1053, 361] width 12 height 12
click at [1046, 456] on div "2" at bounding box center [1046, 468] width 43 height 35
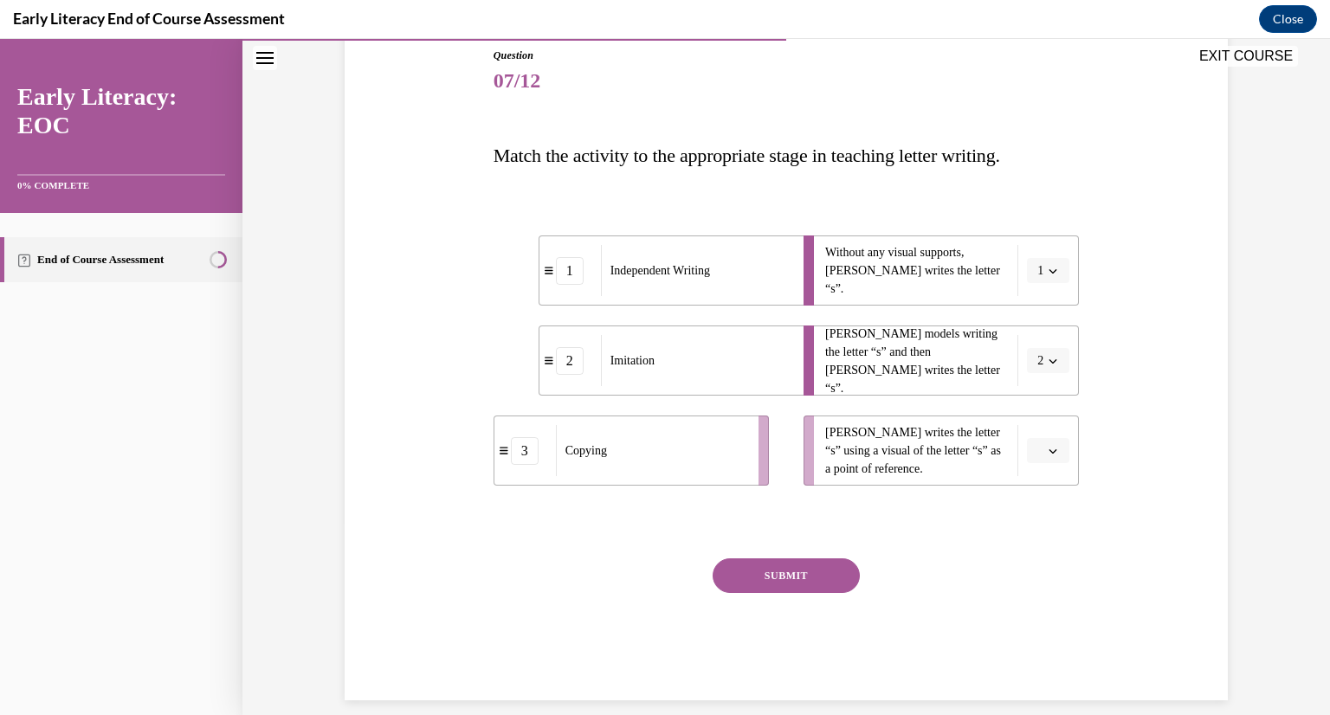
click at [1045, 452] on button "button" at bounding box center [1048, 451] width 42 height 26
click at [1042, 599] on span "3" at bounding box center [1042, 593] width 6 height 14
click at [767, 582] on button "SUBMIT" at bounding box center [786, 576] width 147 height 35
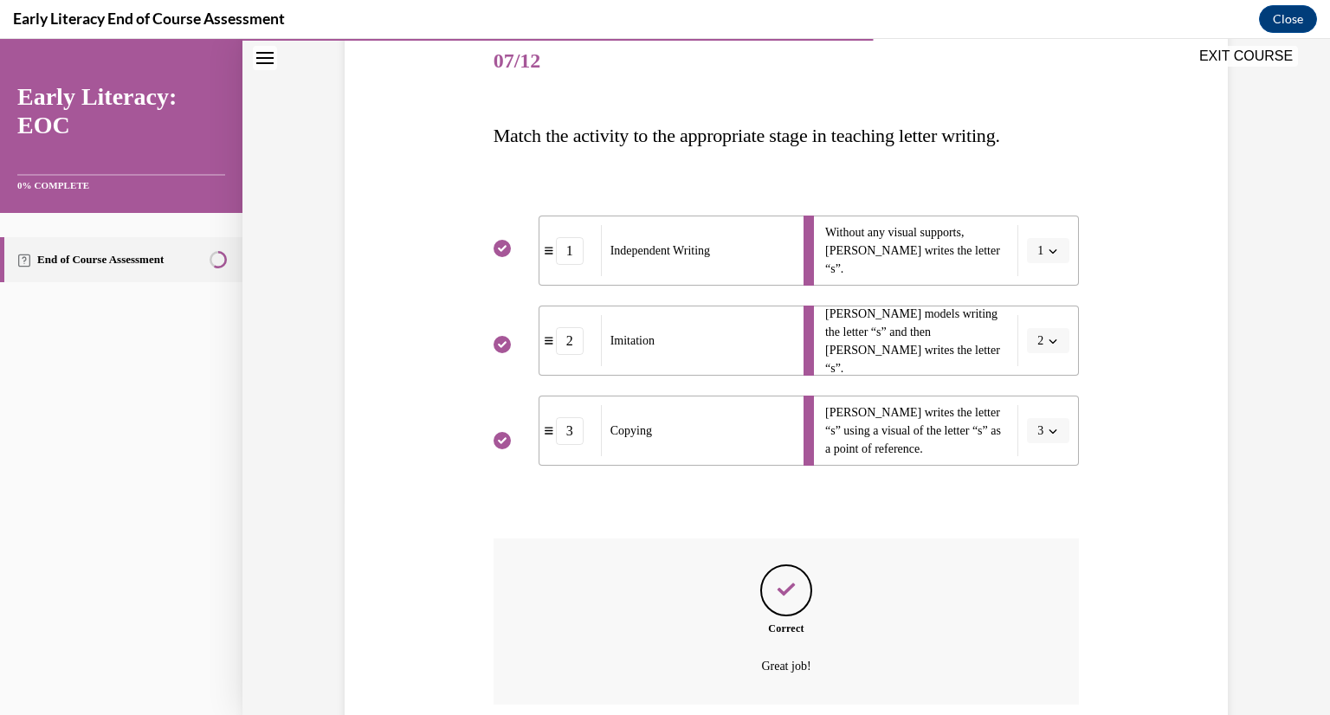
scroll to position [353, 0]
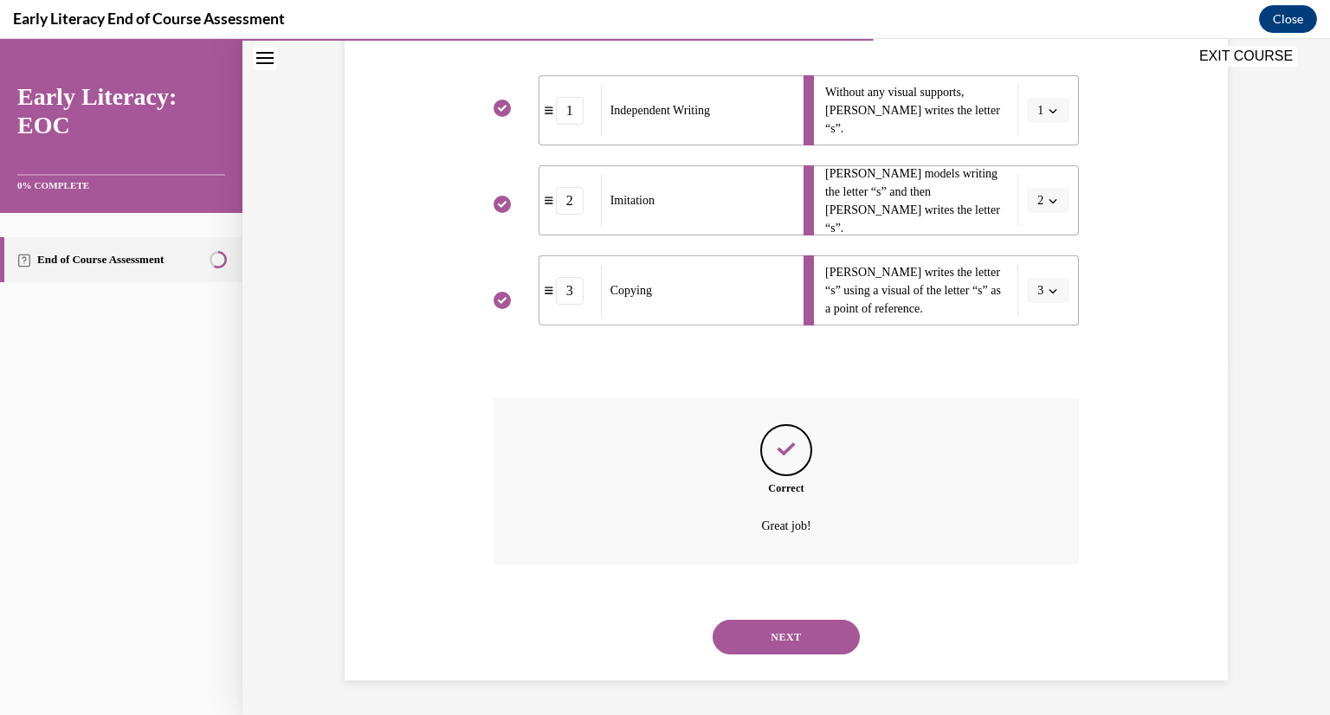
click at [778, 637] on button "NEXT" at bounding box center [786, 637] width 147 height 35
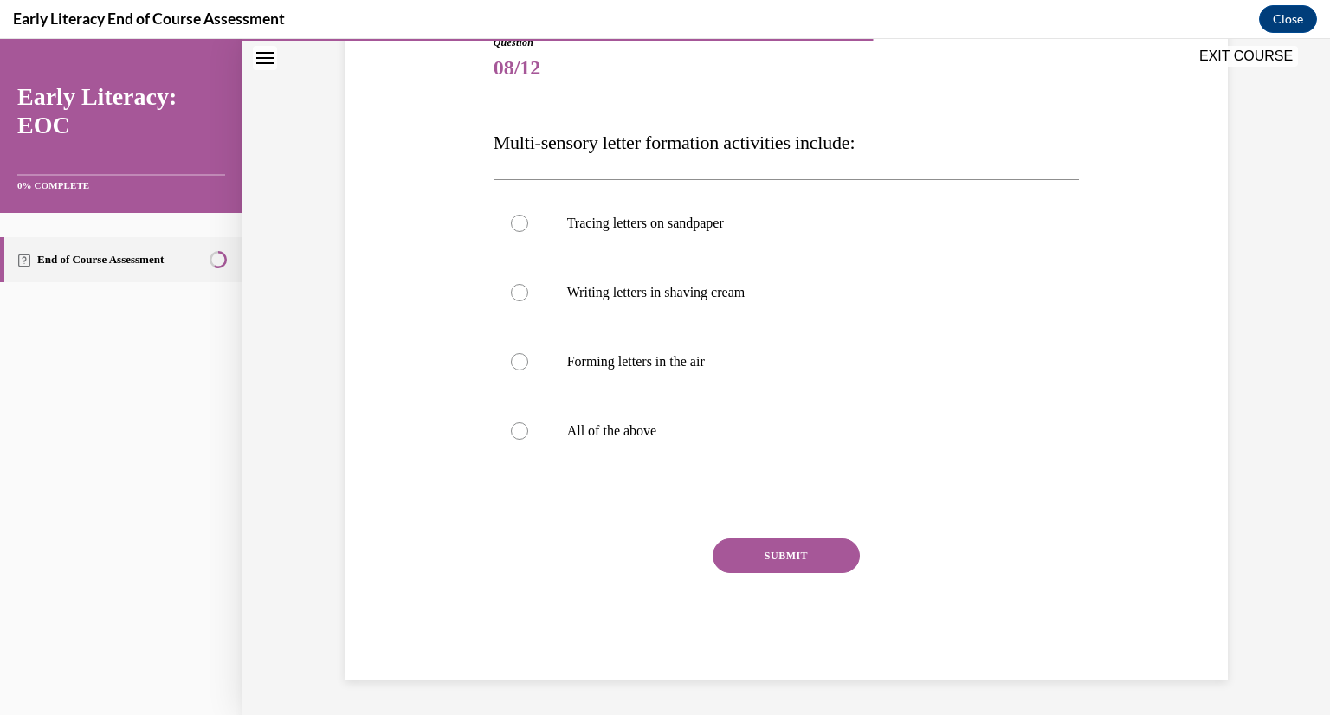
scroll to position [192, 0]
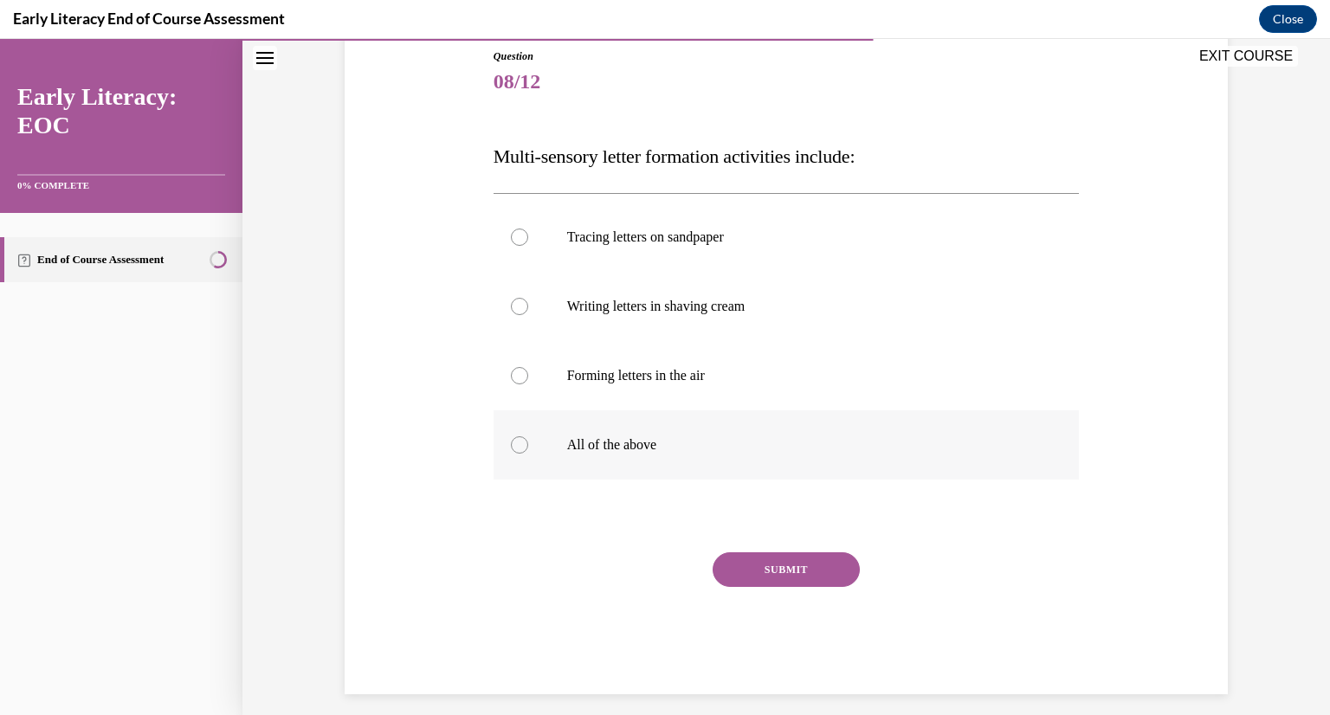
click at [516, 448] on div at bounding box center [519, 444] width 17 height 17
click at [773, 565] on button "SUBMIT" at bounding box center [786, 569] width 147 height 35
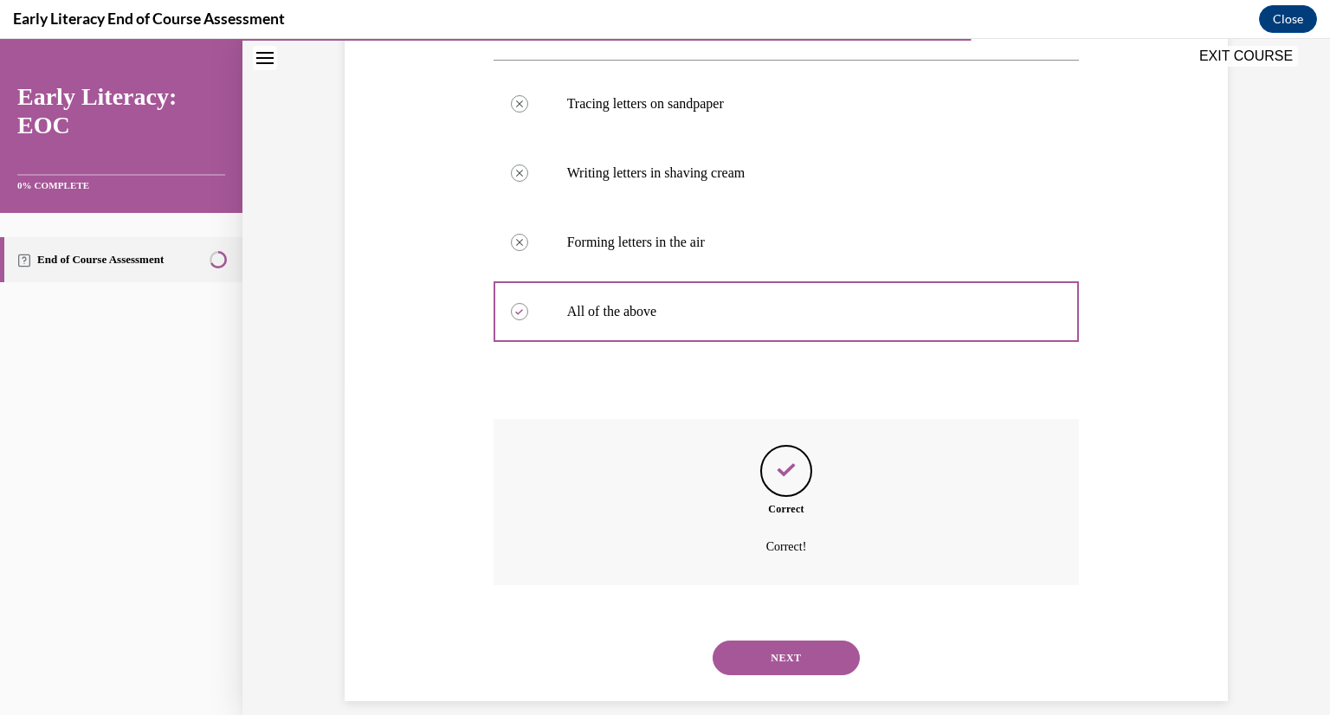
scroll to position [346, 0]
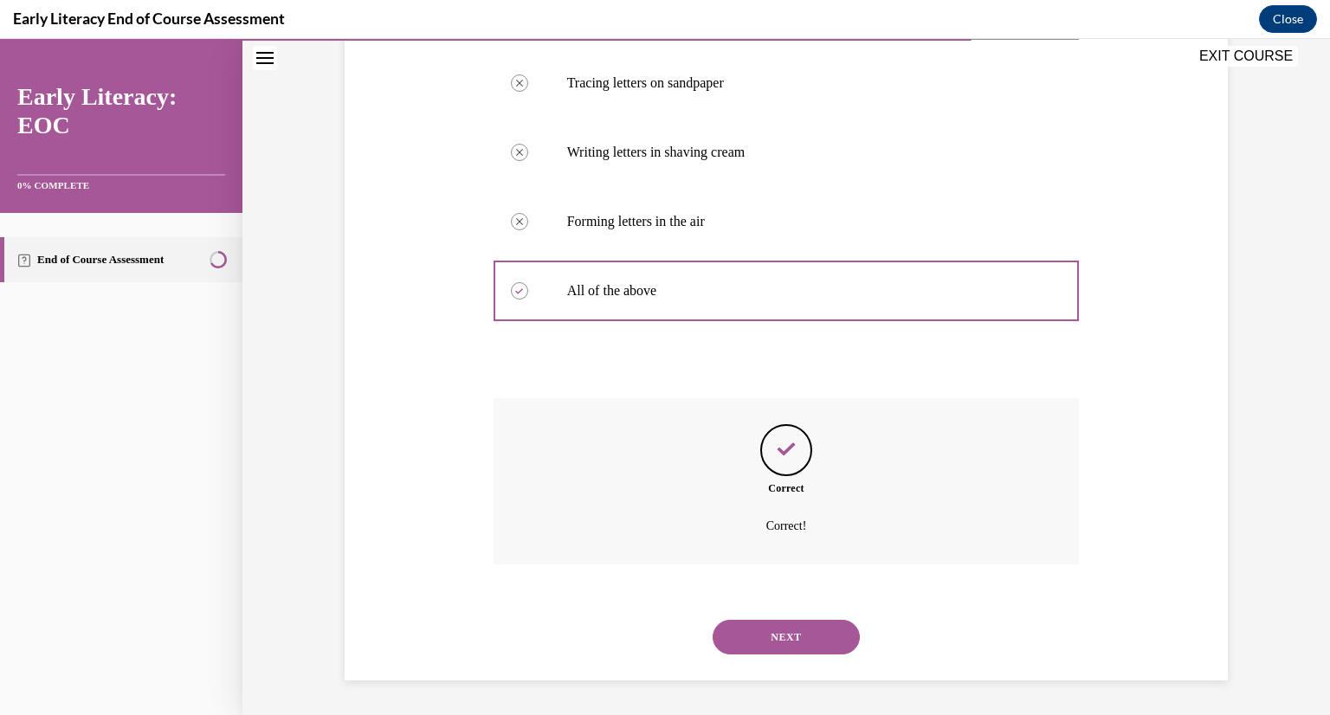
click at [785, 634] on button "NEXT" at bounding box center [786, 637] width 147 height 35
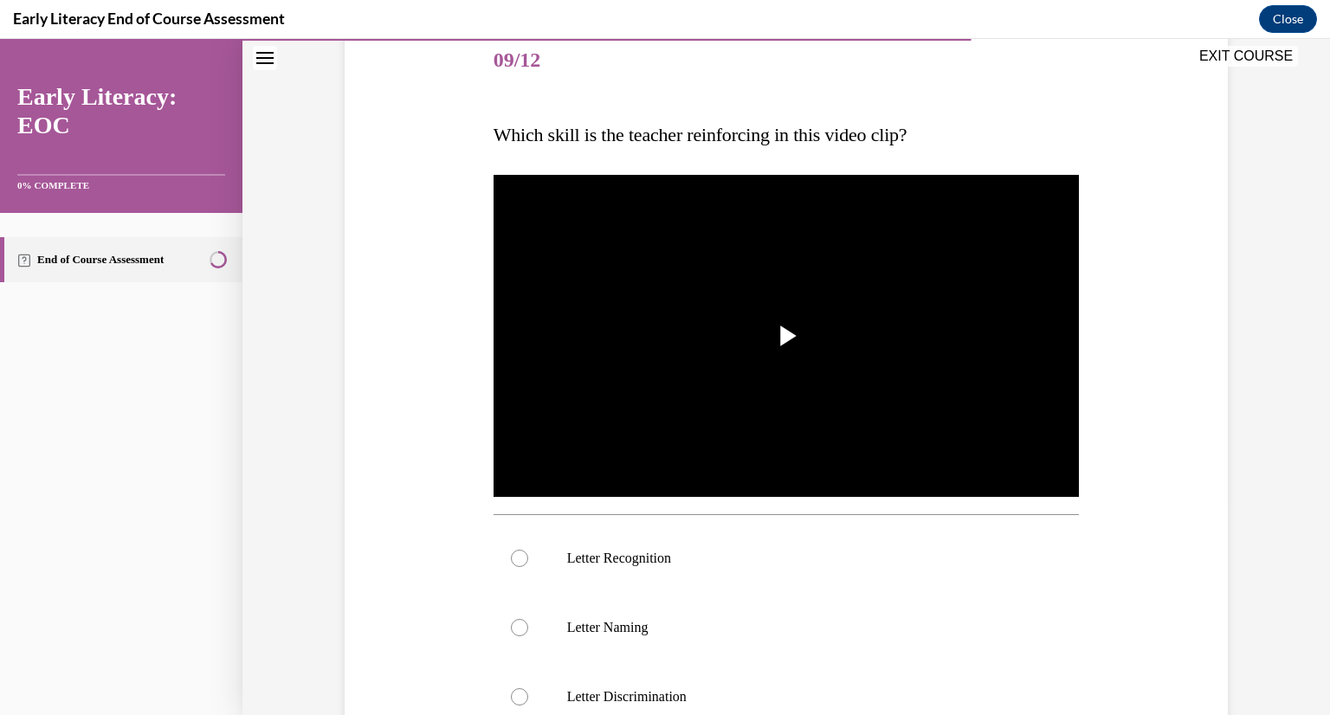
scroll to position [246, 0]
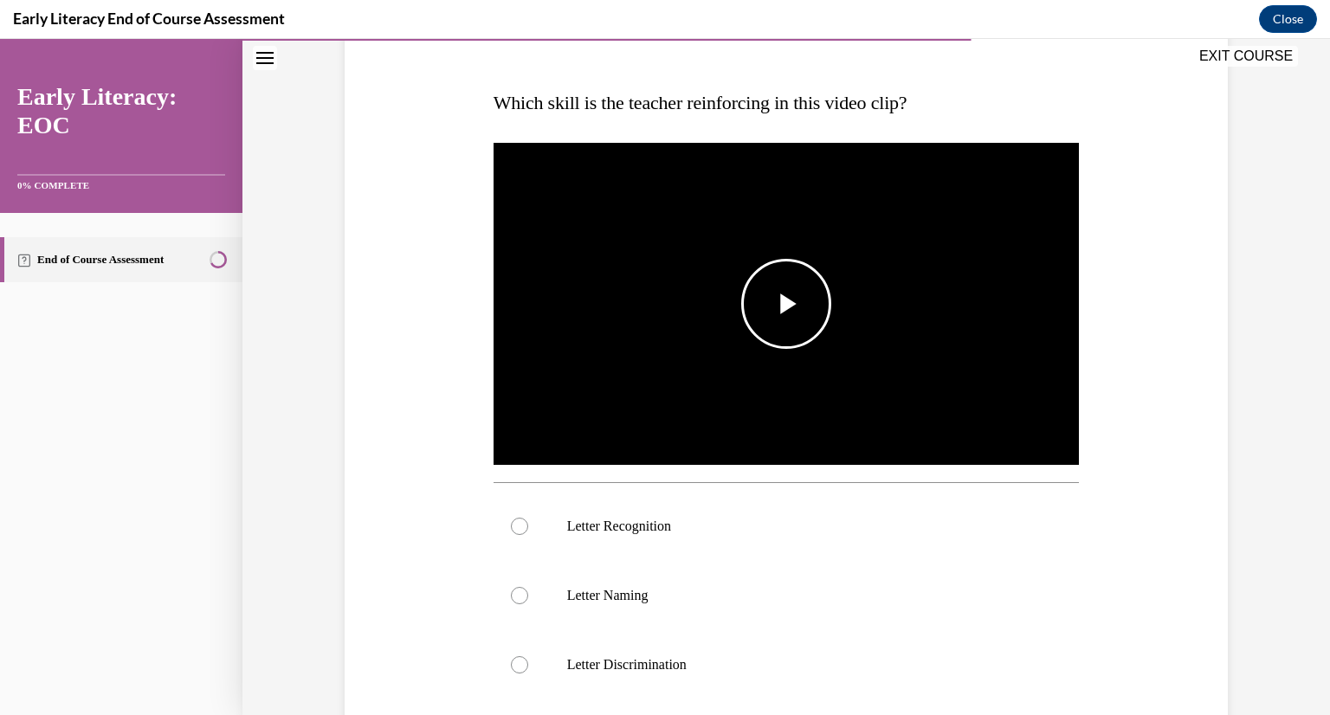
click at [786, 304] on span "Video player" at bounding box center [786, 304] width 0 height 0
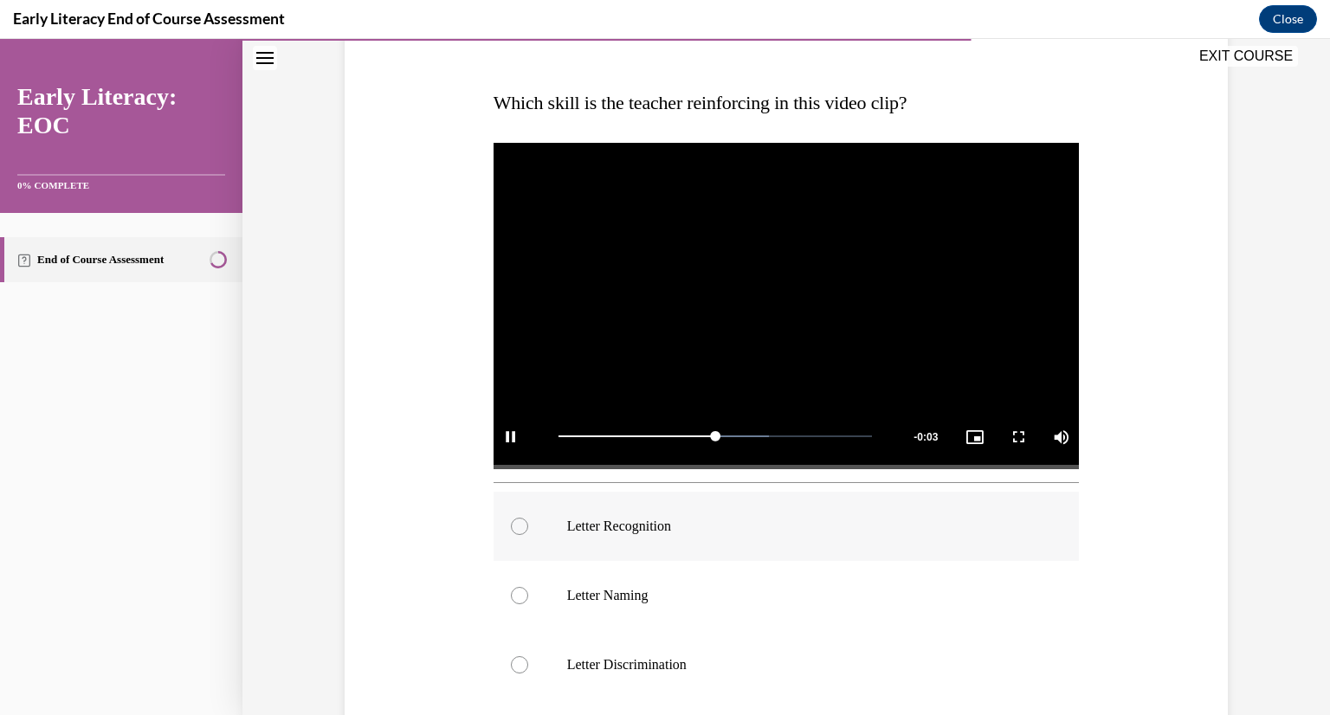
click at [521, 527] on div at bounding box center [519, 526] width 17 height 17
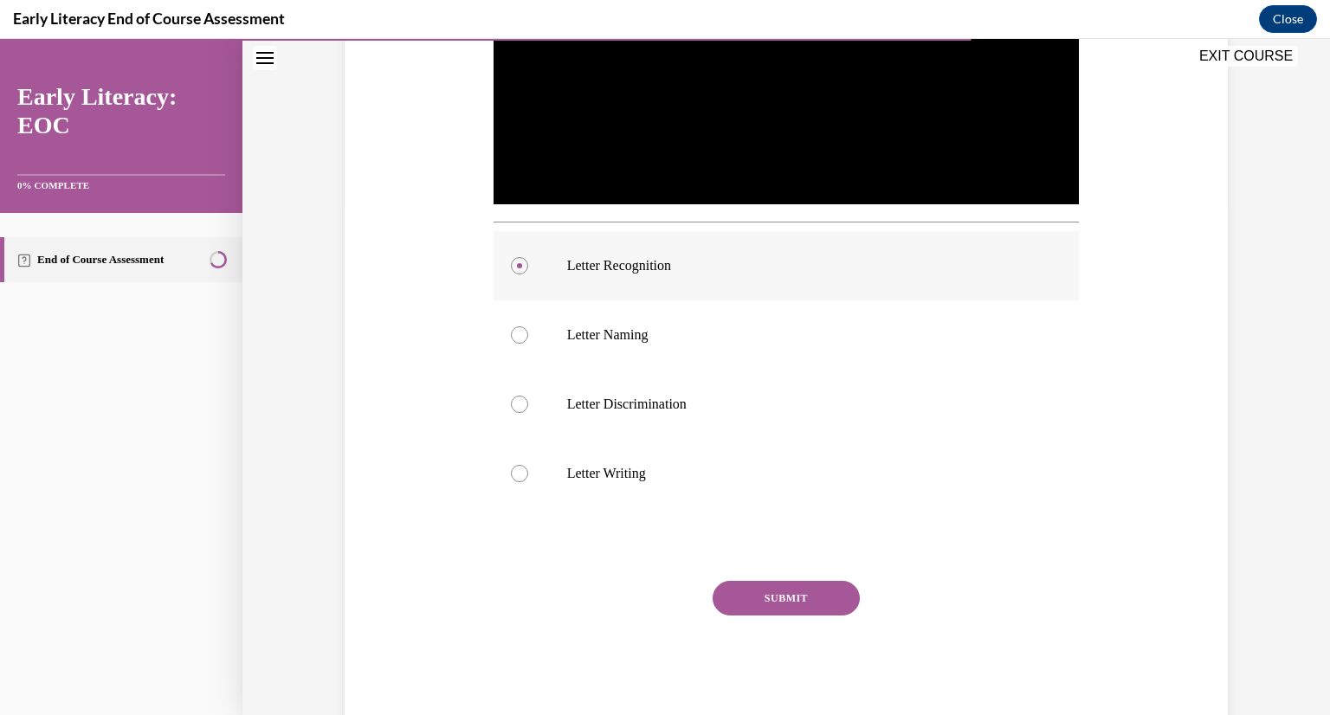
scroll to position [508, 0]
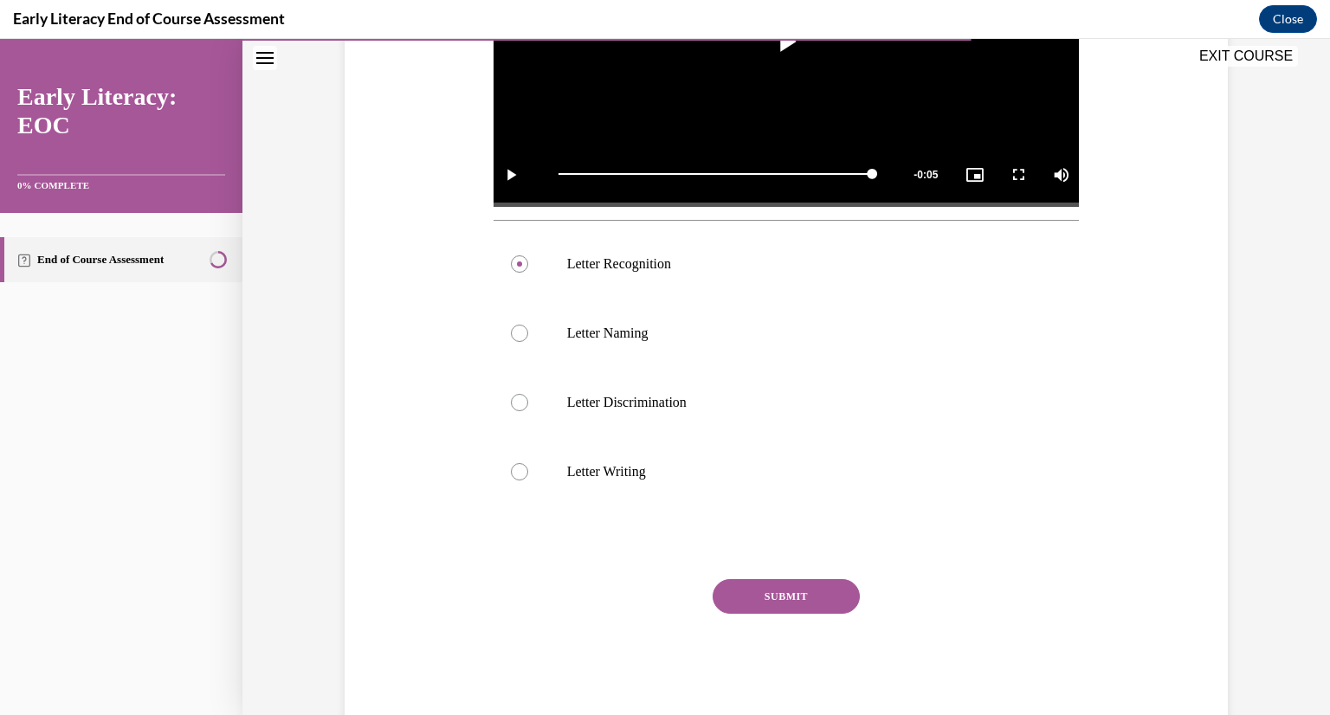
click at [759, 591] on button "SUBMIT" at bounding box center [786, 596] width 147 height 35
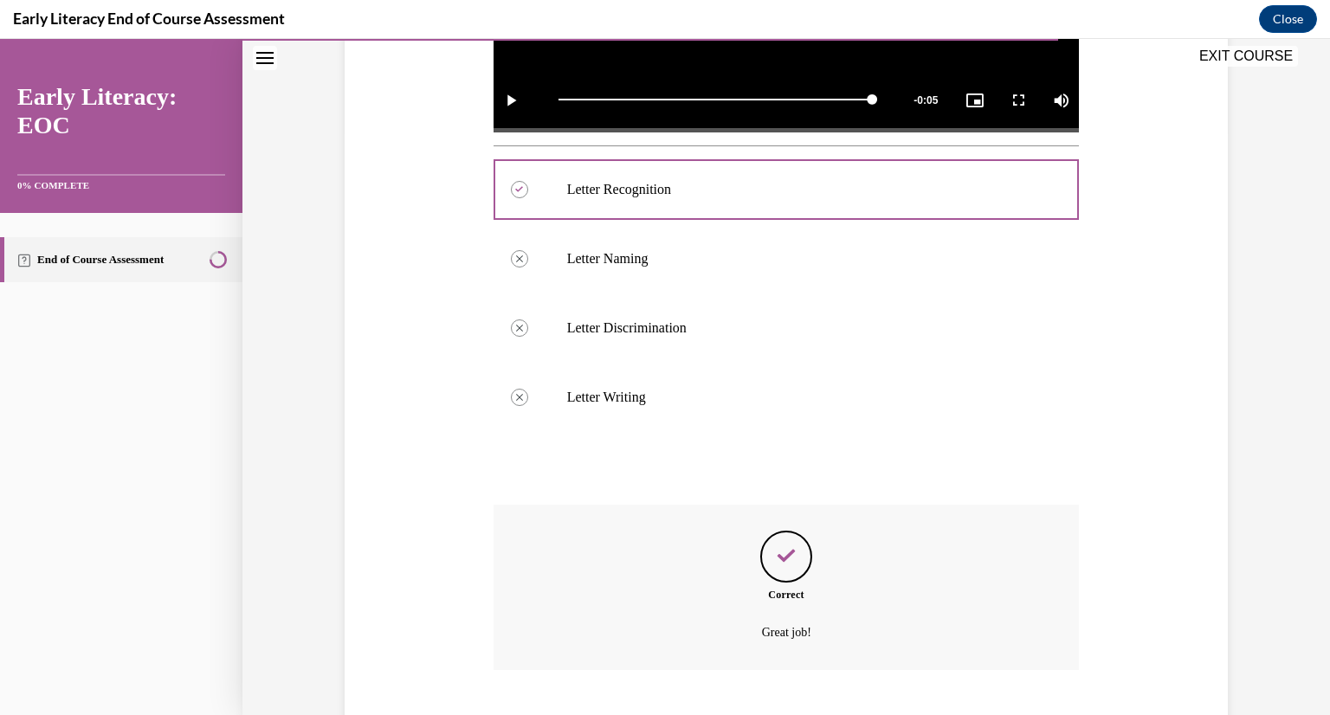
scroll to position [688, 0]
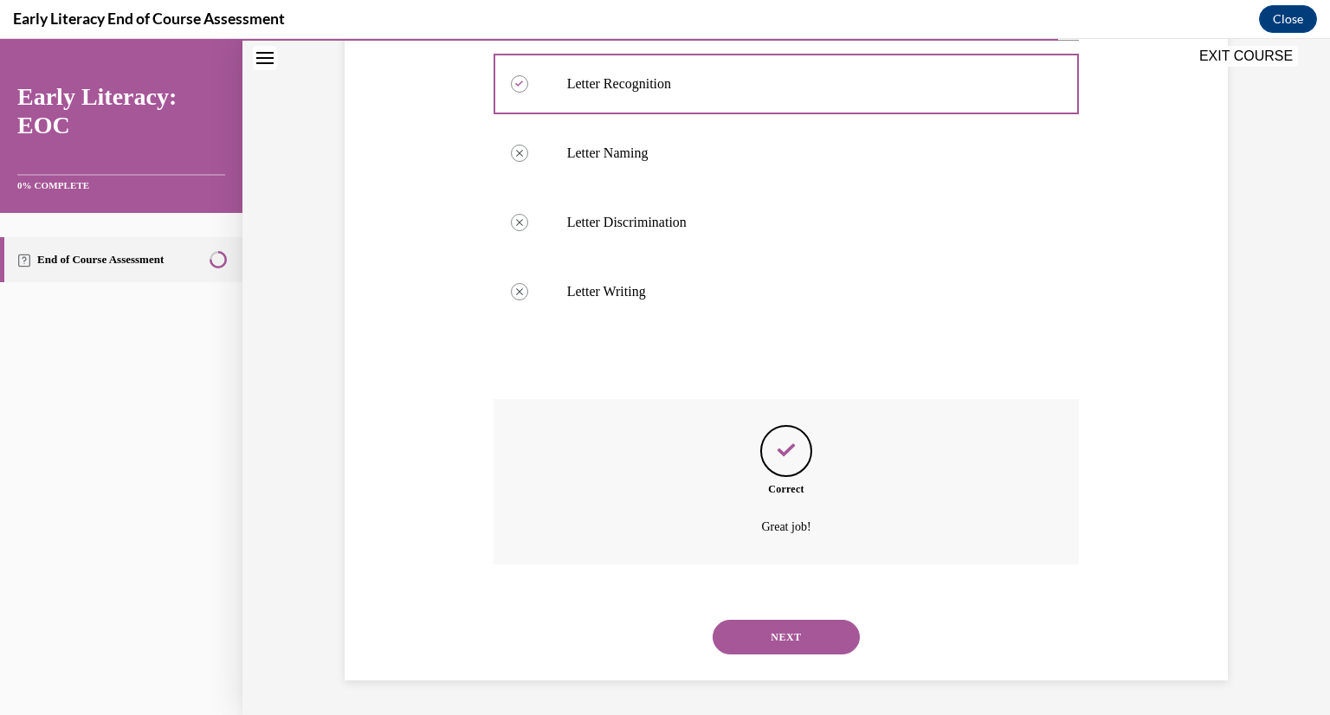
click at [775, 635] on button "NEXT" at bounding box center [786, 637] width 147 height 35
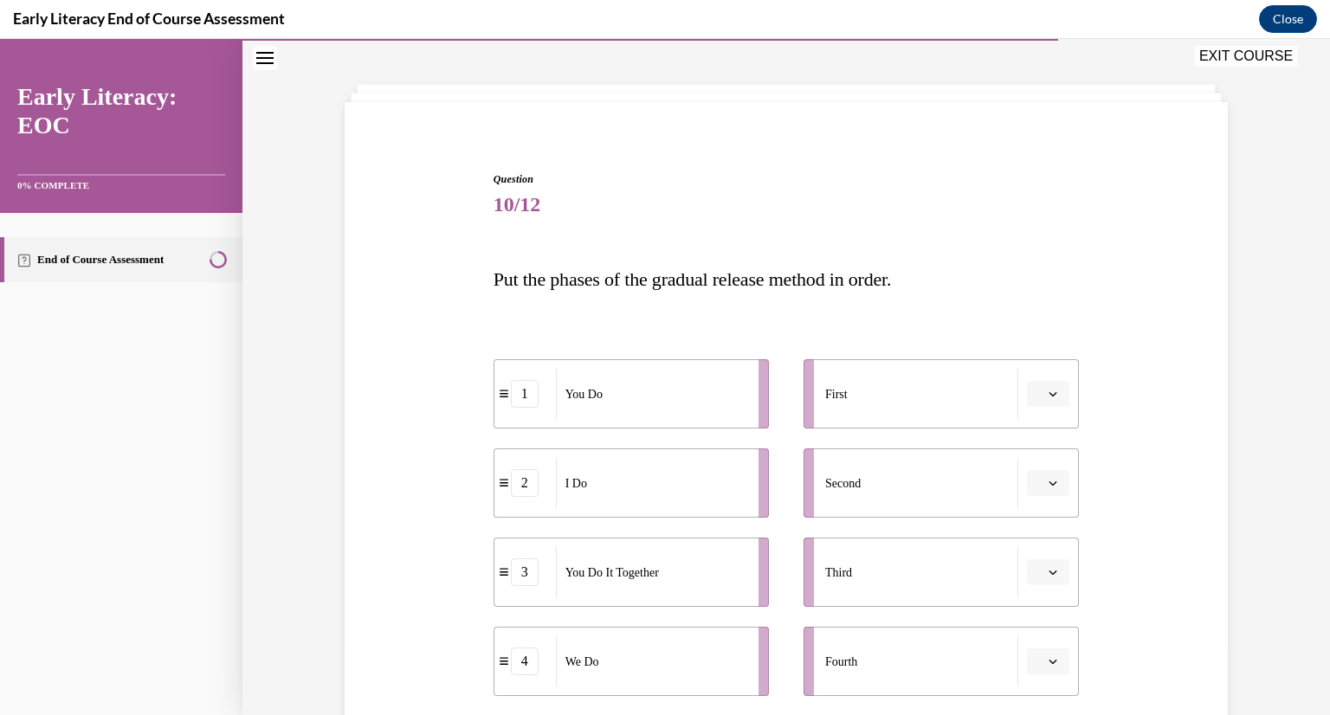
scroll to position [198, 0]
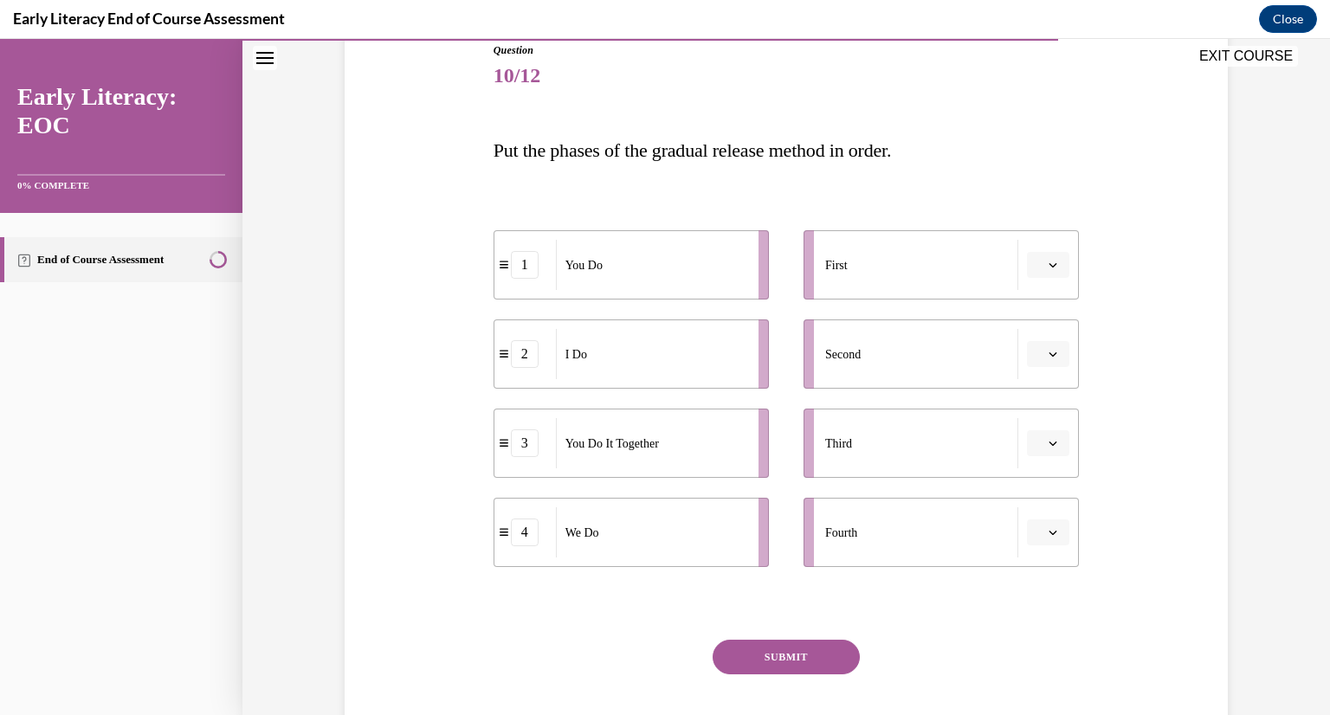
click at [1066, 263] on button "button" at bounding box center [1048, 265] width 42 height 26
click at [1042, 370] on span "2" at bounding box center [1042, 372] width 6 height 14
click at [1058, 350] on span "button" at bounding box center [1053, 354] width 12 height 12
click at [1045, 529] on span "4" at bounding box center [1042, 531] width 6 height 14
click at [1052, 444] on icon "button" at bounding box center [1054, 444] width 8 height 4
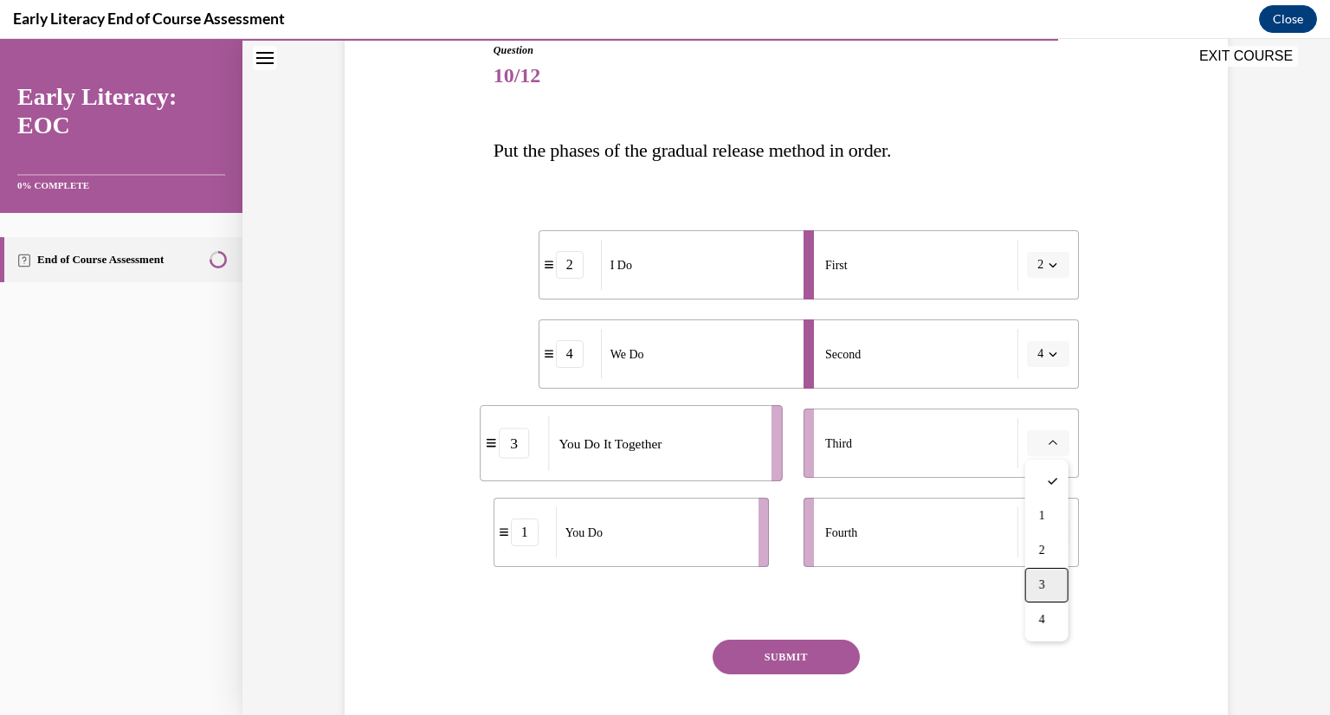
click at [1035, 582] on div "3" at bounding box center [1046, 585] width 43 height 35
click at [1049, 536] on icon "button" at bounding box center [1053, 532] width 9 height 9
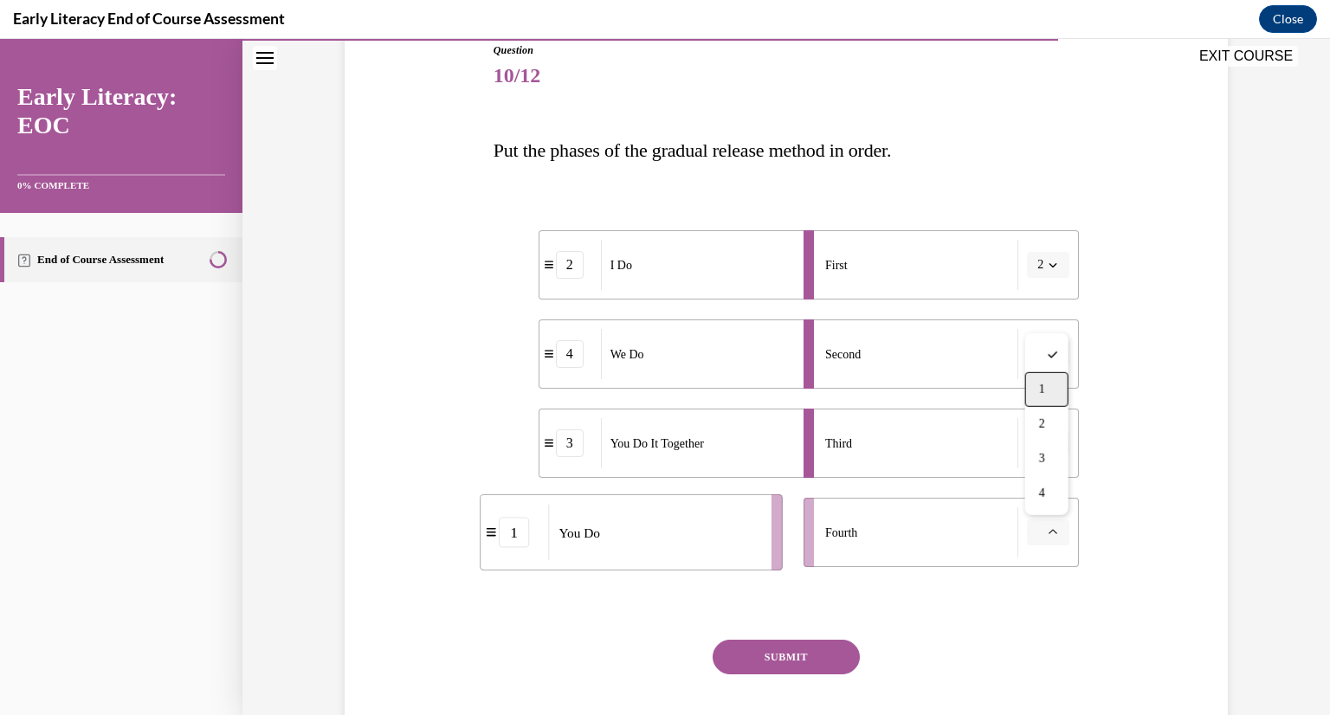
click at [1055, 392] on div "1" at bounding box center [1046, 389] width 43 height 35
click at [779, 654] on button "SUBMIT" at bounding box center [786, 657] width 147 height 35
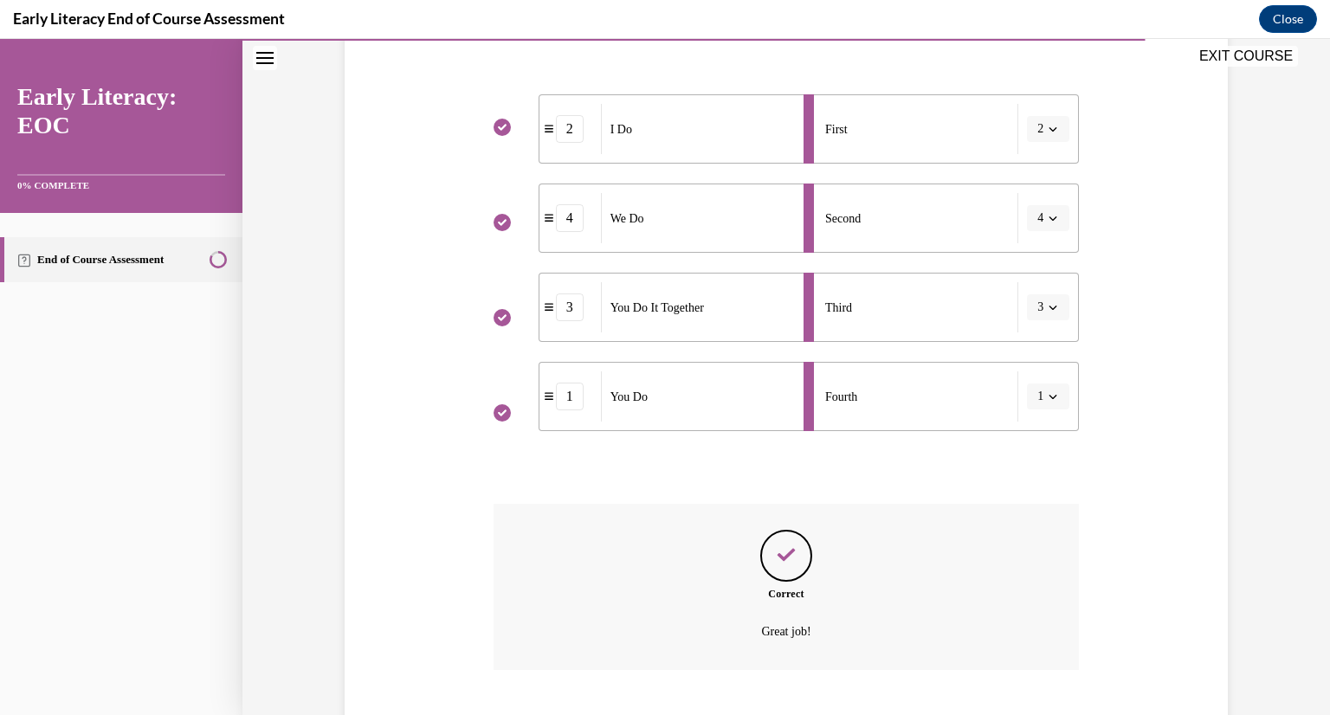
scroll to position [440, 0]
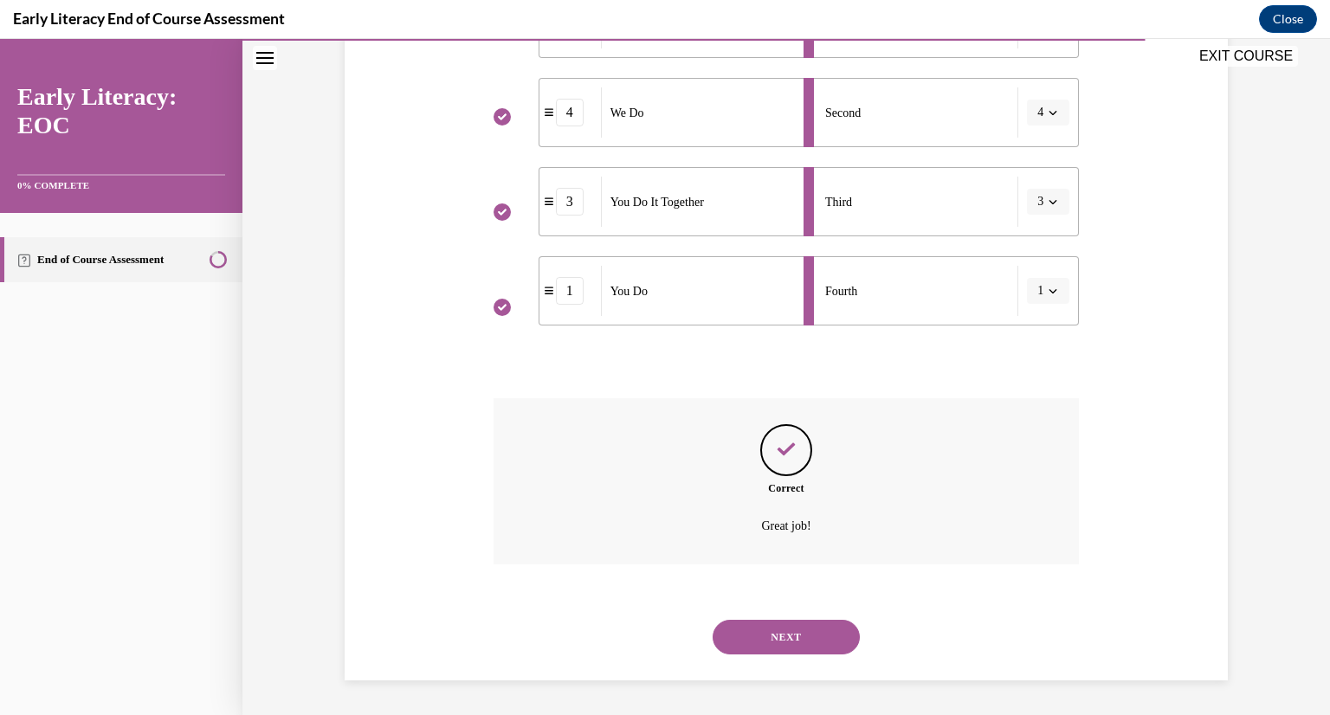
click at [796, 642] on button "NEXT" at bounding box center [786, 637] width 147 height 35
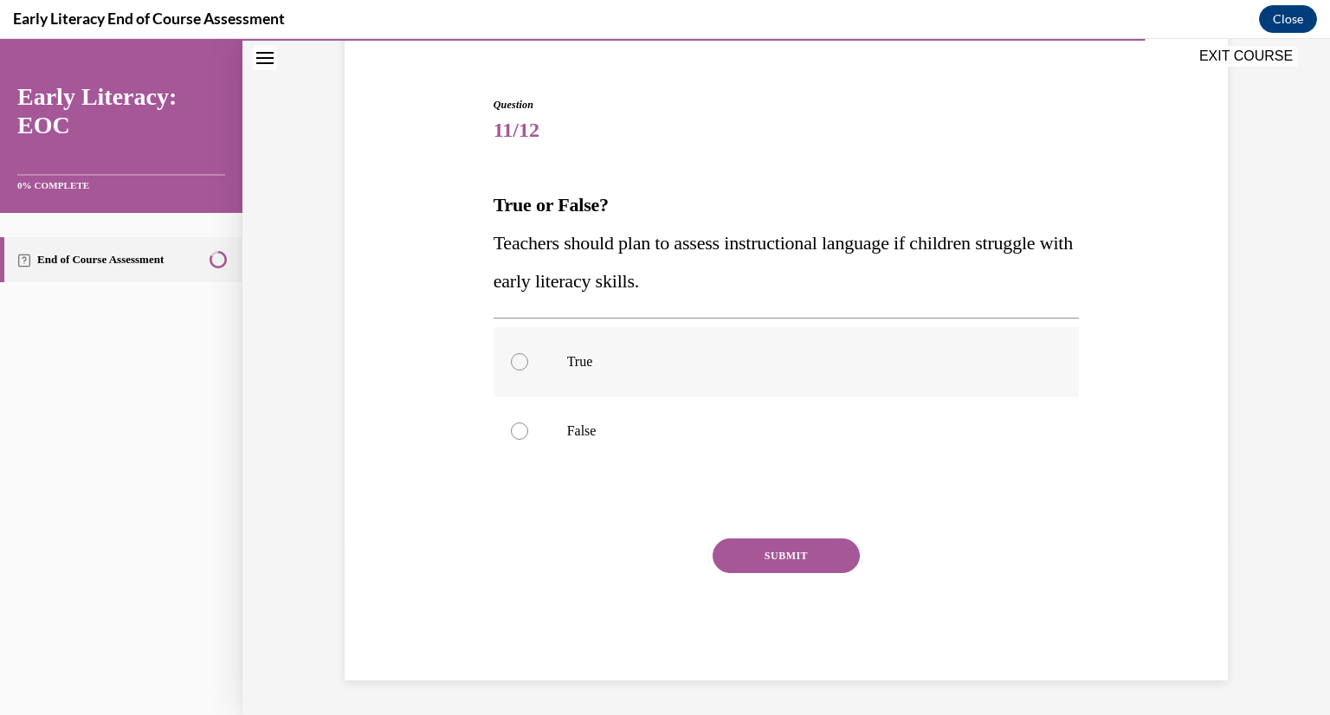
click at [521, 364] on div at bounding box center [519, 361] width 17 height 17
click at [736, 552] on button "SUBMIT" at bounding box center [786, 556] width 147 height 35
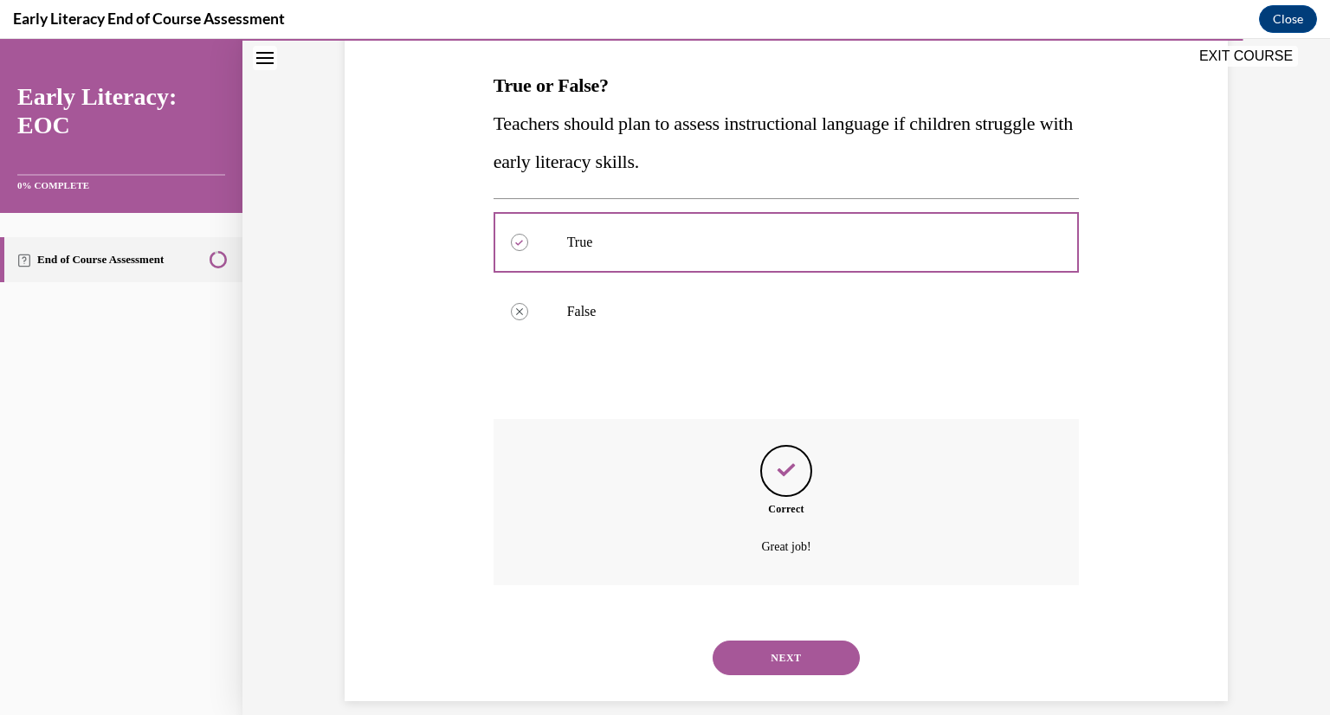
scroll to position [284, 0]
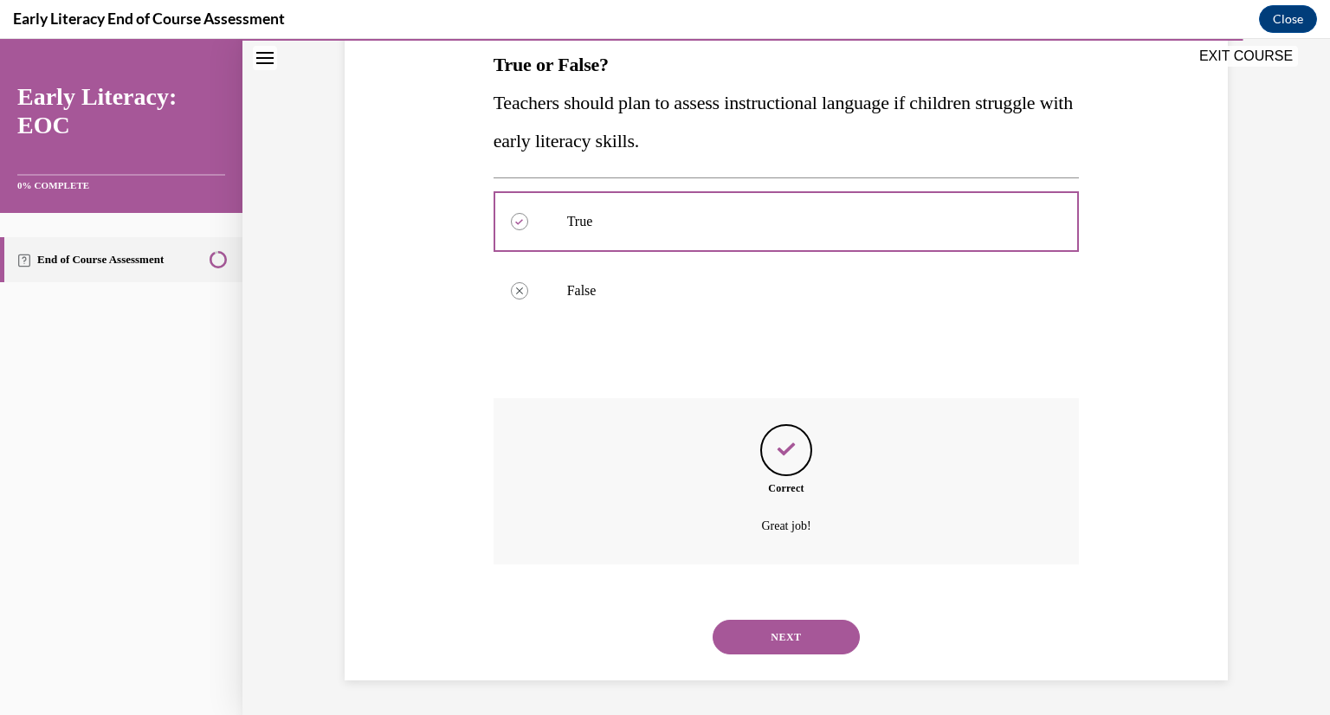
click at [775, 633] on button "NEXT" at bounding box center [786, 637] width 147 height 35
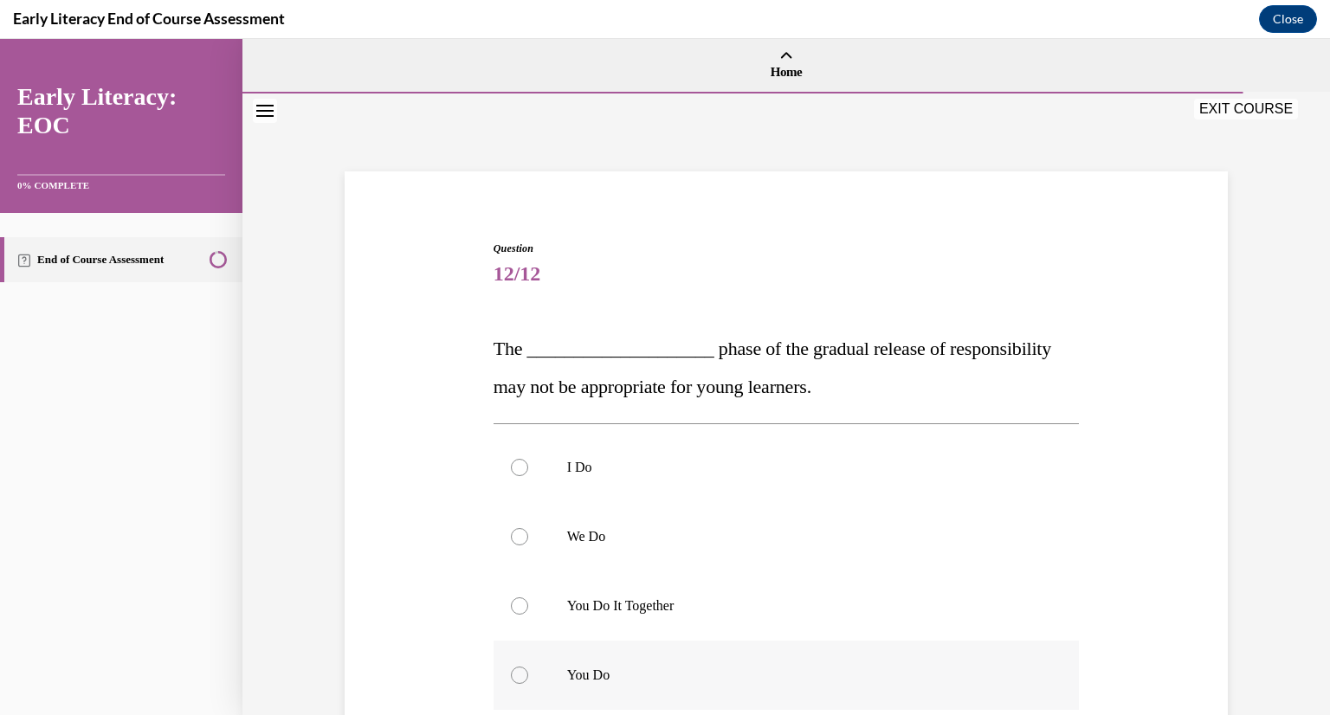
click at [521, 677] on div at bounding box center [519, 675] width 17 height 17
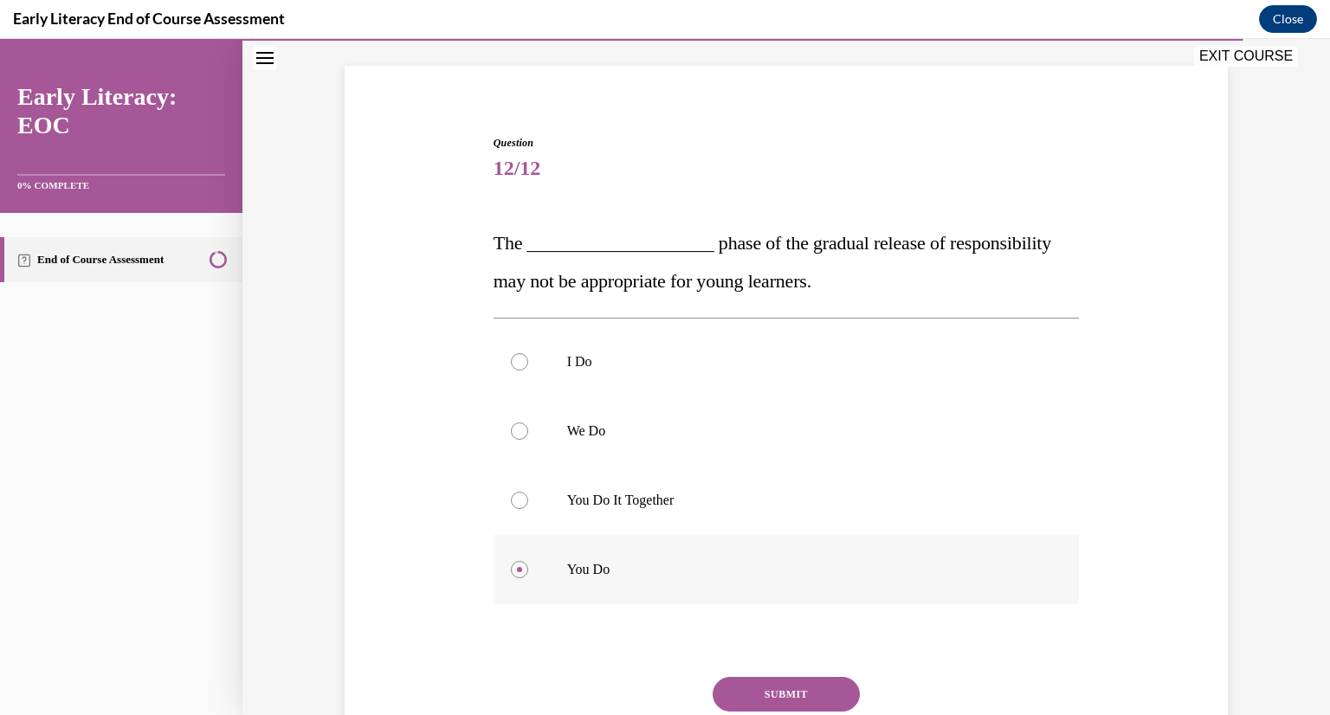
scroll to position [162, 0]
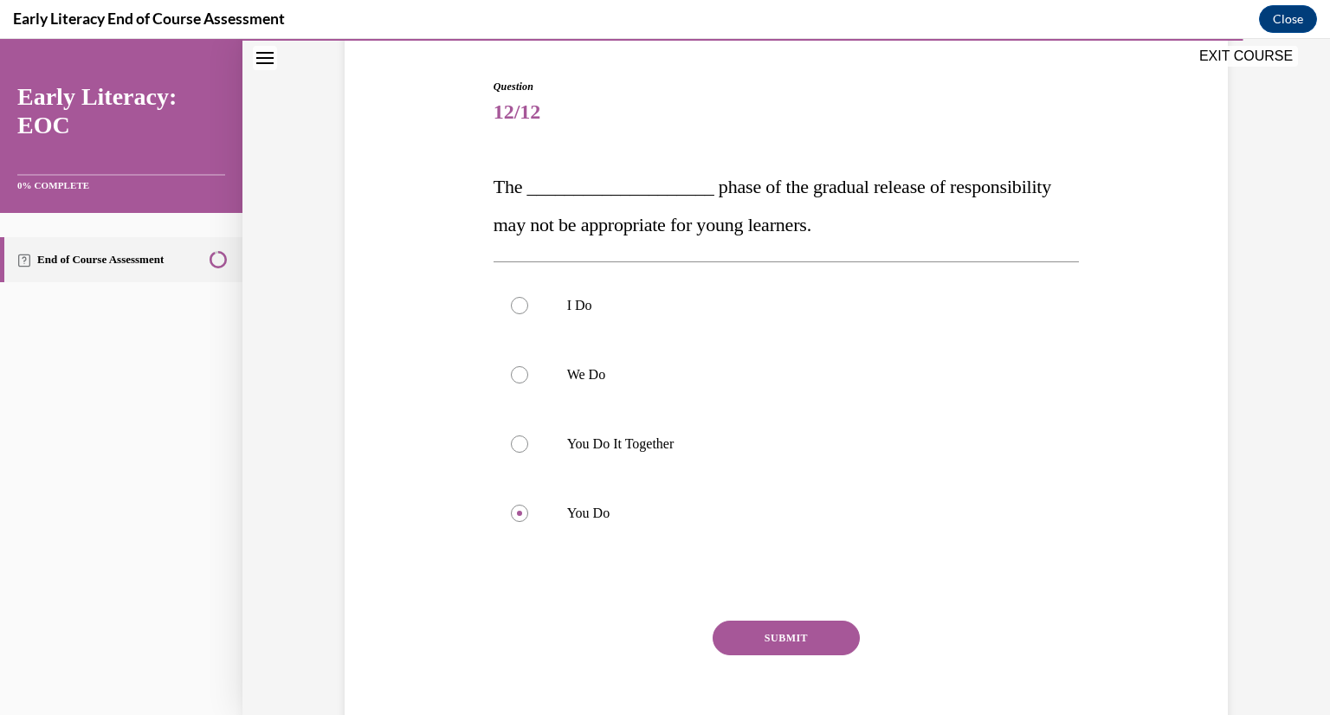
click at [764, 637] on button "SUBMIT" at bounding box center [786, 638] width 147 height 35
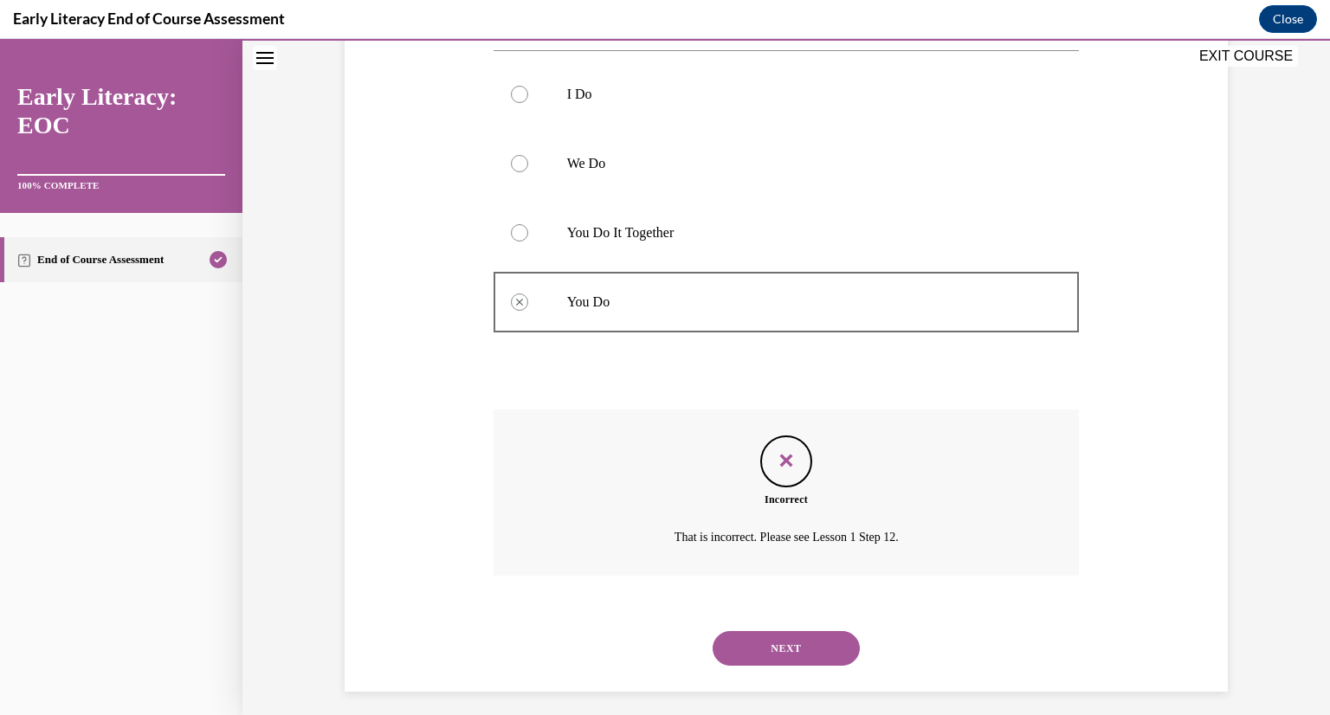
scroll to position [384, 0]
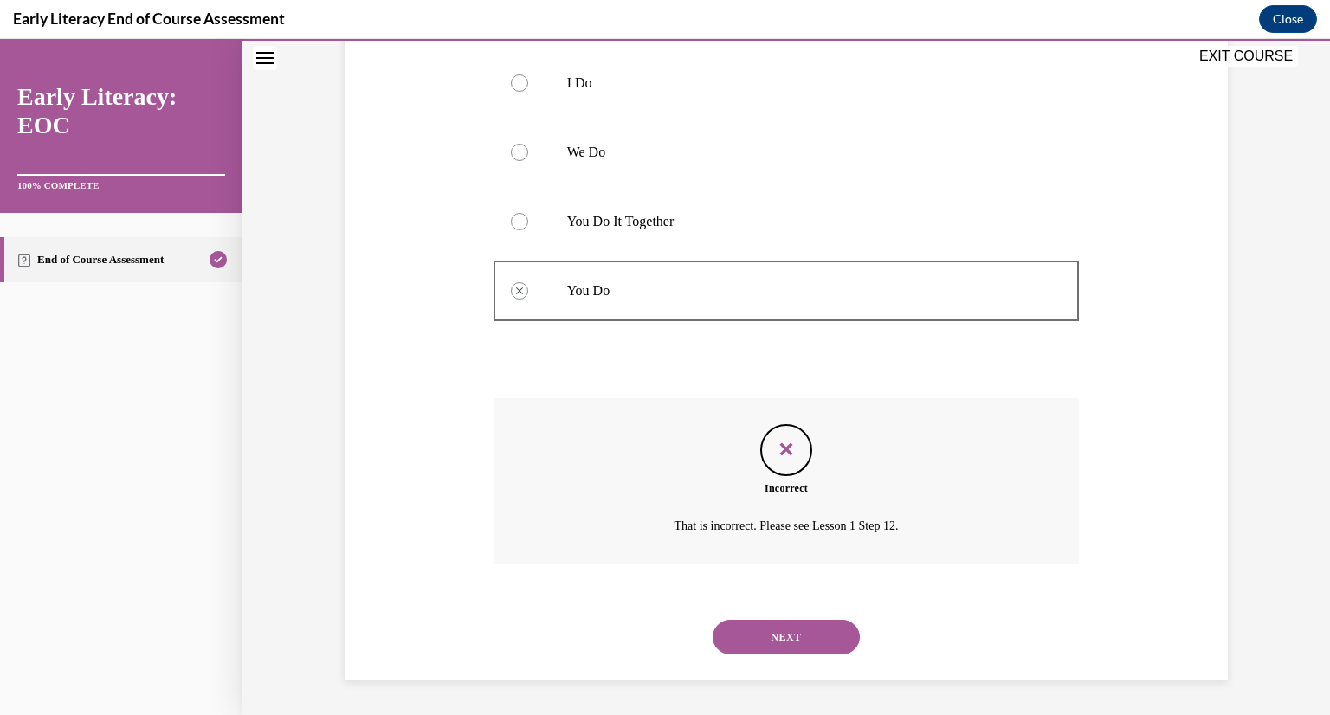
click at [791, 624] on button "NEXT" at bounding box center [786, 637] width 147 height 35
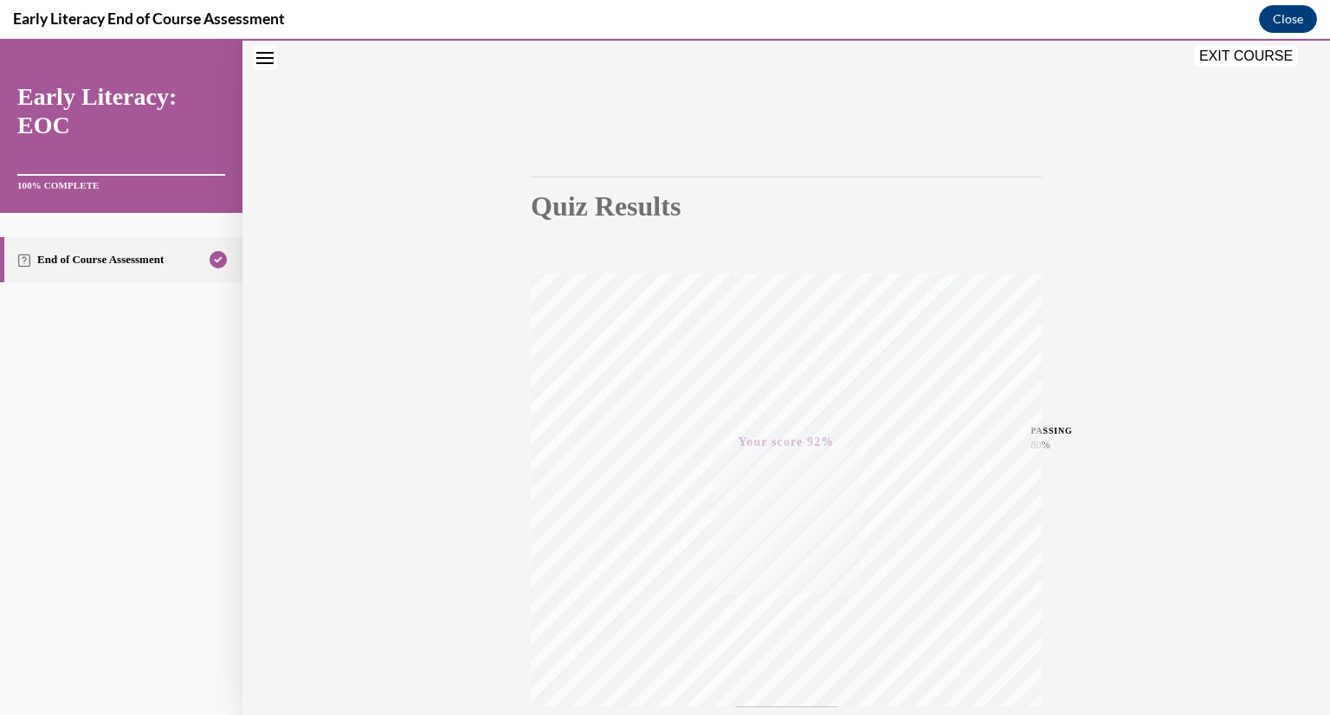
scroll to position [0, 0]
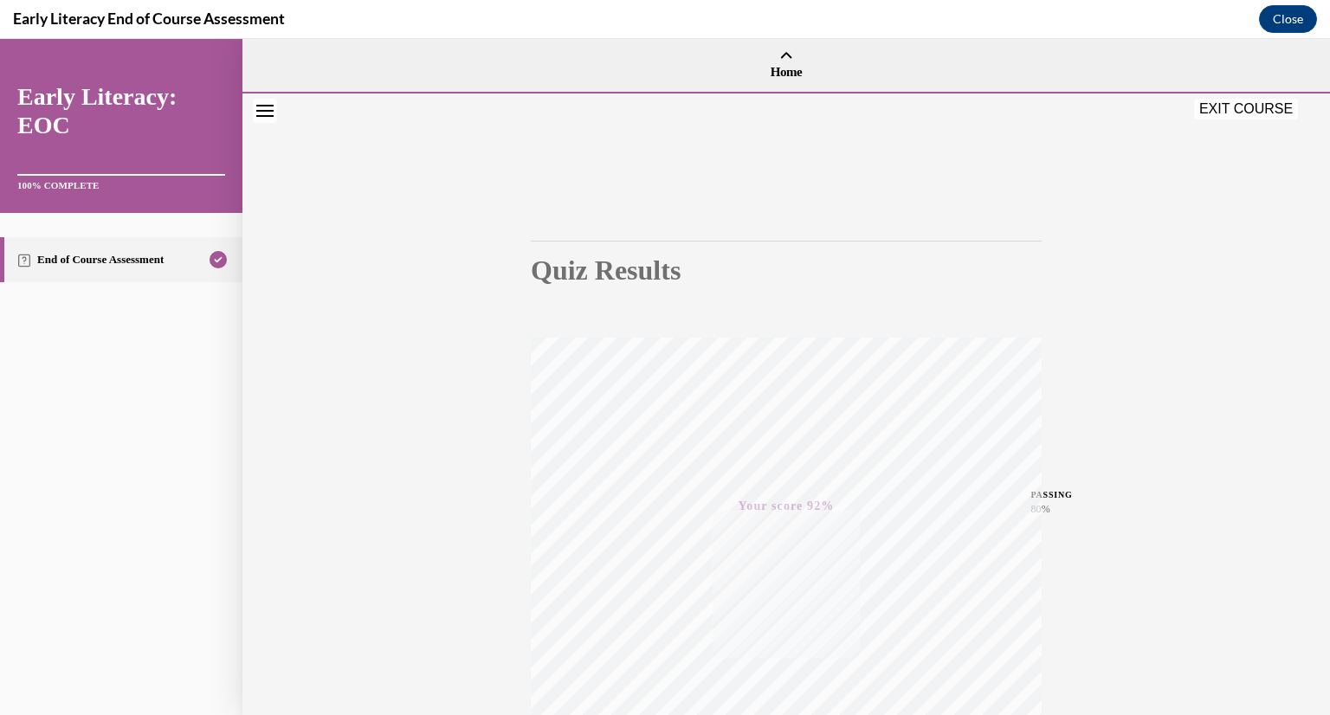
click at [1253, 104] on button "EXIT COURSE" at bounding box center [1246, 109] width 104 height 21
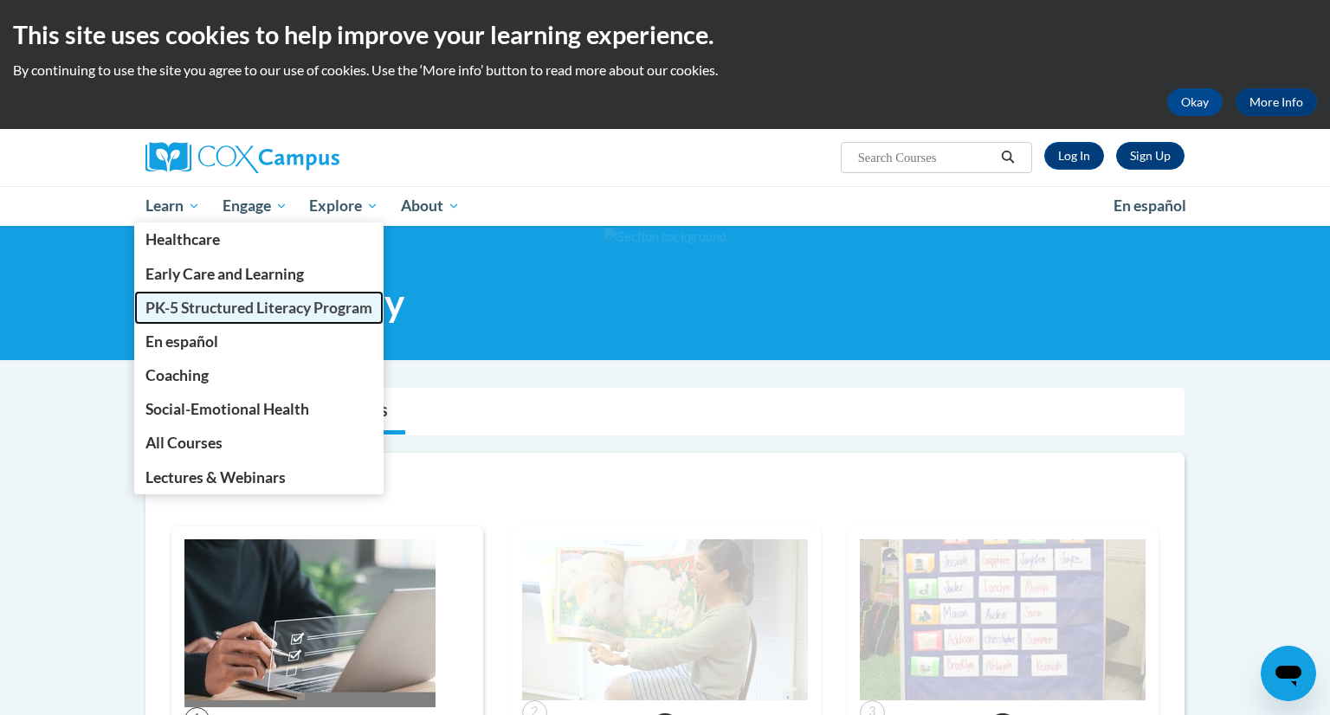
click at [171, 305] on span "PK-5 Structured Literacy Program" at bounding box center [258, 308] width 227 height 18
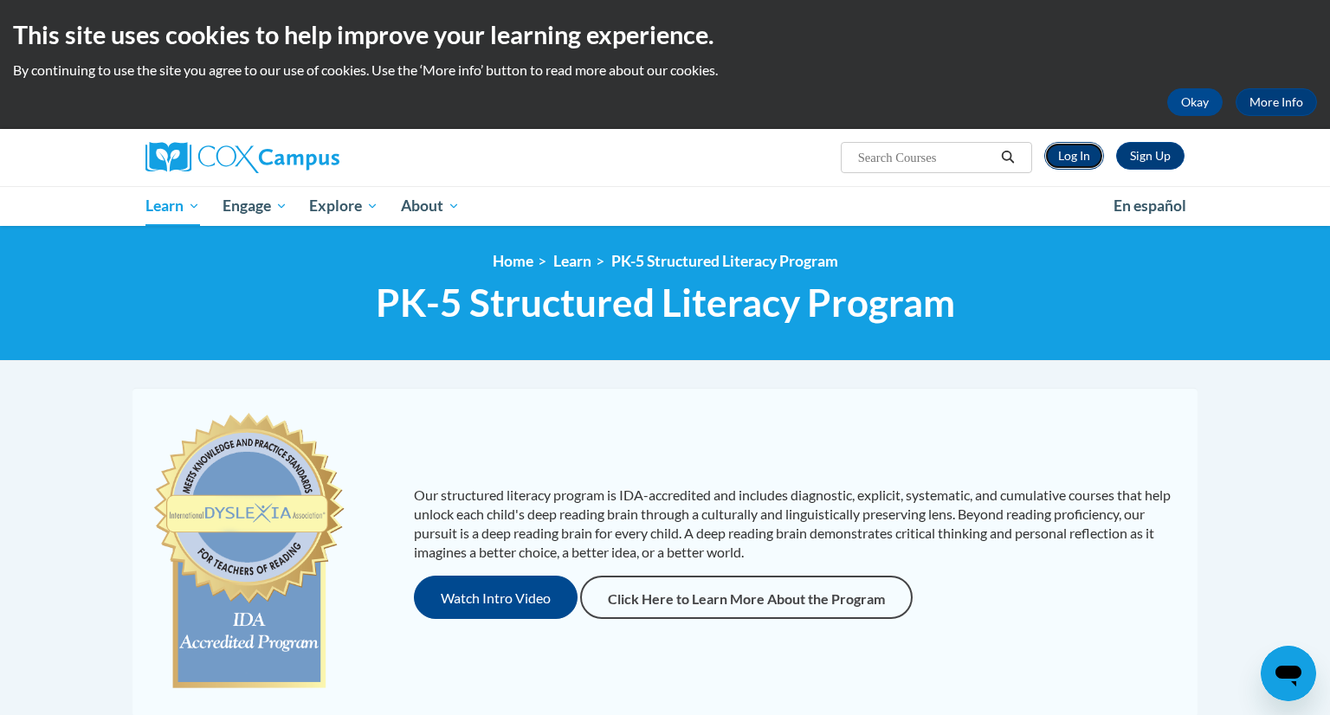
click at [1076, 156] on link "Log In" at bounding box center [1074, 156] width 60 height 28
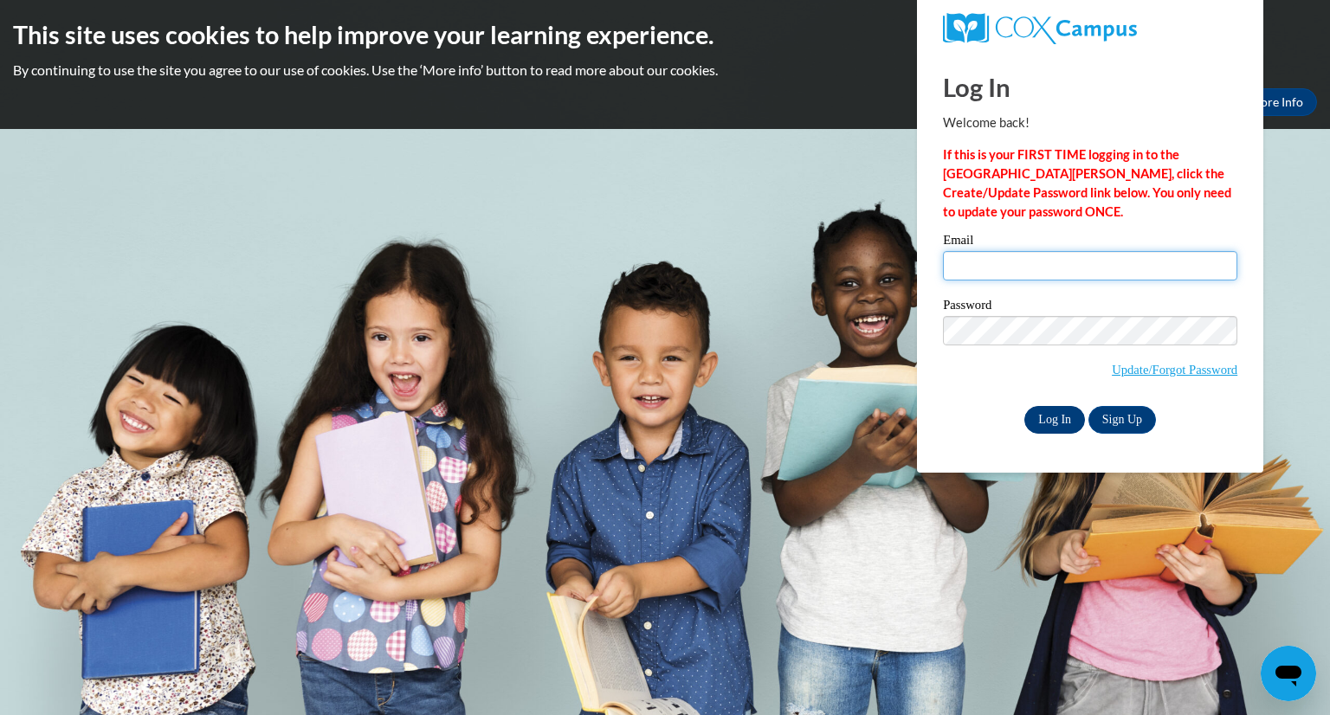
type input "lpaulus@greenfield.k12.wi.us"
click at [1059, 419] on input "Log In" at bounding box center [1054, 420] width 61 height 28
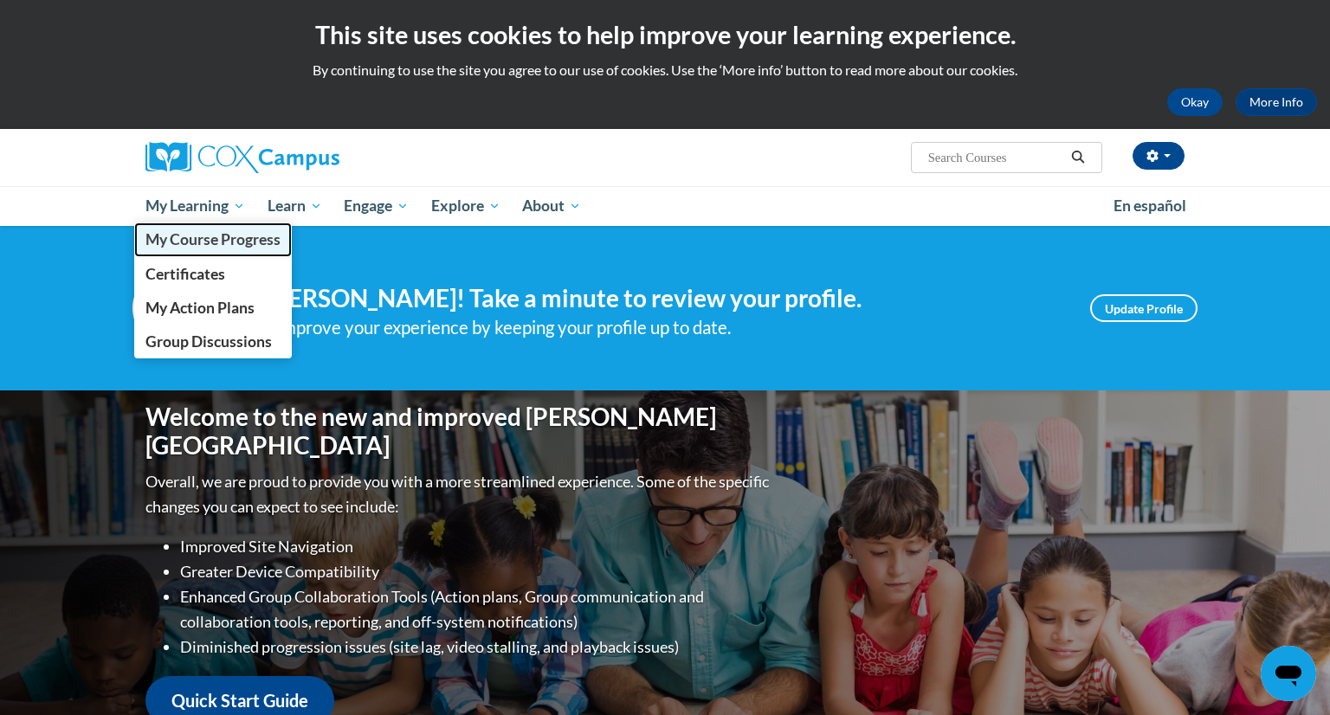
click at [199, 245] on span "My Course Progress" at bounding box center [212, 239] width 135 height 18
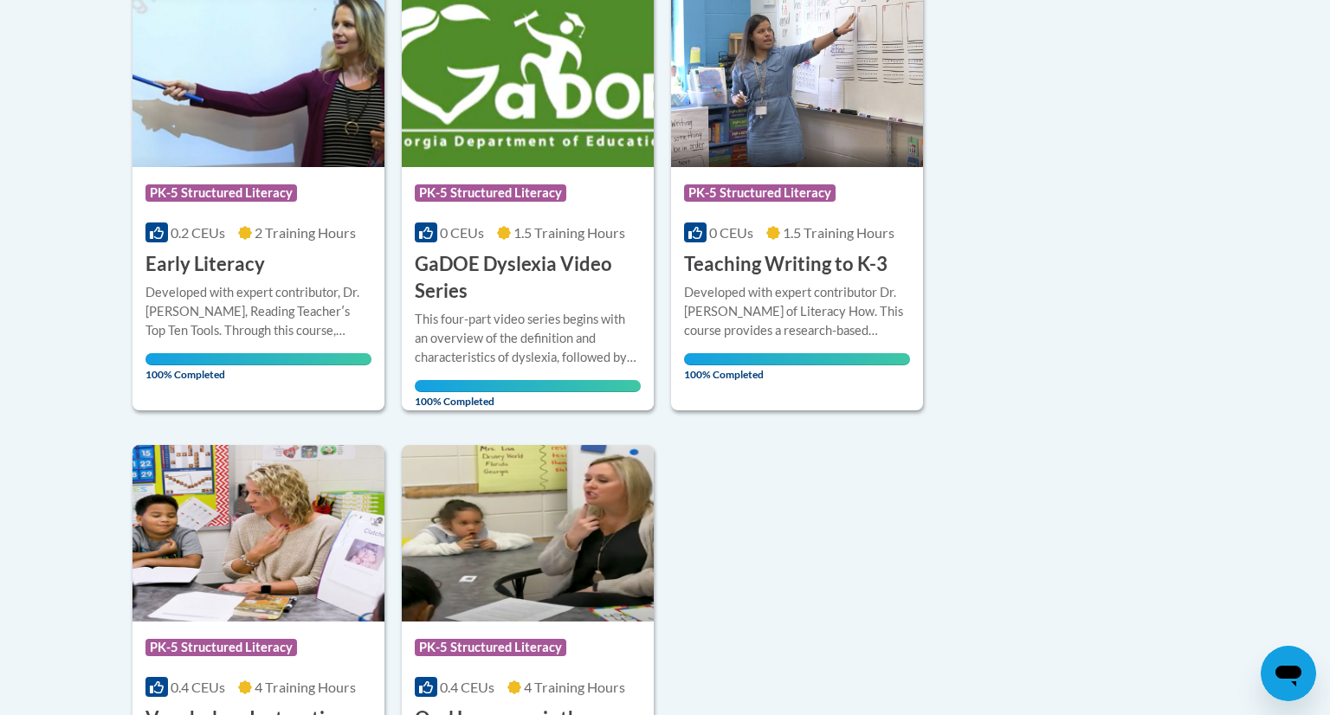
scroll to position [449, 0]
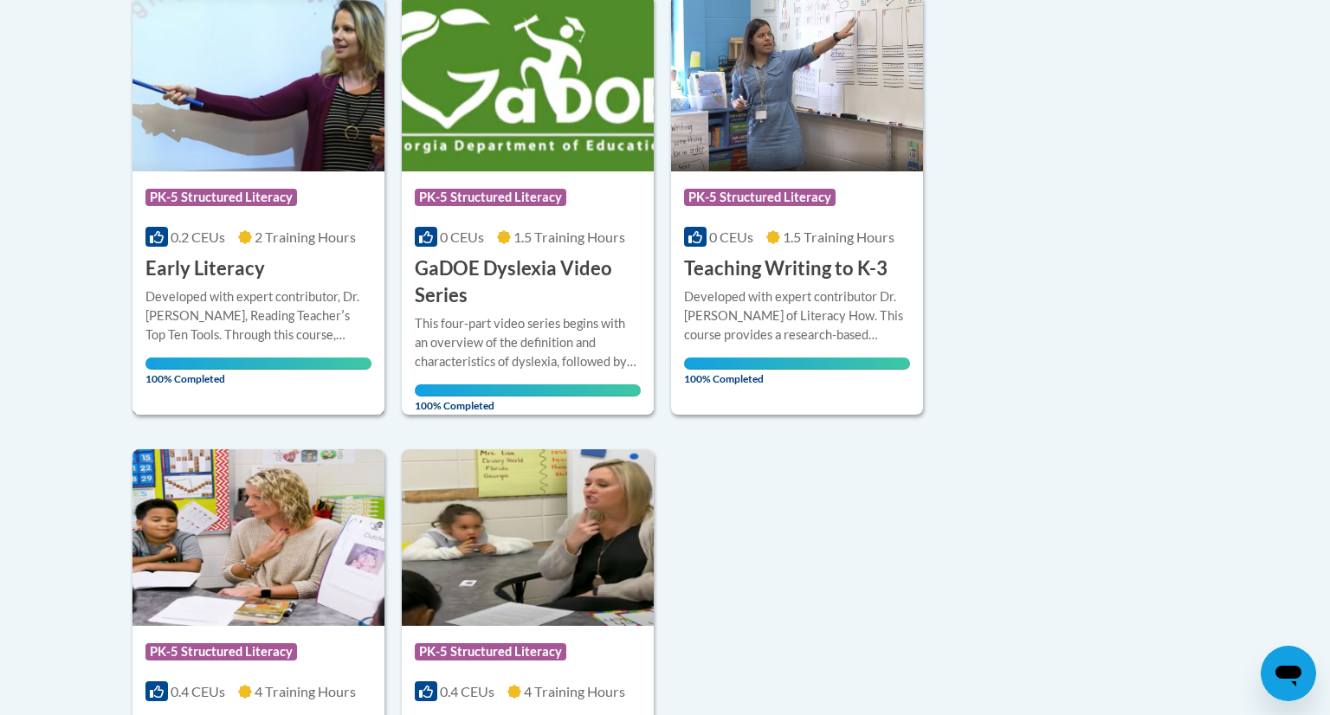
click at [229, 287] on div "Developed with expert contributor, Dr. [PERSON_NAME], Reading Teacherʹs Top Ten…" at bounding box center [258, 315] width 226 height 57
